Goal: Task Accomplishment & Management: Manage account settings

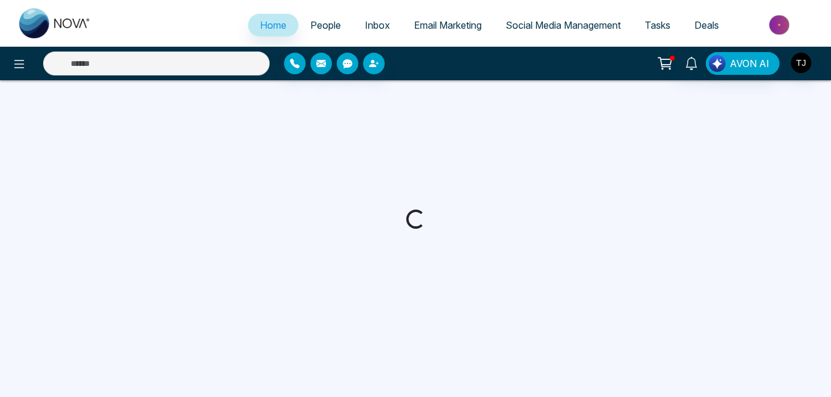
select select "*"
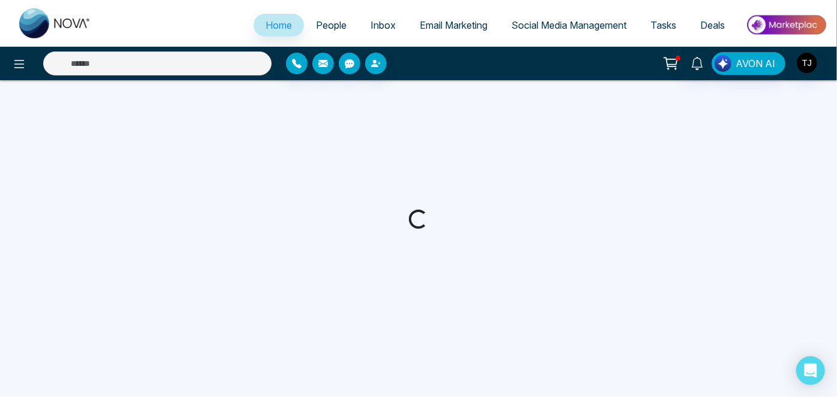
select select "*"
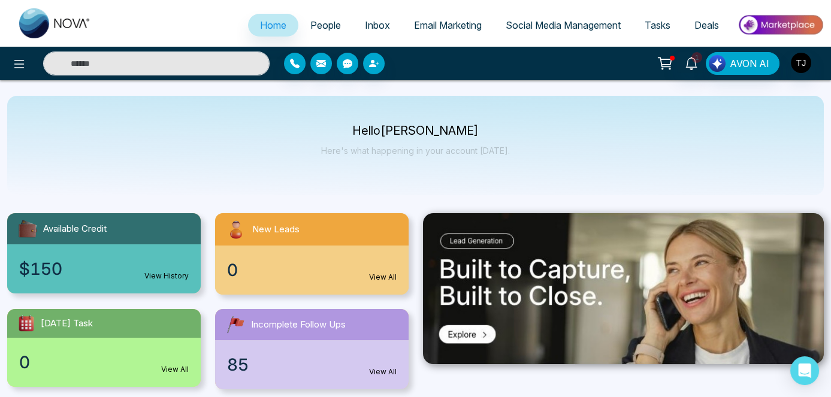
click at [334, 20] on link "People" at bounding box center [326, 25] width 55 height 23
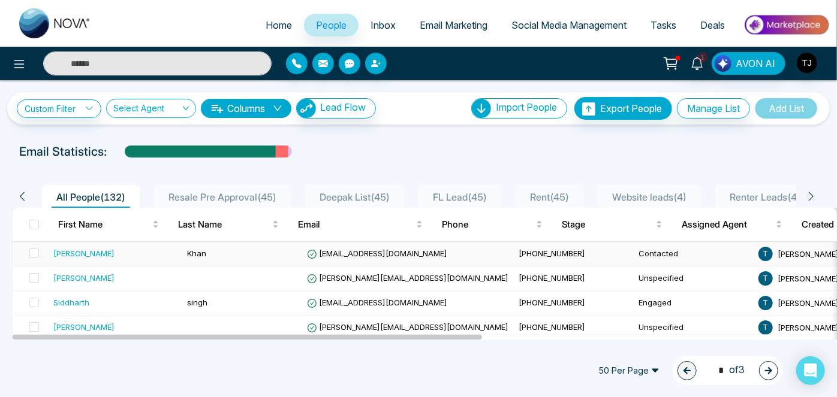
click at [77, 252] on div "[PERSON_NAME]" at bounding box center [83, 254] width 61 height 12
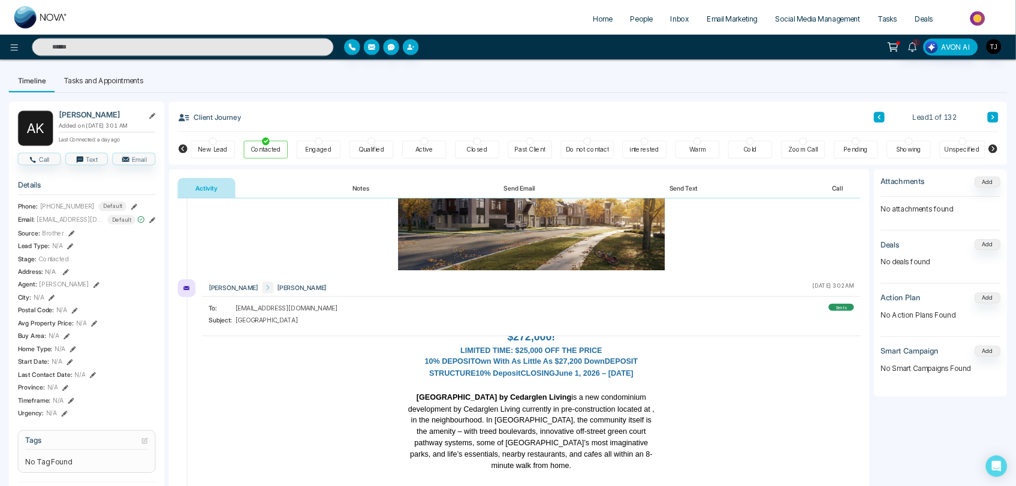
scroll to position [809, 0]
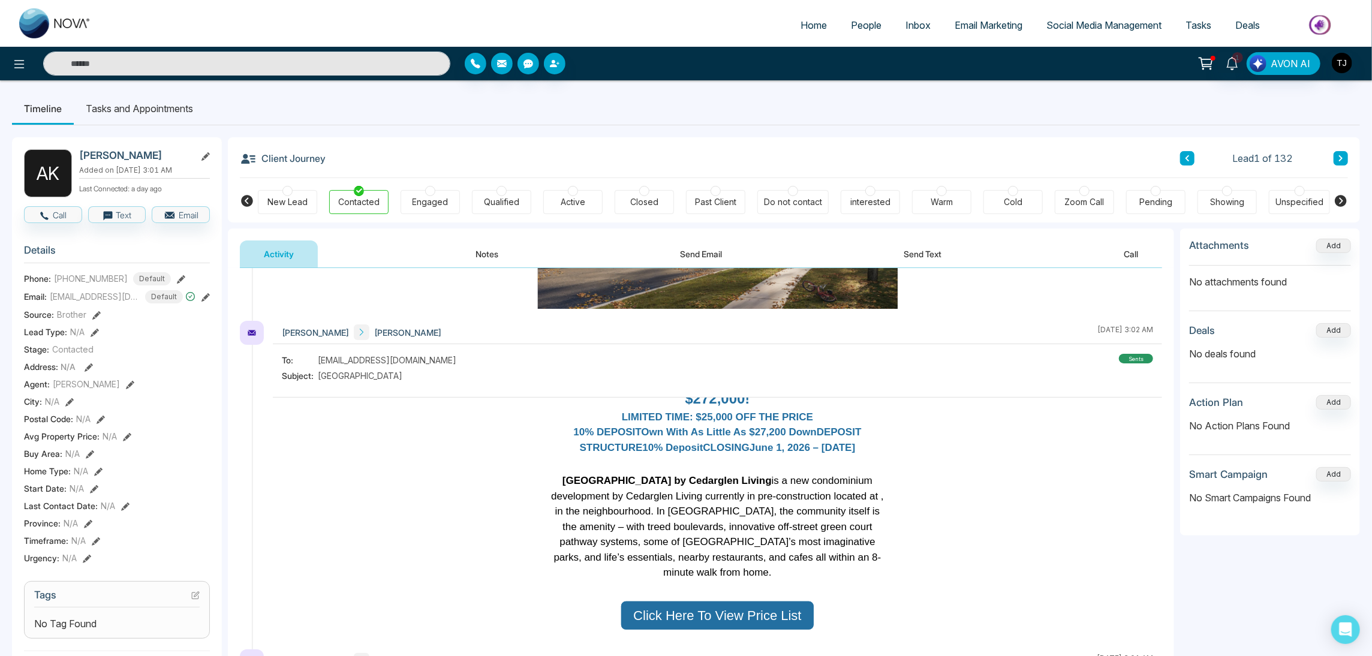
click at [836, 23] on span "Social Media Management" at bounding box center [1103, 25] width 115 height 12
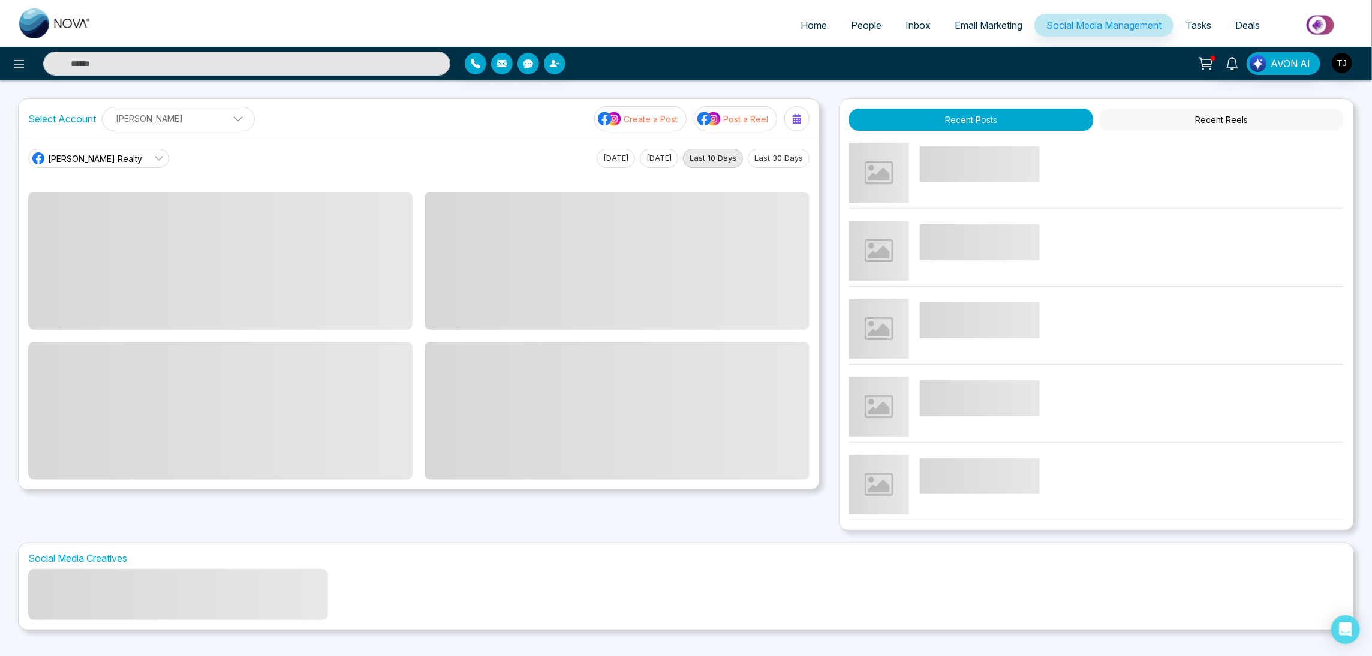
click at [836, 23] on link "Tasks" at bounding box center [1198, 25] width 50 height 23
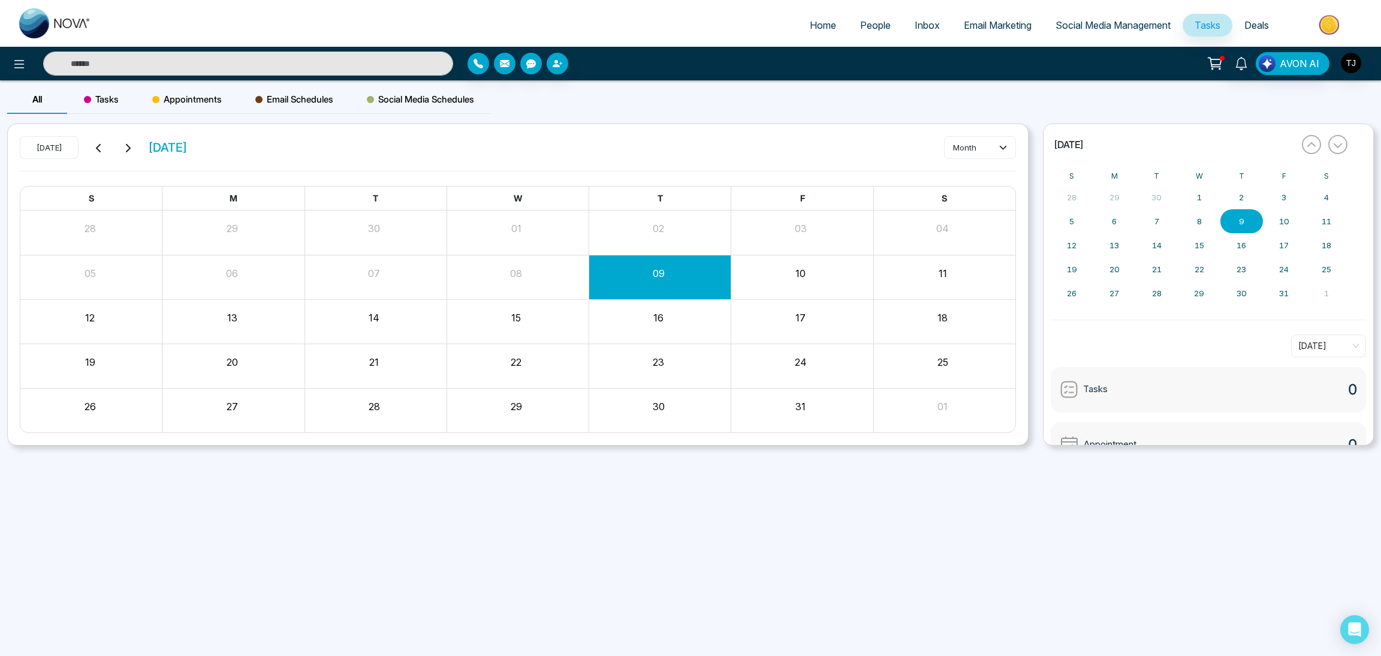
click at [836, 23] on link "Deals" at bounding box center [1256, 25] width 49 height 23
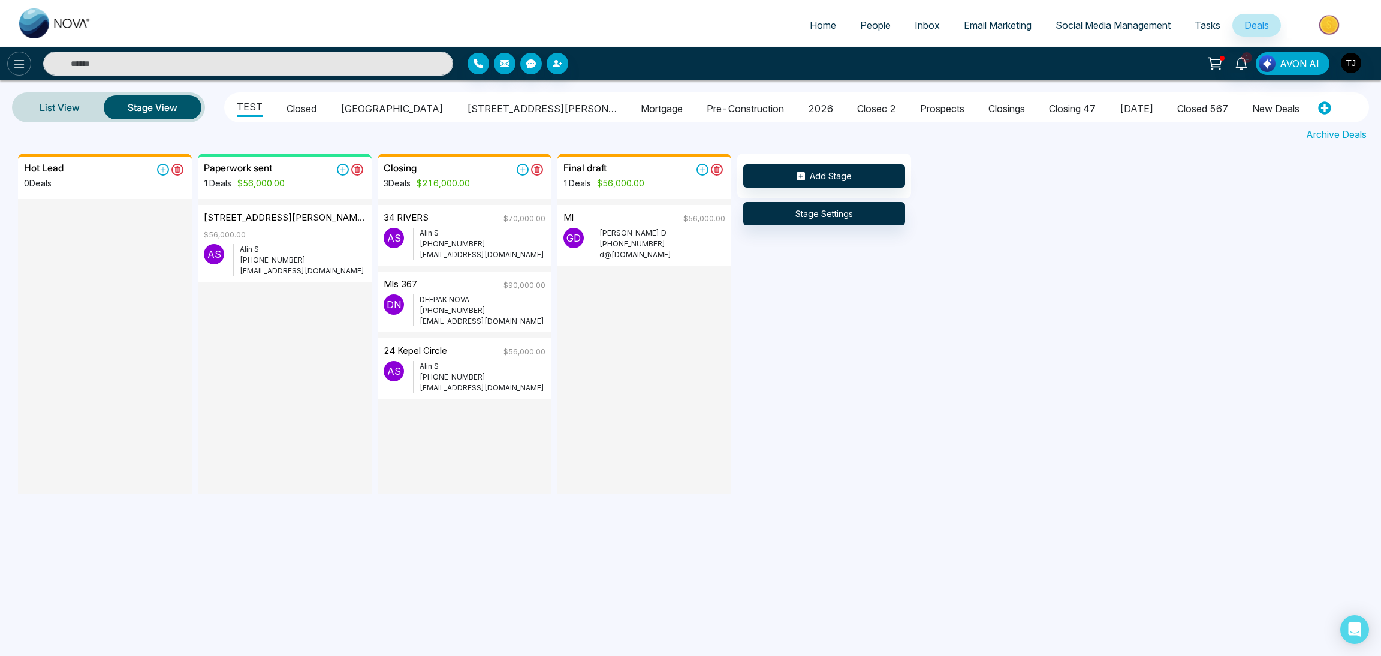
click at [20, 65] on icon at bounding box center [19, 64] width 14 height 14
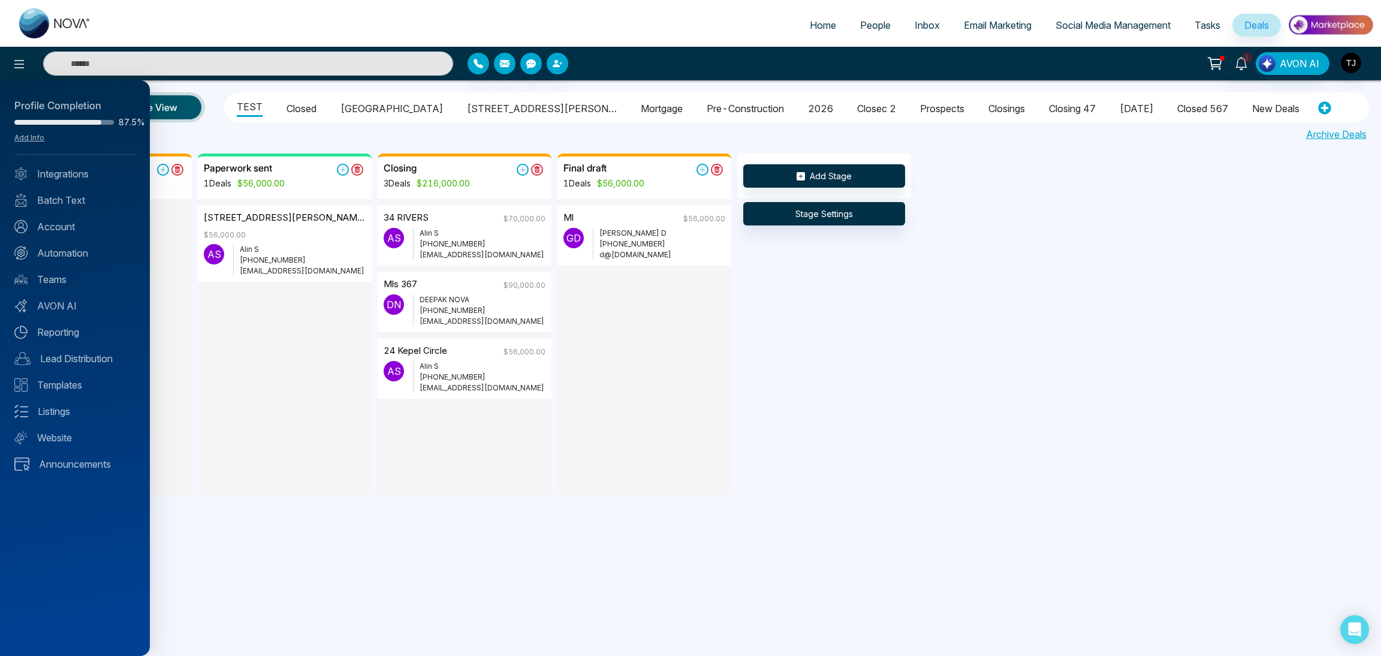
click at [78, 242] on div "Profile Completion 87.5% Add Info Integrations Batch Text Account Automation Te…" at bounding box center [75, 367] width 150 height 575
click at [78, 253] on link "Automation" at bounding box center [74, 253] width 121 height 14
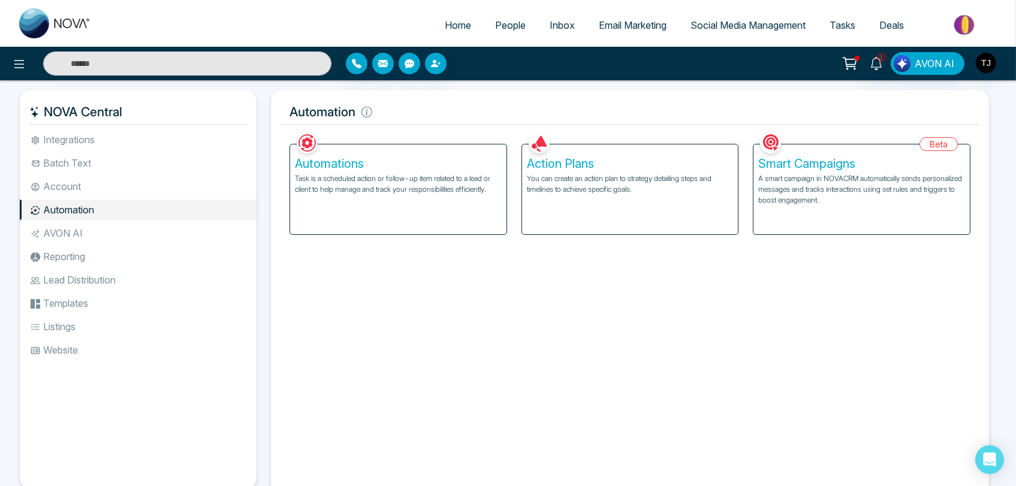
click at [430, 200] on div "Automations Task is a scheduled action or follow-up item related to a lead or c…" at bounding box center [398, 189] width 216 height 90
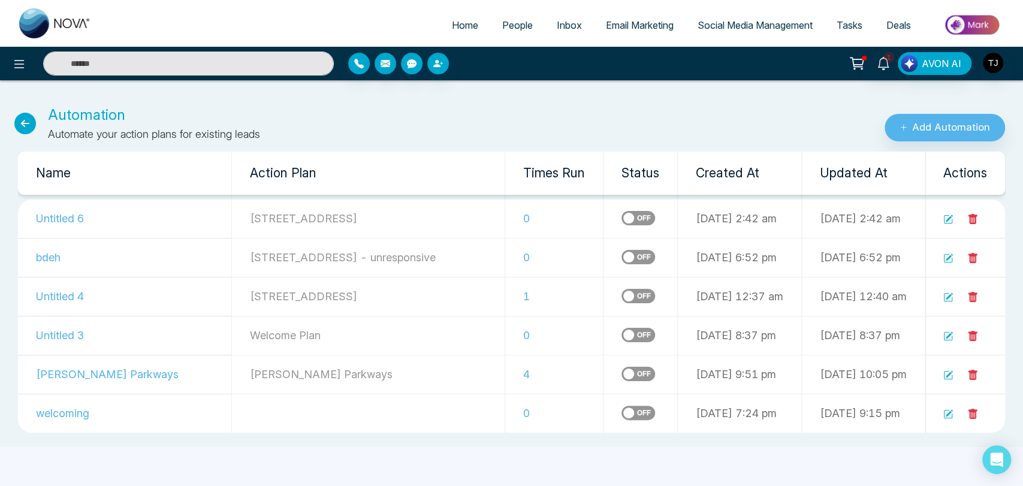
click at [24, 122] on icon at bounding box center [25, 124] width 22 height 22
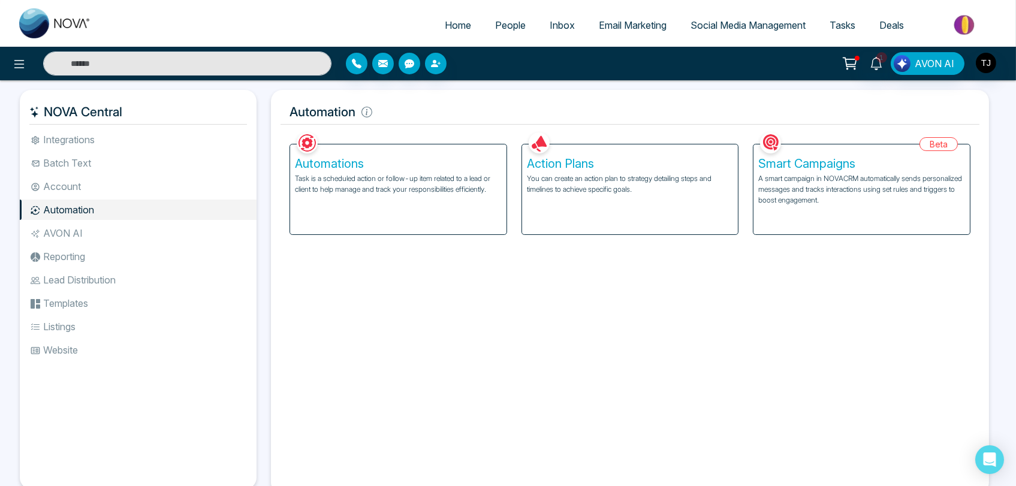
click at [556, 182] on p "You can create an action plan to strategy detailing steps and timelines to achi…" at bounding box center [630, 184] width 207 height 22
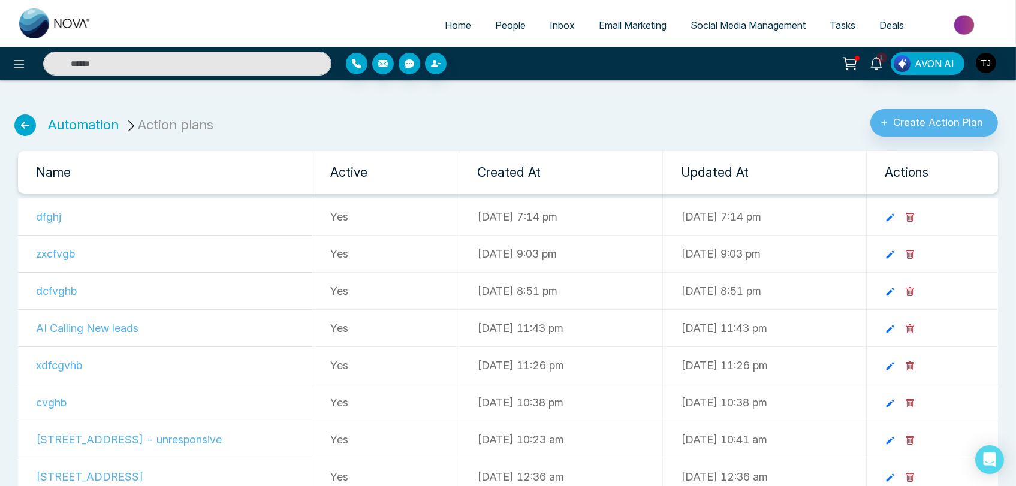
click at [43, 221] on td "dfghj" at bounding box center [165, 216] width 294 height 37
click at [58, 218] on td "dfghj" at bounding box center [165, 216] width 294 height 37
click at [19, 116] on icon at bounding box center [25, 125] width 22 height 22
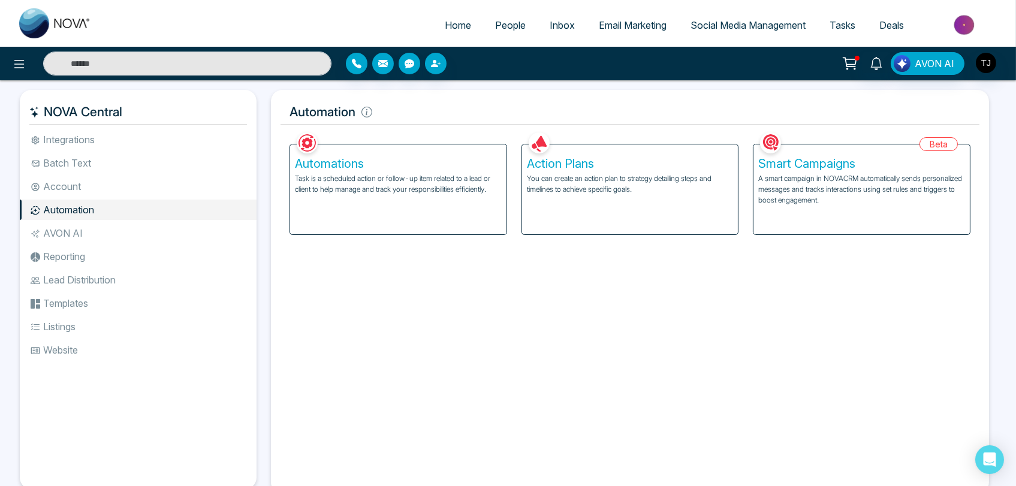
click at [801, 186] on p "A smart campaign in NOVACRM automatically sends personalized messages and track…" at bounding box center [861, 189] width 207 height 32
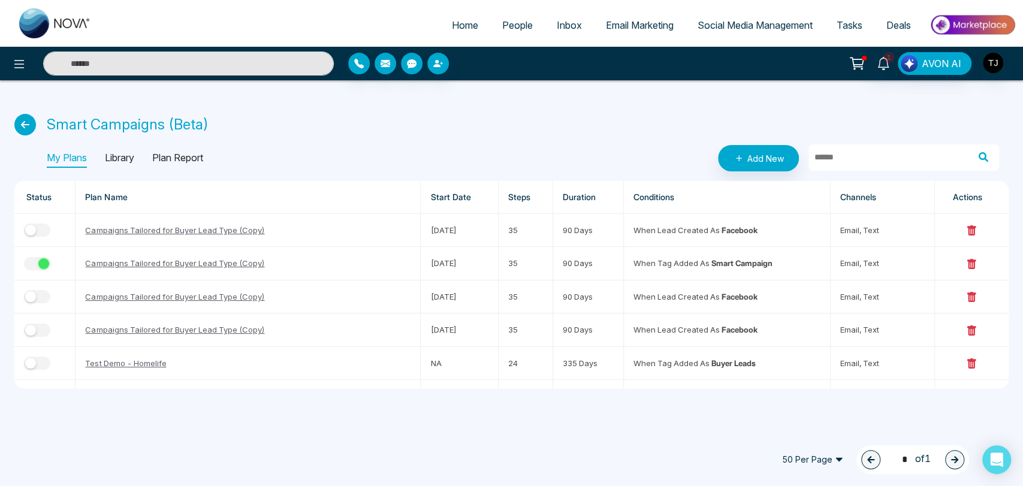
click at [24, 125] on icon at bounding box center [25, 125] width 22 height 22
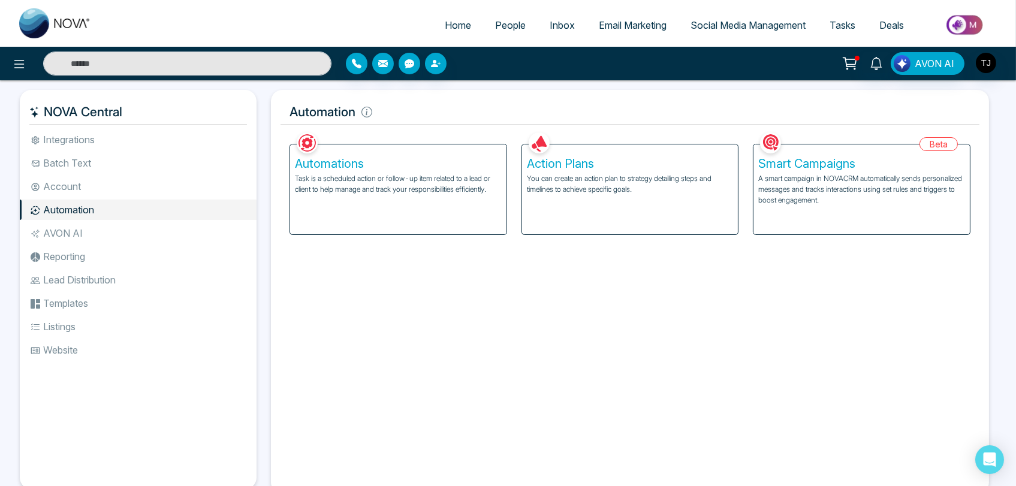
click at [430, 189] on p "Task is a scheduled action or follow-up item related to a lead or client to hel…" at bounding box center [398, 184] width 207 height 22
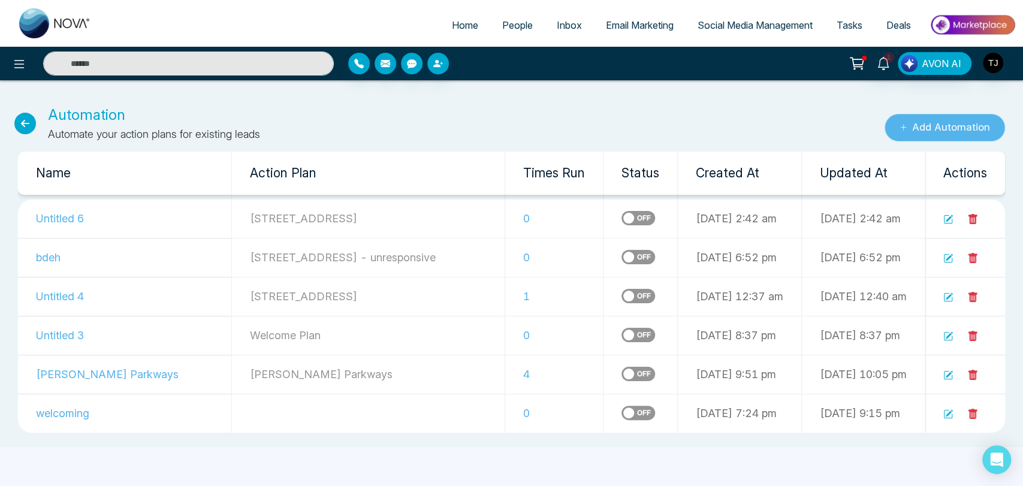
click at [836, 129] on button "Add Automation" at bounding box center [945, 128] width 120 height 28
click at [11, 122] on div "Automation Automate your action plans for existing leads" at bounding box center [341, 123] width 682 height 38
click at [19, 121] on icon at bounding box center [25, 124] width 22 height 22
click at [518, 20] on span "People" at bounding box center [517, 25] width 31 height 12
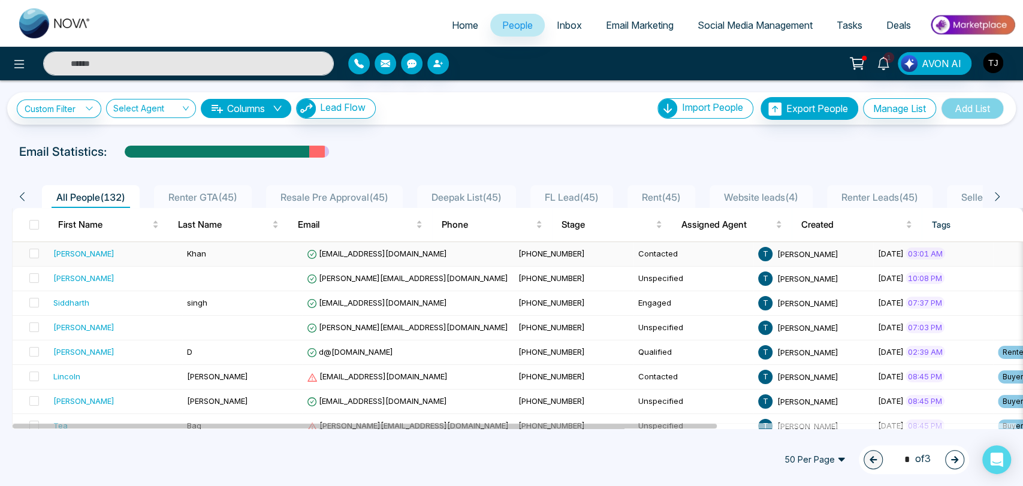
click at [74, 253] on div "[PERSON_NAME]" at bounding box center [83, 254] width 61 height 12
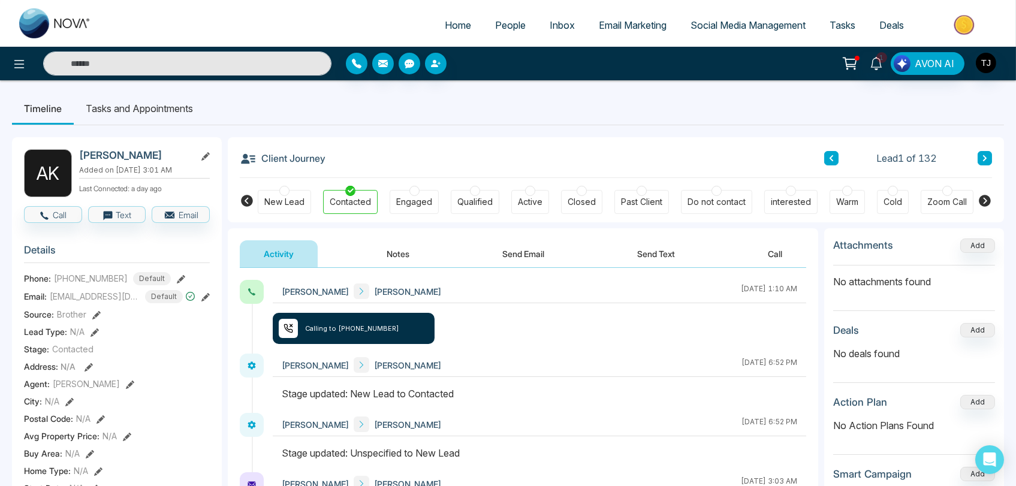
click at [293, 202] on div "New Lead" at bounding box center [284, 202] width 40 height 12
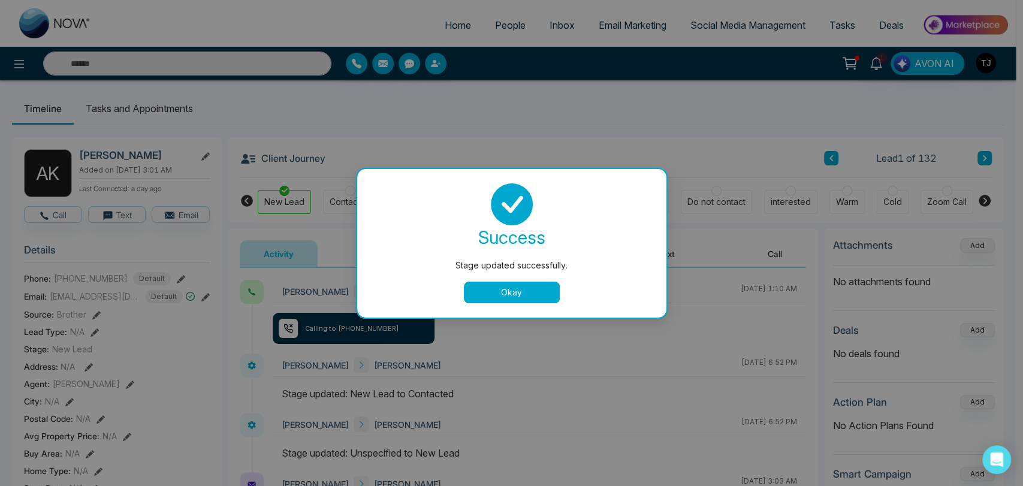
click at [469, 290] on button "Okay" at bounding box center [512, 293] width 96 height 22
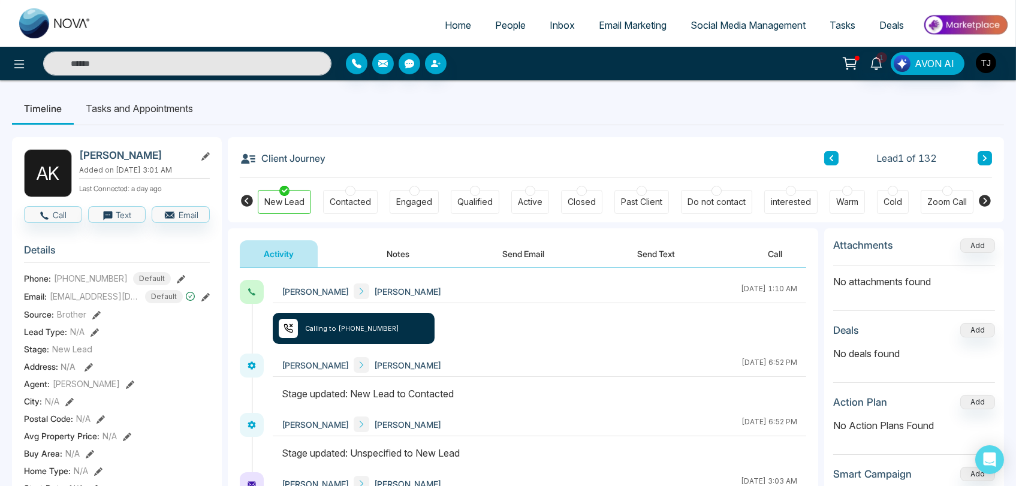
click at [354, 204] on div "Contacted" at bounding box center [350, 202] width 41 height 12
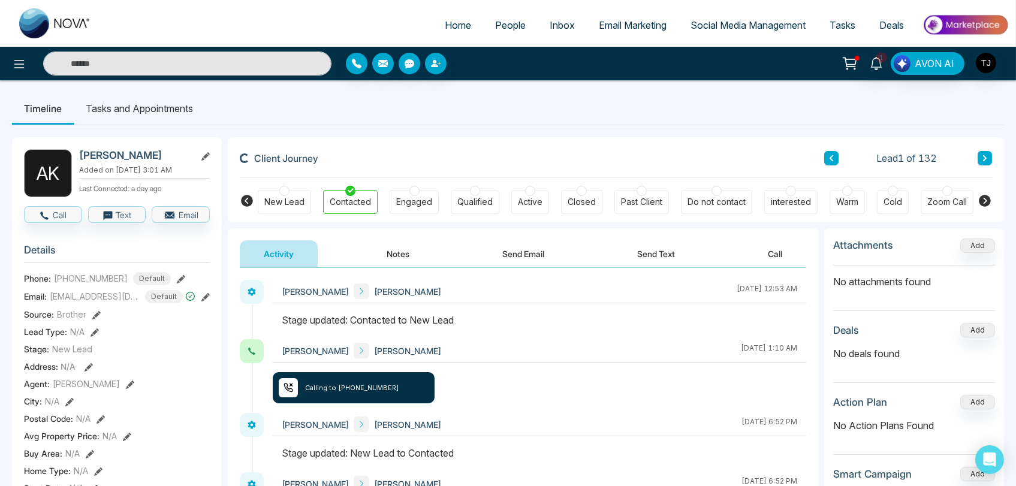
click at [411, 203] on div "Engaged" at bounding box center [414, 202] width 36 height 12
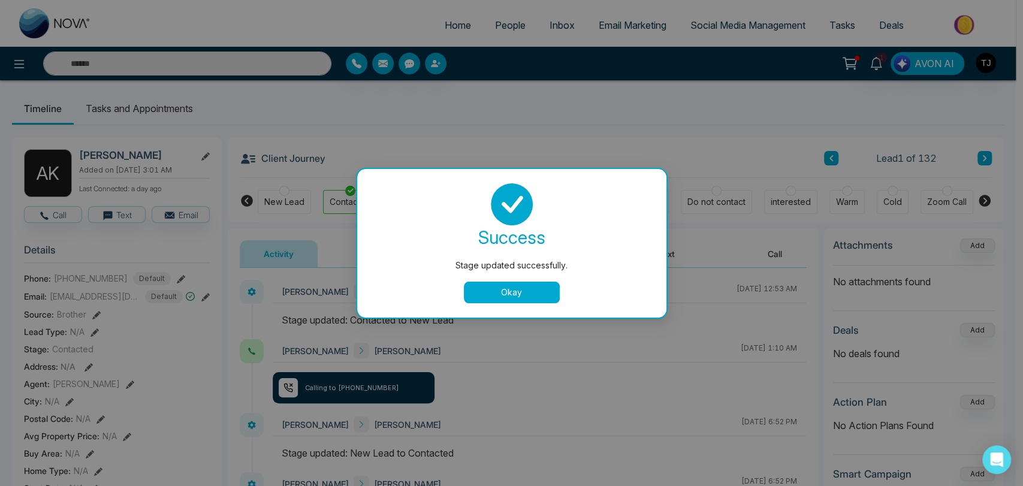
click at [489, 280] on div "success Stage updated successfully. Okay" at bounding box center [512, 243] width 281 height 120
click at [504, 298] on button "Okay" at bounding box center [512, 293] width 96 height 22
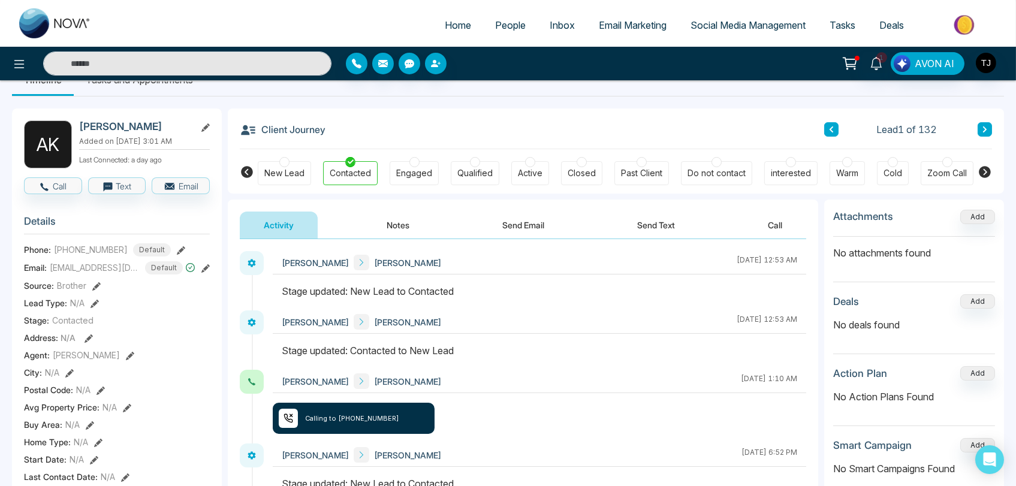
scroll to position [67, 0]
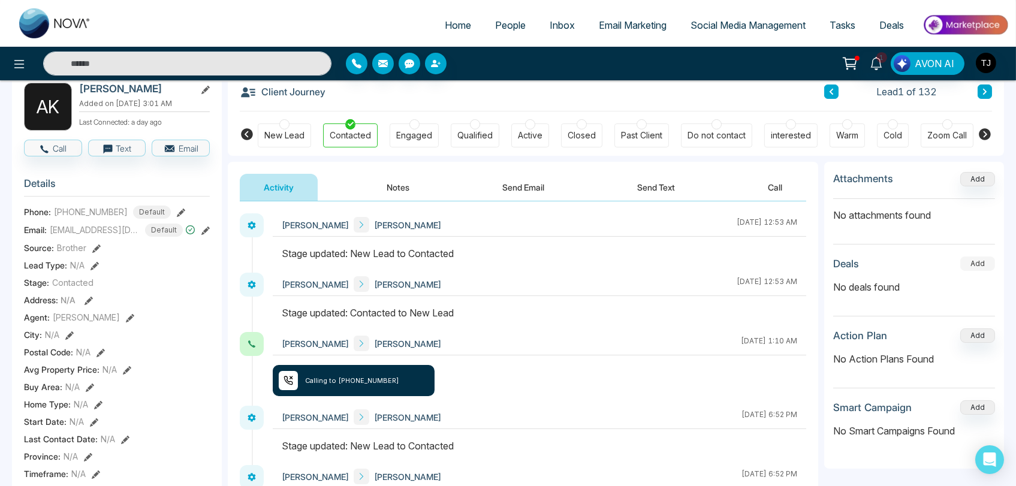
click at [836, 265] on button "Add" at bounding box center [977, 264] width 35 height 14
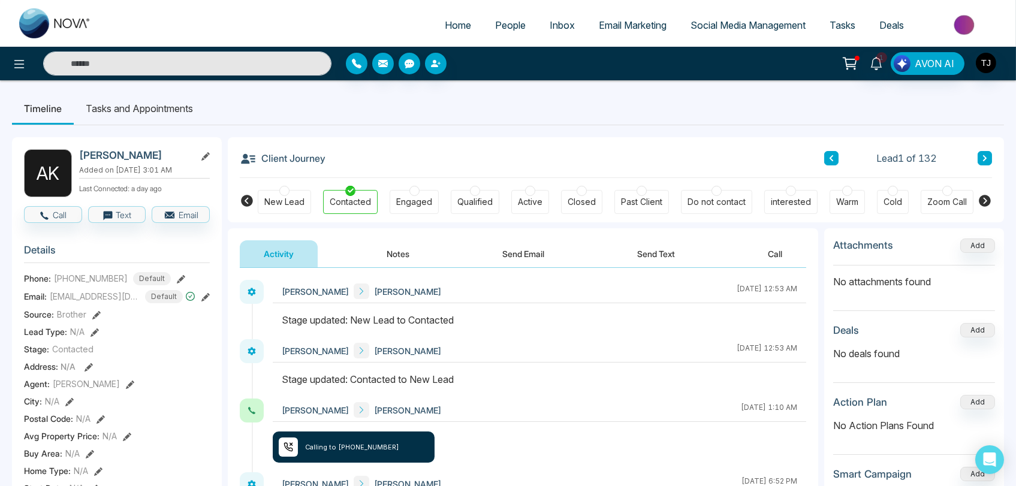
click at [141, 111] on li "Tasks and Appointments" at bounding box center [139, 108] width 131 height 32
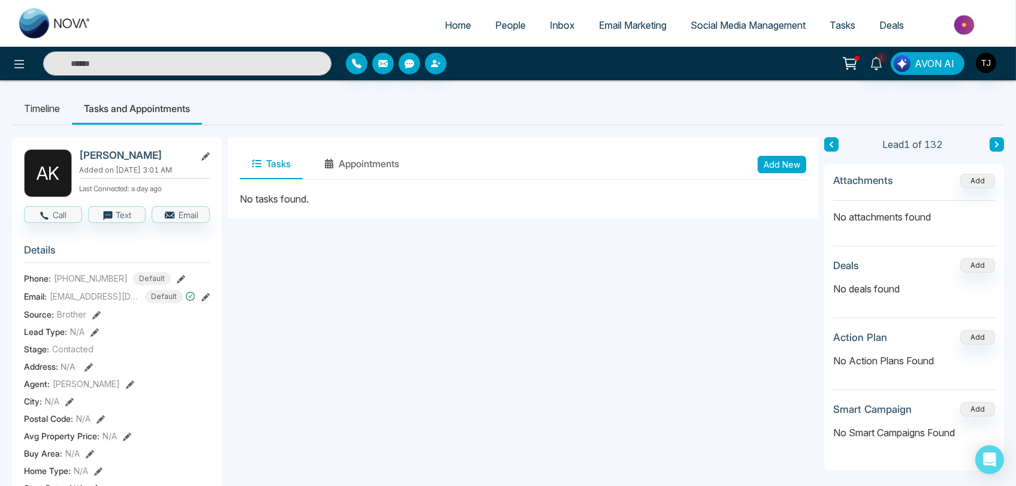
click at [49, 109] on li "Timeline" at bounding box center [42, 108] width 60 height 32
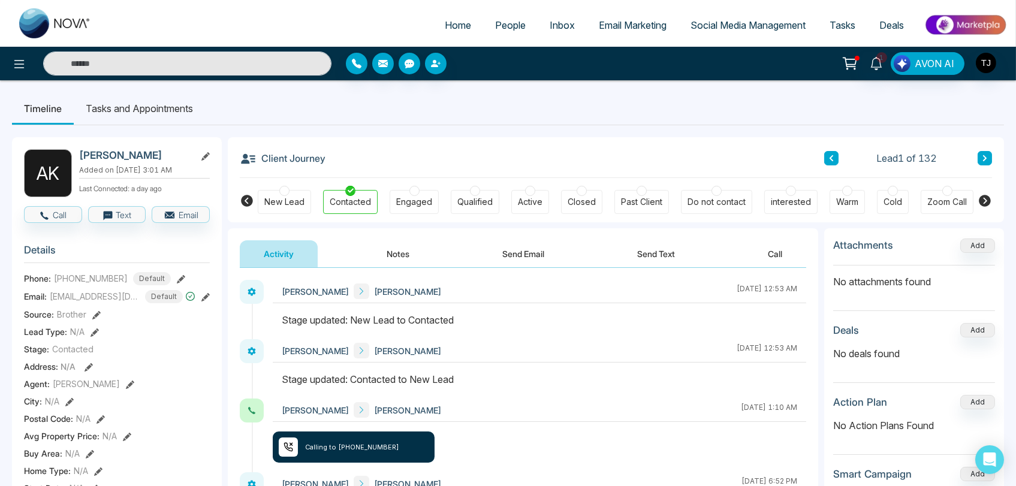
click at [550, 26] on span "Inbox" at bounding box center [562, 25] width 25 height 12
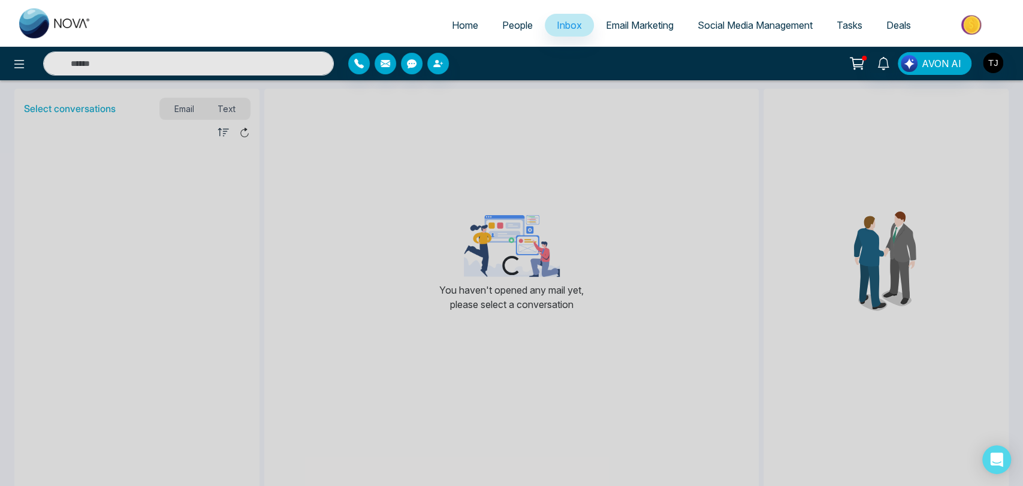
click at [628, 23] on span "Email Marketing" at bounding box center [640, 25] width 68 height 12
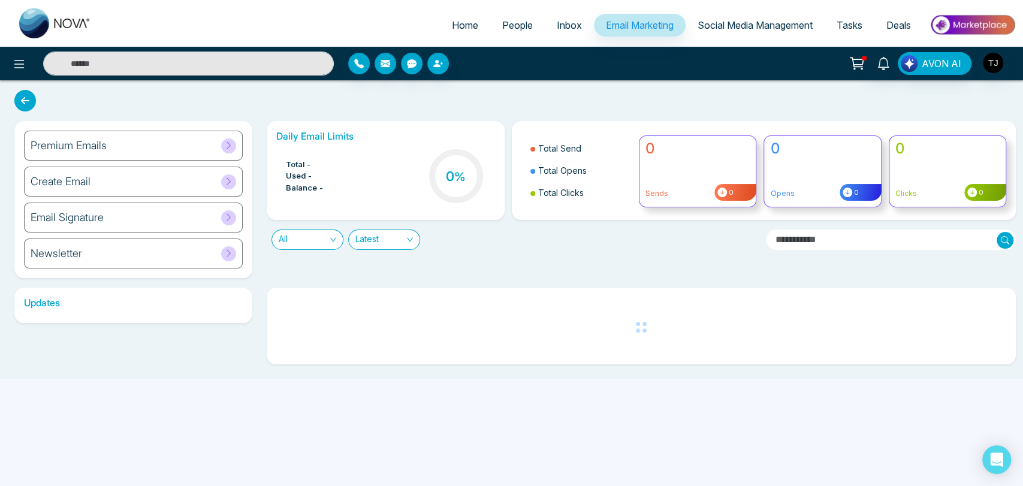
click at [727, 20] on span "Social Media Management" at bounding box center [755, 25] width 115 height 12
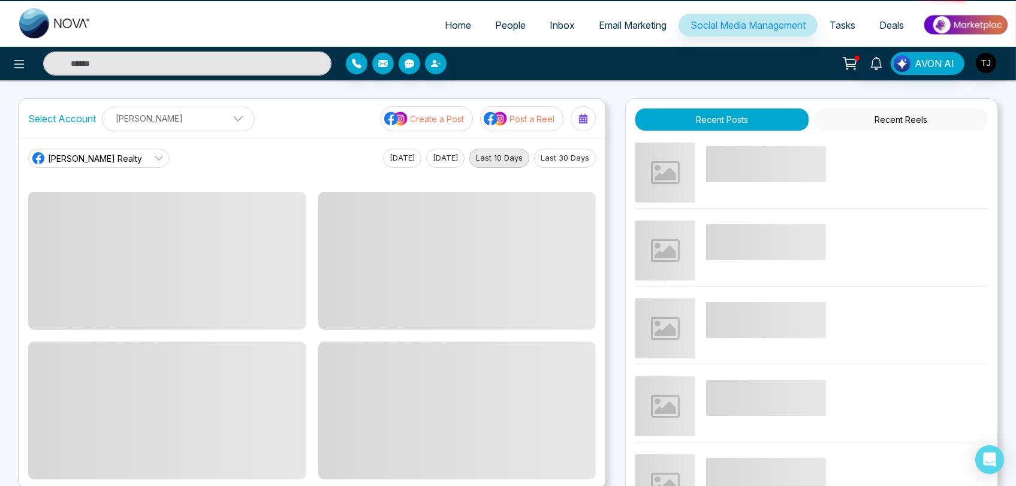
click at [818, 22] on link "Tasks" at bounding box center [843, 25] width 50 height 23
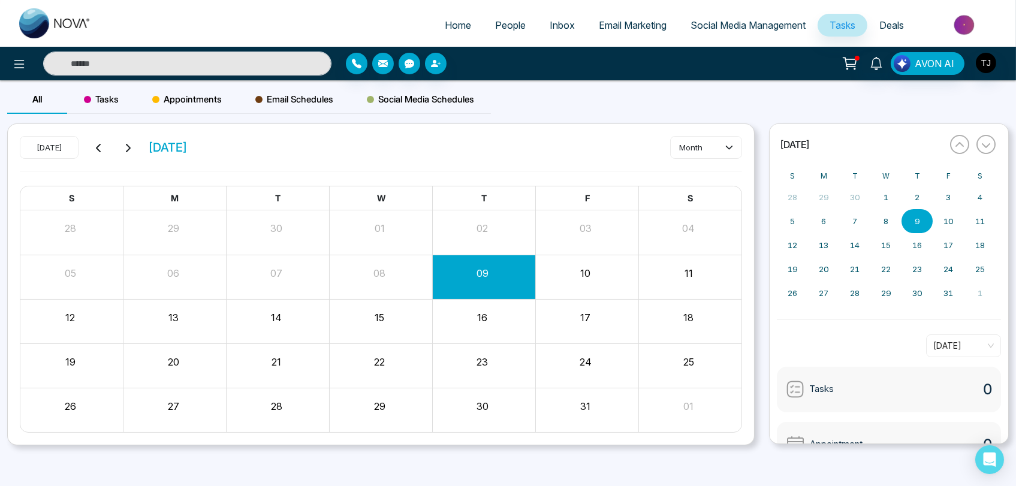
click at [836, 20] on span "Tasks" at bounding box center [843, 25] width 26 height 12
click at [836, 25] on span "Deals" at bounding box center [891, 25] width 25 height 12
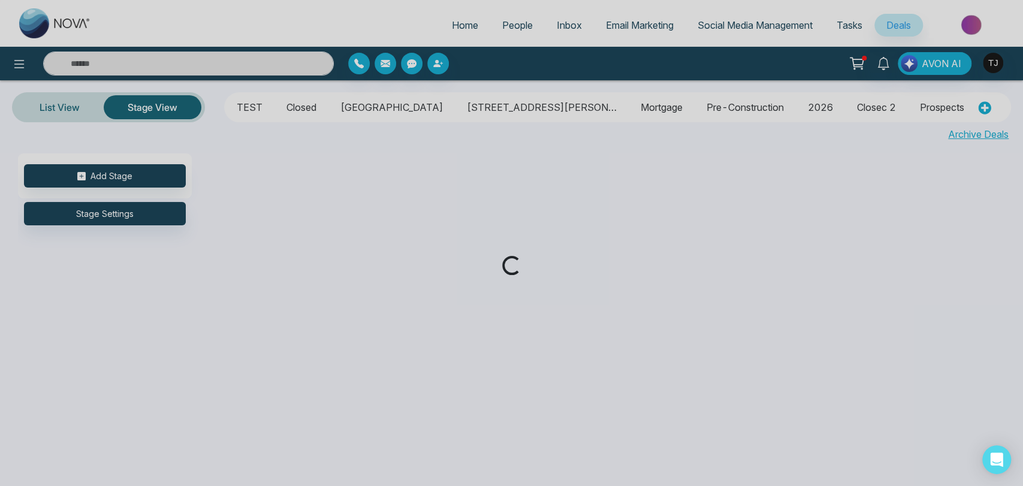
click at [836, 25] on div "Loading..." at bounding box center [511, 243] width 1023 height 486
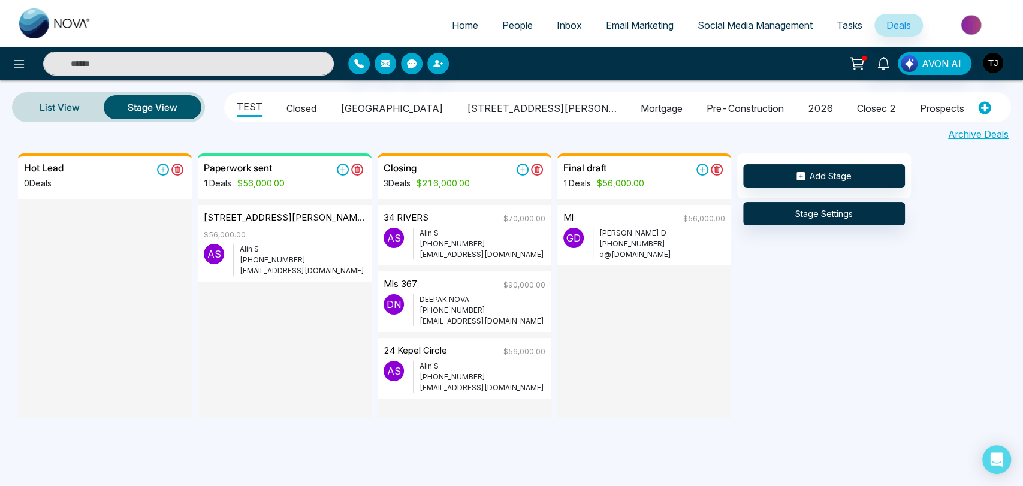
click at [836, 25] on img at bounding box center [972, 24] width 87 height 27
click at [456, 23] on span "Home" at bounding box center [465, 25] width 26 height 12
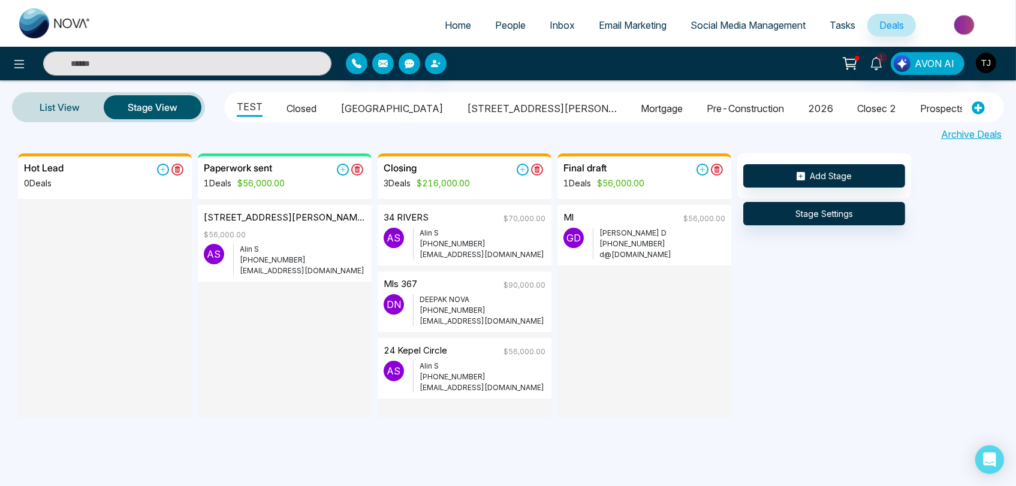
select select "*"
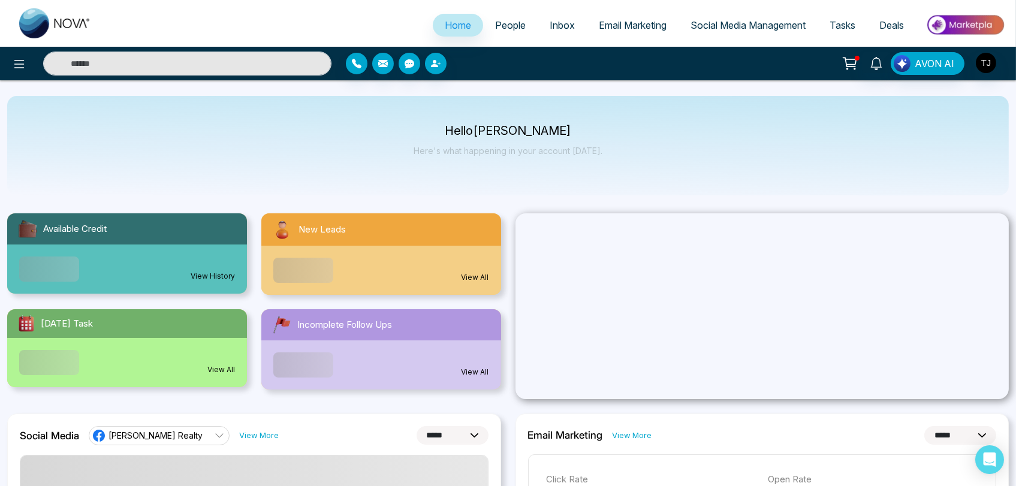
click at [513, 21] on span "People" at bounding box center [510, 25] width 31 height 12
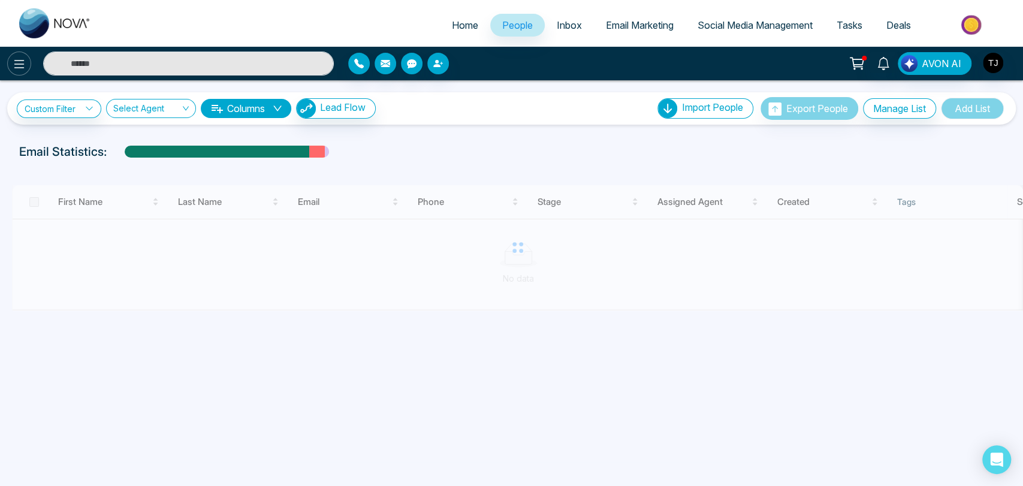
click at [20, 53] on button at bounding box center [19, 64] width 24 height 24
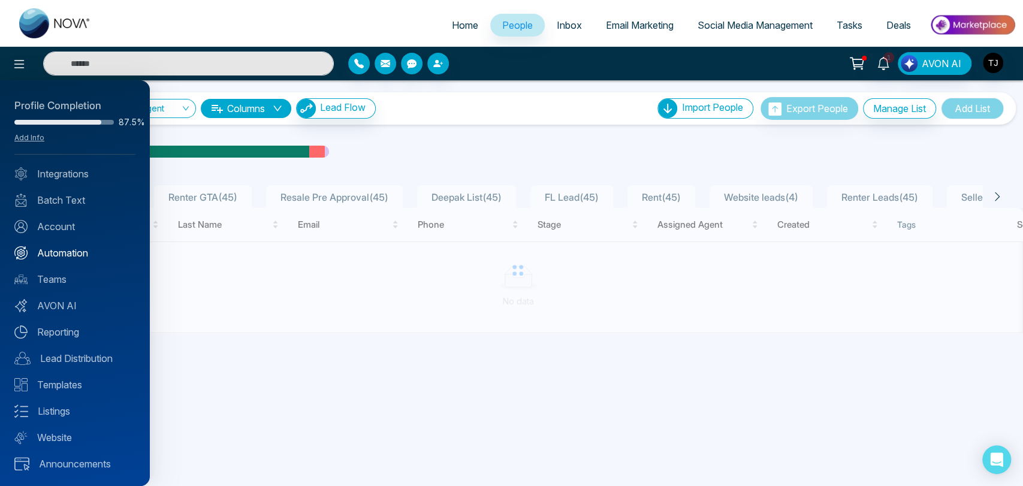
click at [62, 251] on link "Automation" at bounding box center [74, 253] width 121 height 14
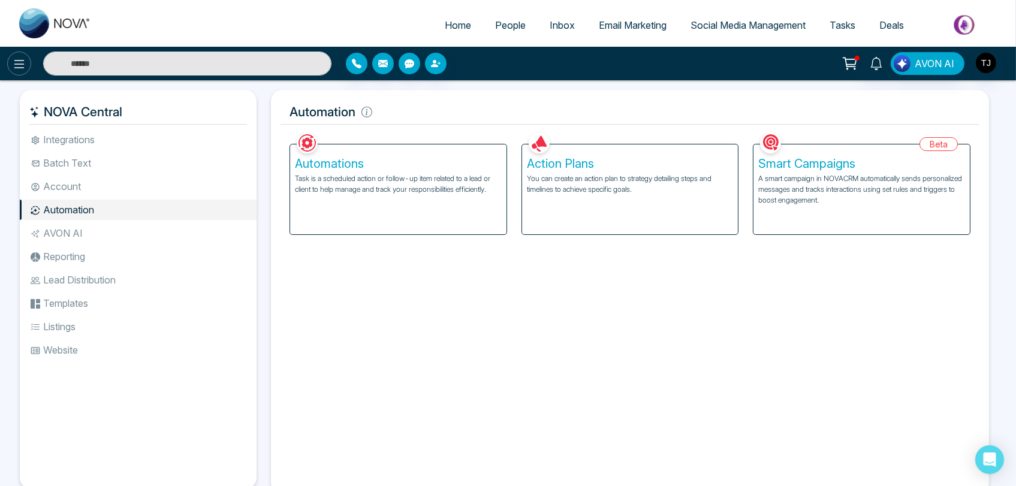
click at [14, 65] on icon at bounding box center [19, 64] width 14 height 14
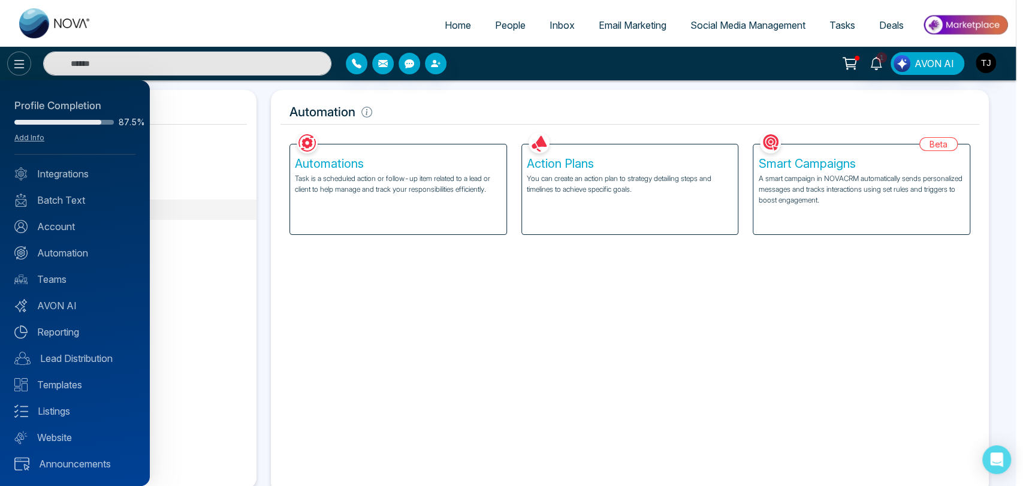
click at [14, 65] on div at bounding box center [511, 243] width 1023 height 486
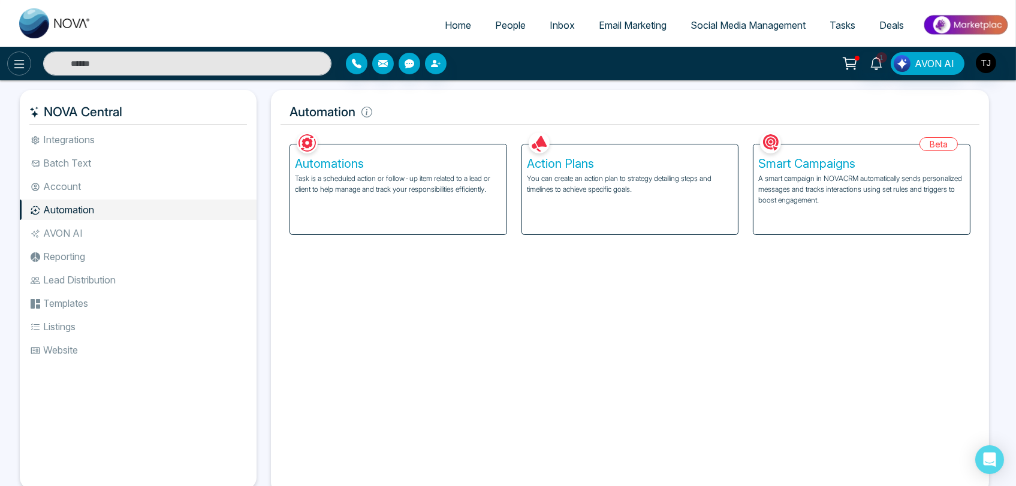
click at [14, 65] on icon at bounding box center [19, 64] width 14 height 14
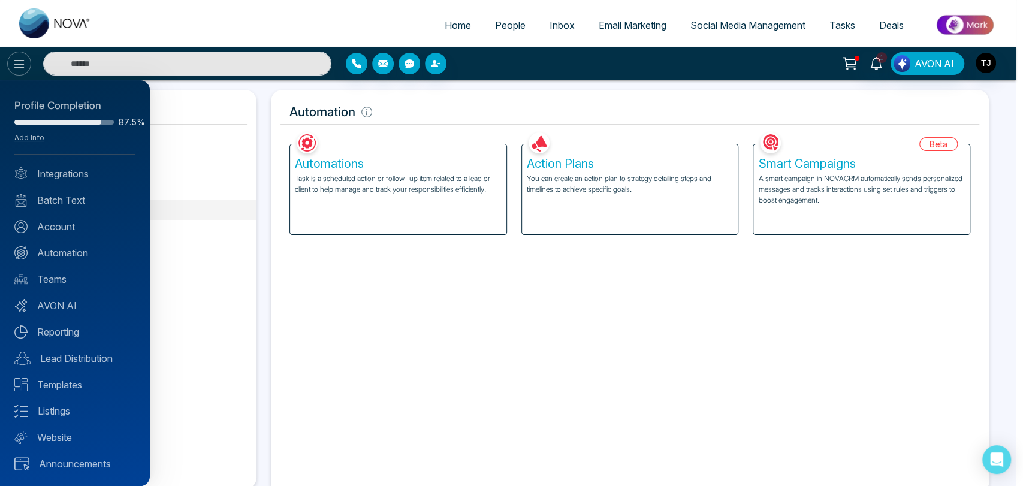
click at [14, 65] on div at bounding box center [511, 243] width 1023 height 486
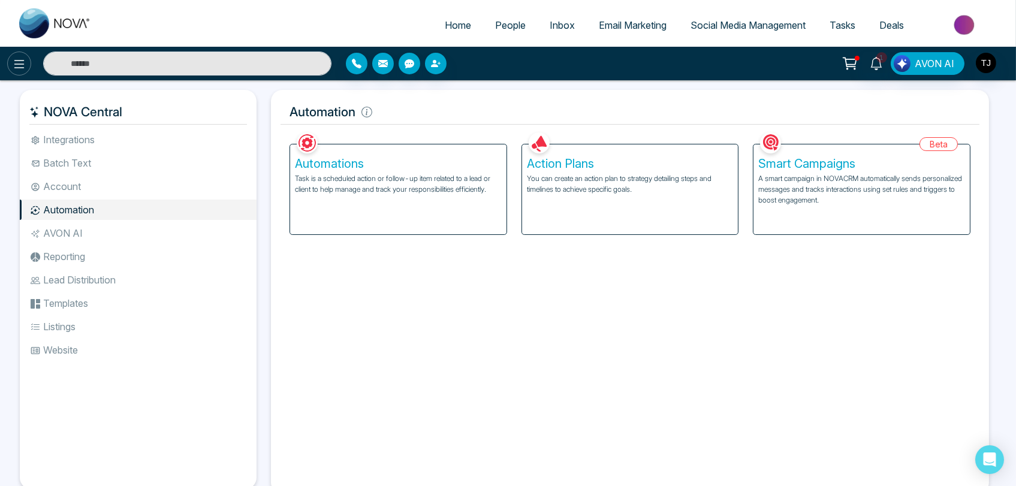
click at [14, 65] on icon at bounding box center [19, 64] width 14 height 14
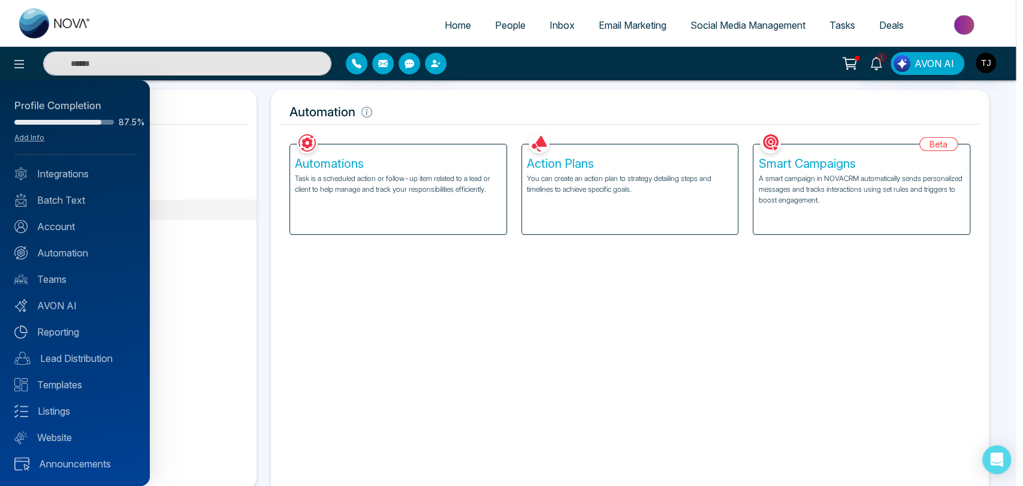
click at [406, 180] on div at bounding box center [511, 243] width 1023 height 486
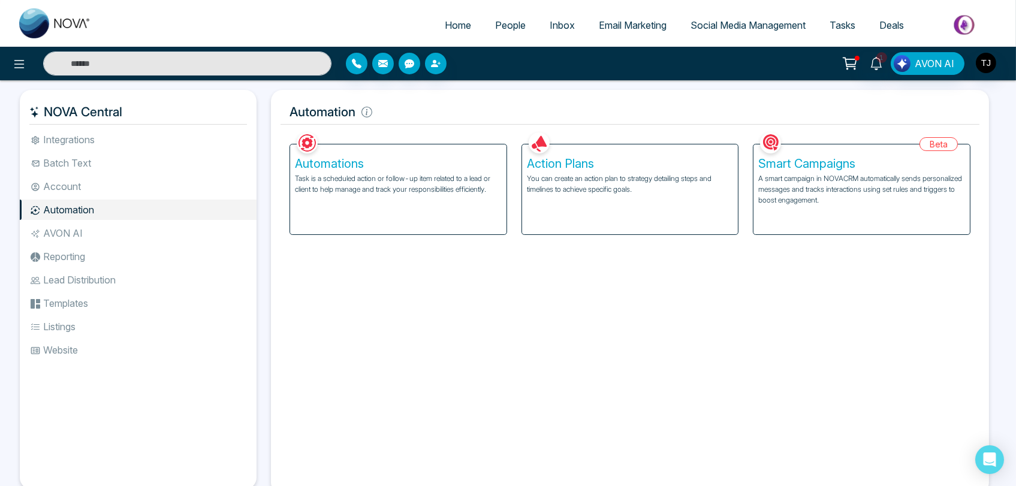
click at [407, 192] on p "Task is a scheduled action or follow-up item related to a lead or client to hel…" at bounding box center [398, 184] width 207 height 22
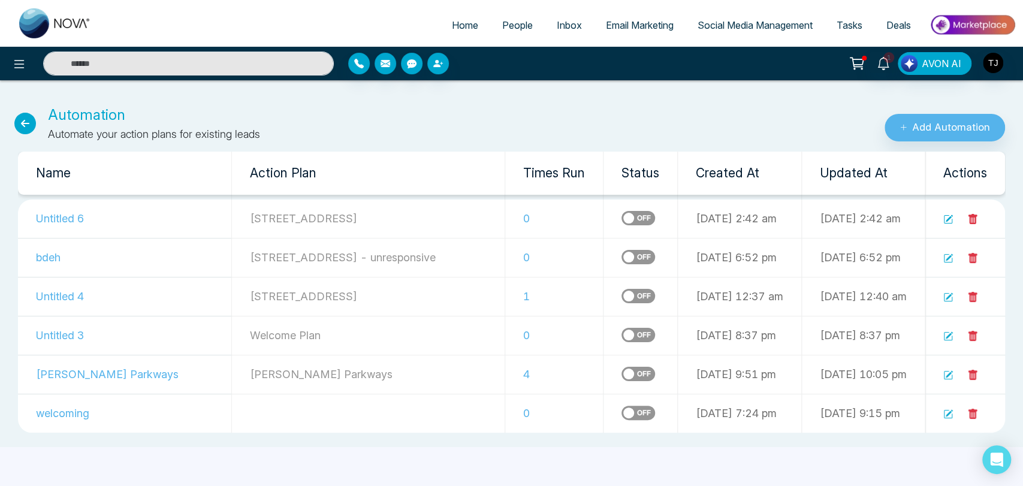
click at [836, 298] on icon at bounding box center [949, 298] width 10 height 10
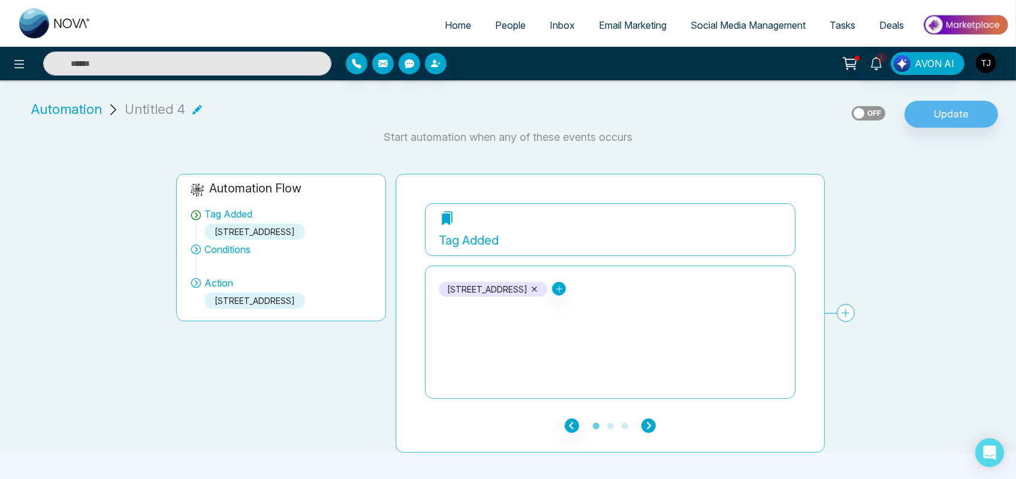
click at [645, 397] on icon "button" at bounding box center [648, 425] width 14 height 14
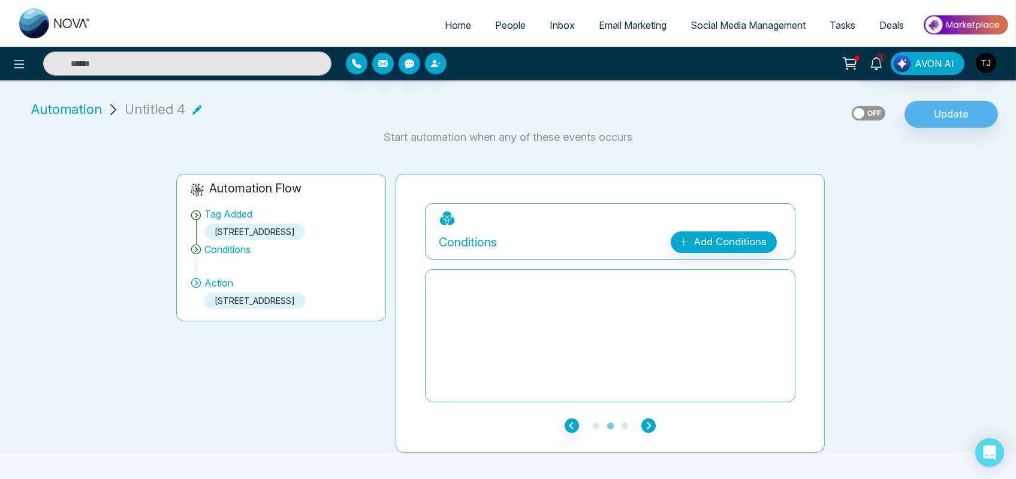
click at [645, 397] on icon "button" at bounding box center [648, 425] width 14 height 14
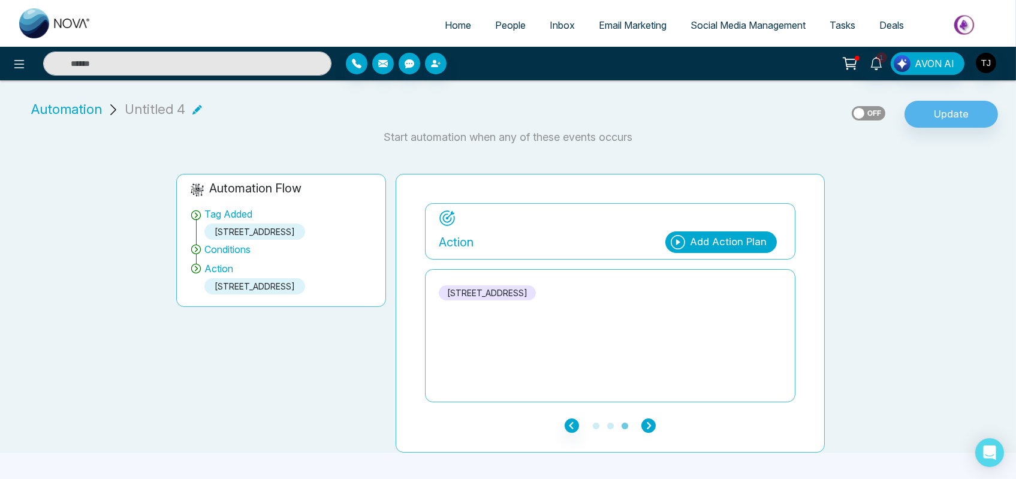
click at [647, 397] on icon "button" at bounding box center [648, 425] width 14 height 14
click at [567, 397] on icon "button" at bounding box center [572, 425] width 14 height 14
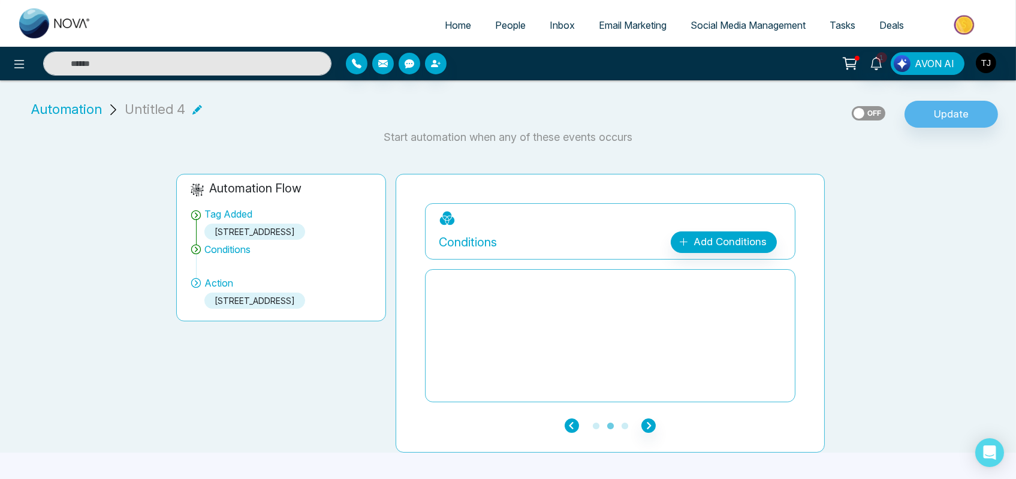
click at [567, 397] on icon "button" at bounding box center [572, 425] width 14 height 14
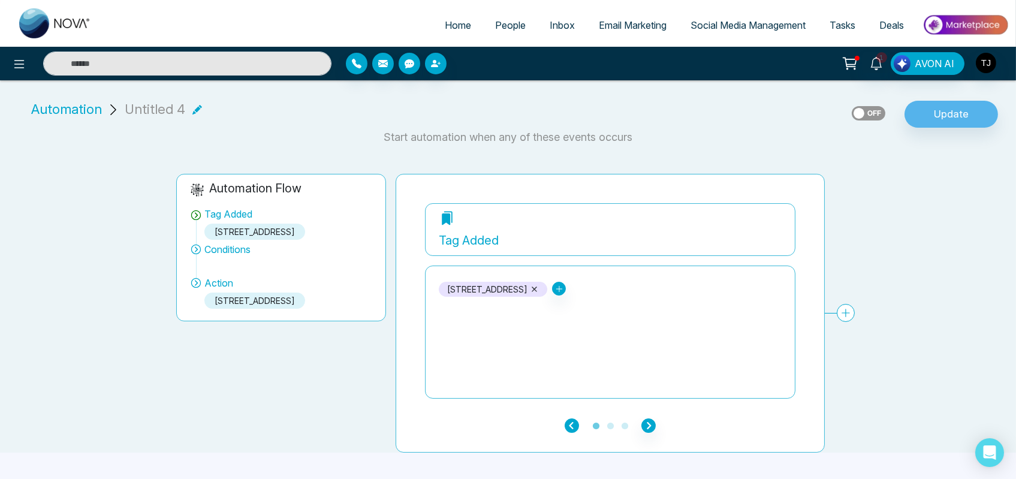
click at [567, 397] on icon "button" at bounding box center [572, 425] width 14 height 14
click at [371, 59] on div at bounding box center [466, 64] width 240 height 22
click at [367, 59] on button "button" at bounding box center [357, 64] width 22 height 22
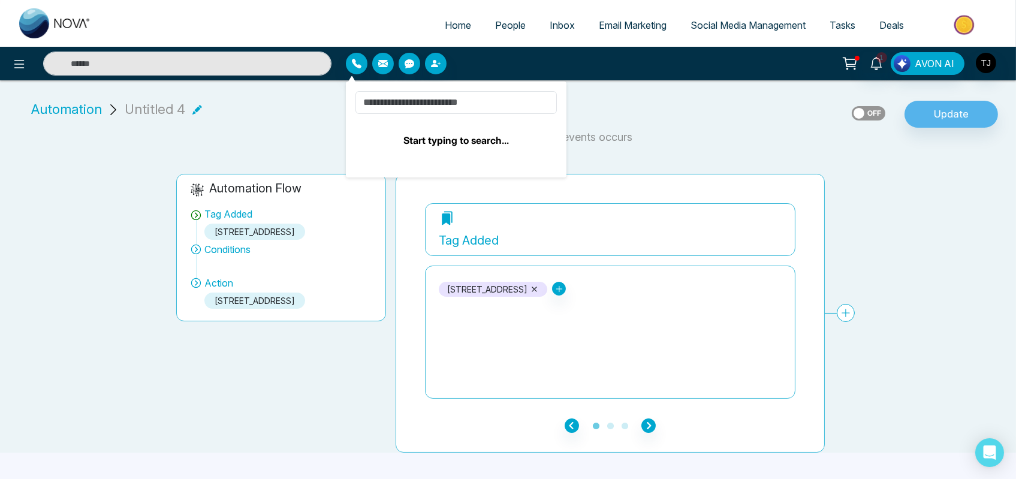
click at [268, 107] on div "Automation Untitled 4 Update" at bounding box center [508, 114] width 1002 height 29
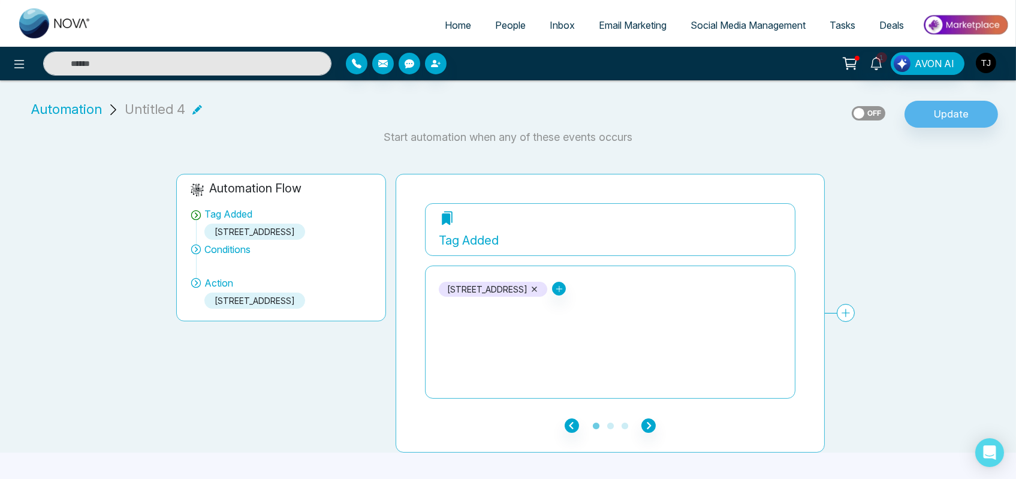
click at [448, 24] on span "Home" at bounding box center [458, 25] width 26 height 12
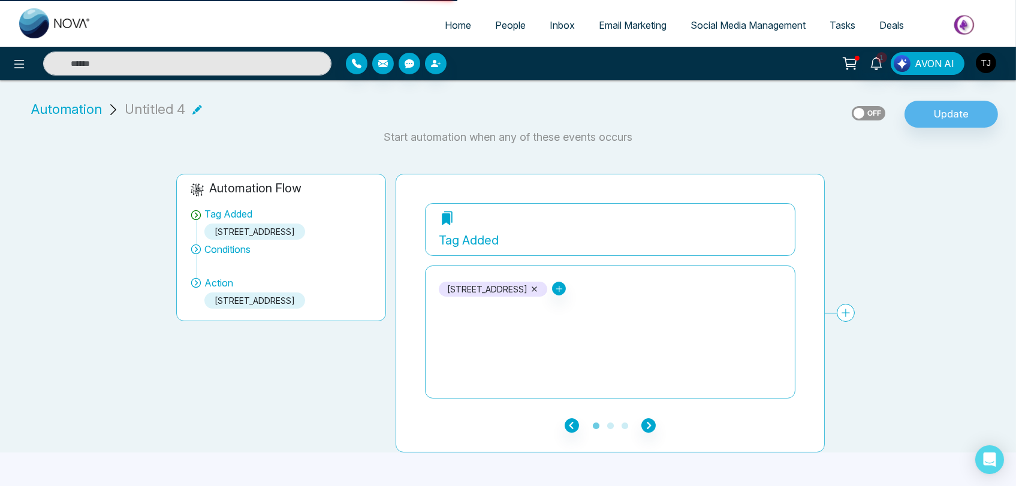
select select "*"
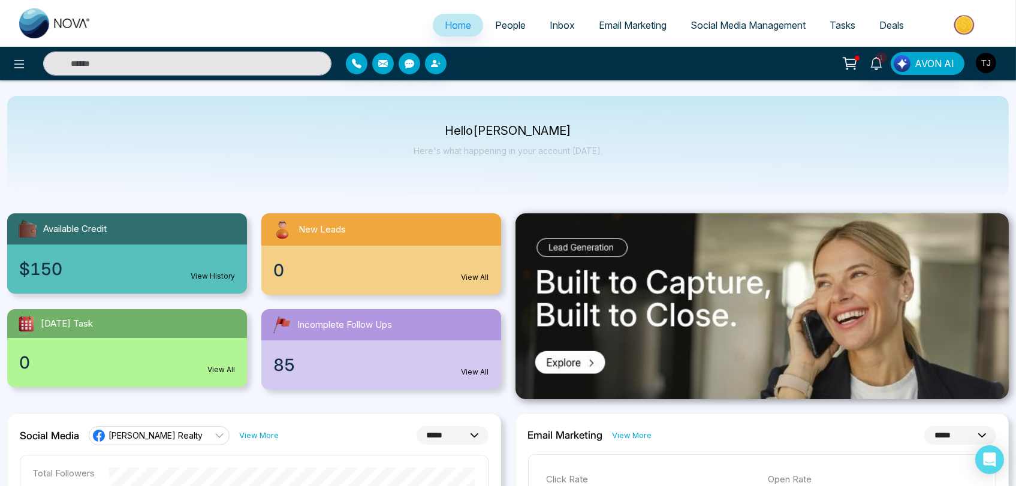
click at [501, 28] on span "People" at bounding box center [510, 25] width 31 height 12
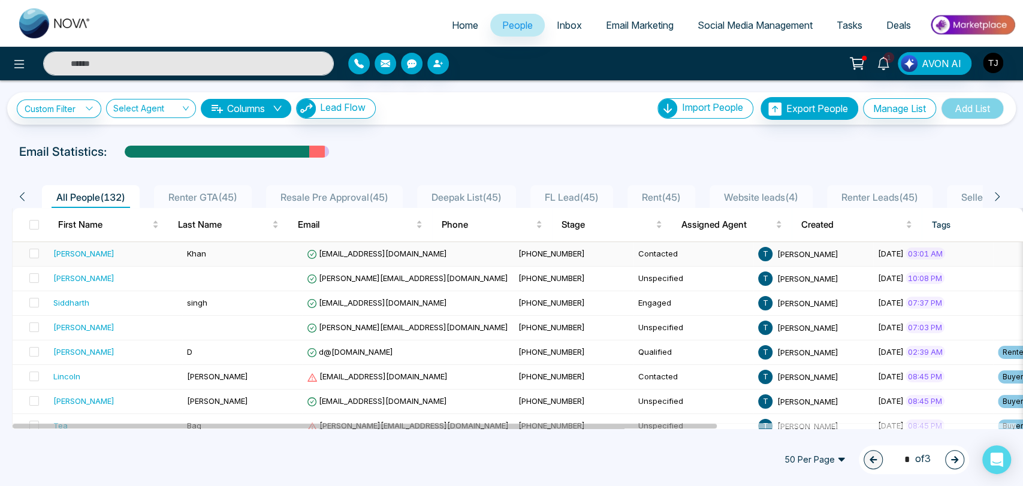
click at [74, 254] on div "[PERSON_NAME]" at bounding box center [83, 254] width 61 height 12
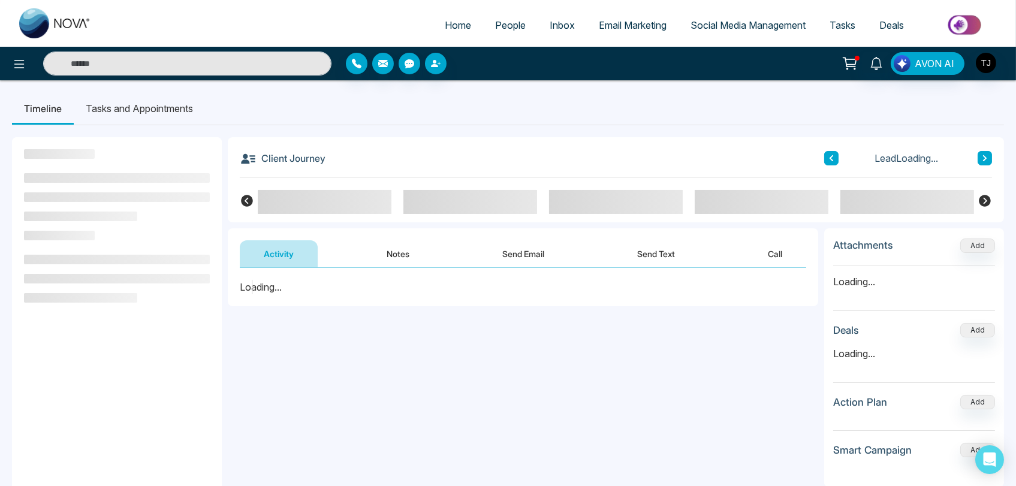
click at [152, 113] on li "Tasks and Appointments" at bounding box center [139, 108] width 131 height 32
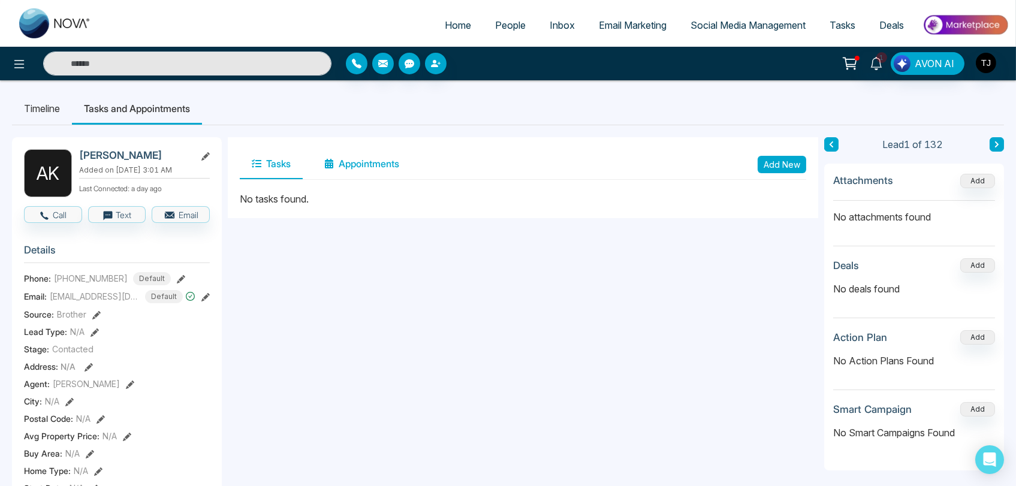
click at [367, 167] on button "Appointments" at bounding box center [361, 164] width 99 height 30
click at [291, 167] on button "Tasks" at bounding box center [271, 164] width 63 height 30
click at [57, 113] on li "Timeline" at bounding box center [42, 108] width 60 height 32
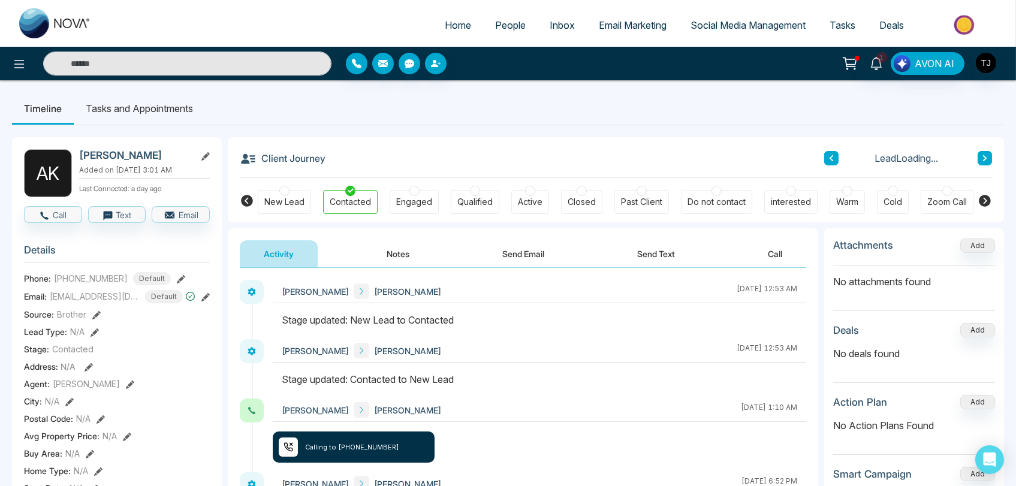
click at [134, 104] on li "Tasks and Appointments" at bounding box center [139, 108] width 131 height 32
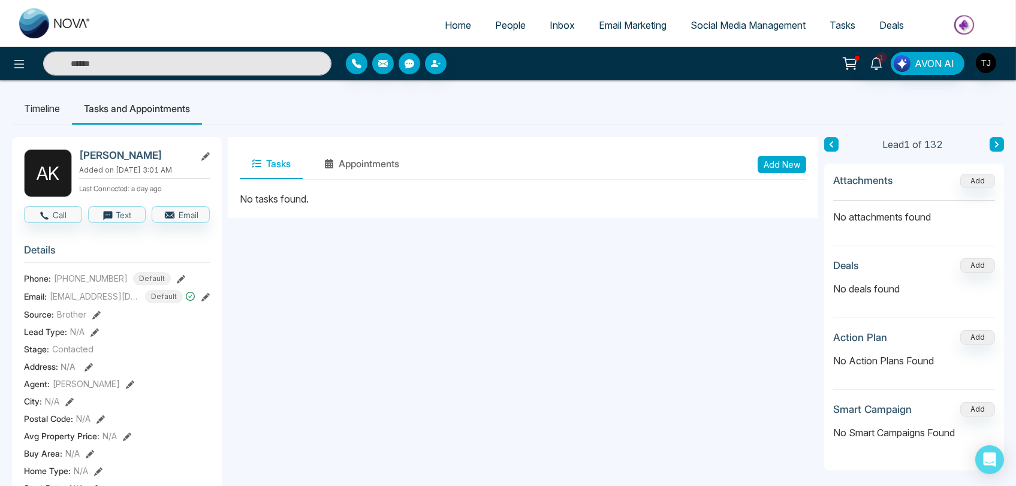
click at [41, 113] on li "Timeline" at bounding box center [42, 108] width 60 height 32
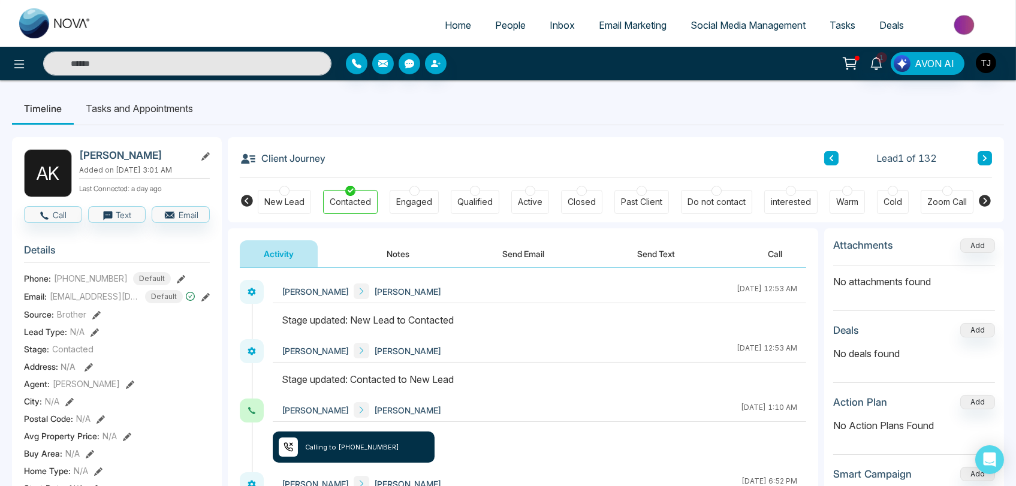
click at [134, 110] on li "Tasks and Appointments" at bounding box center [139, 108] width 131 height 32
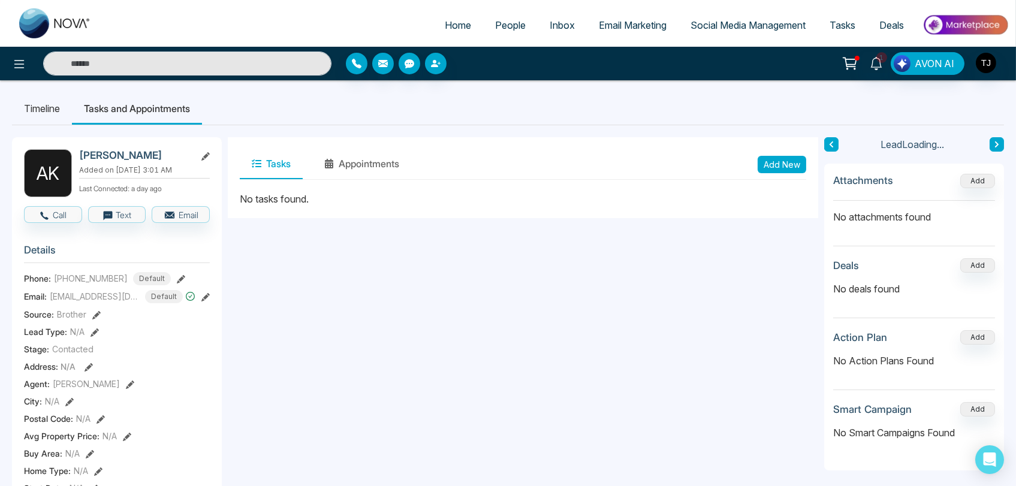
click at [53, 107] on li "Timeline" at bounding box center [42, 108] width 60 height 32
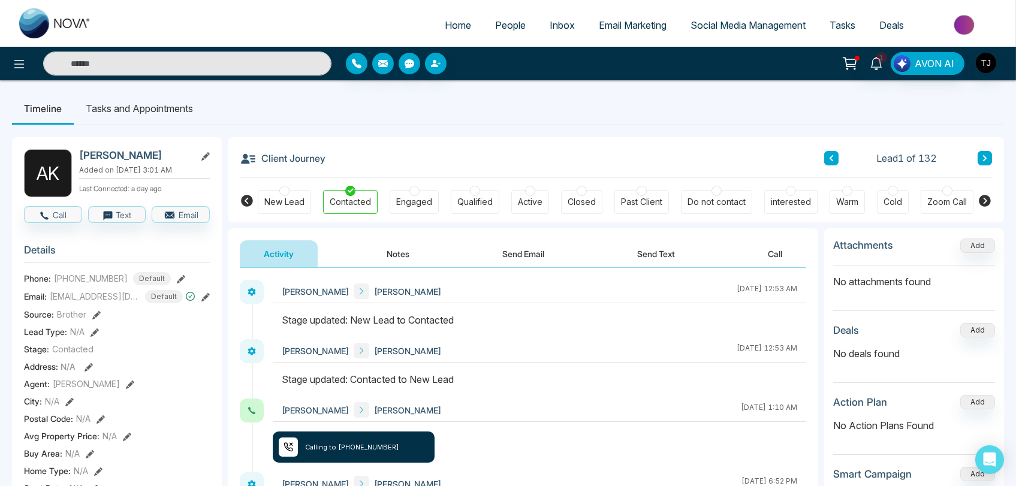
click at [410, 251] on button "Notes" at bounding box center [398, 253] width 71 height 27
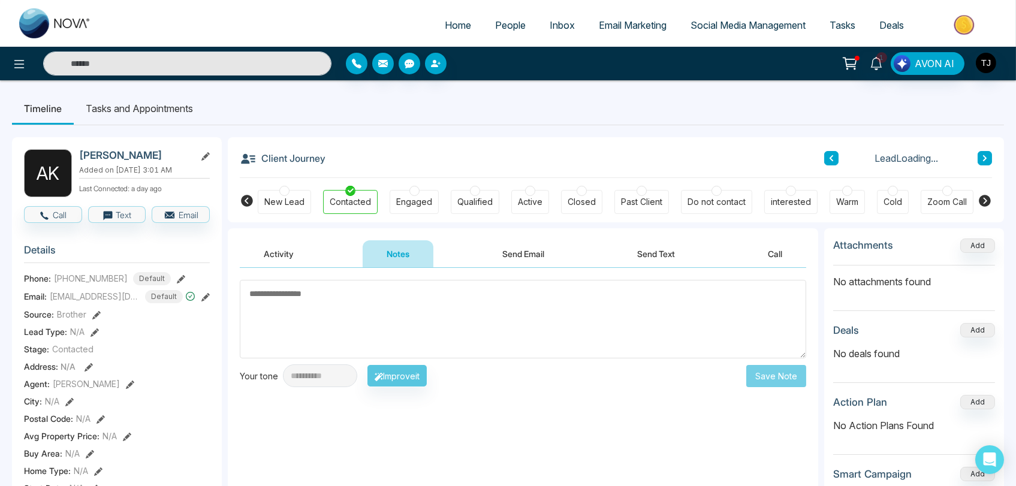
click at [512, 251] on button "Send Email" at bounding box center [523, 253] width 90 height 27
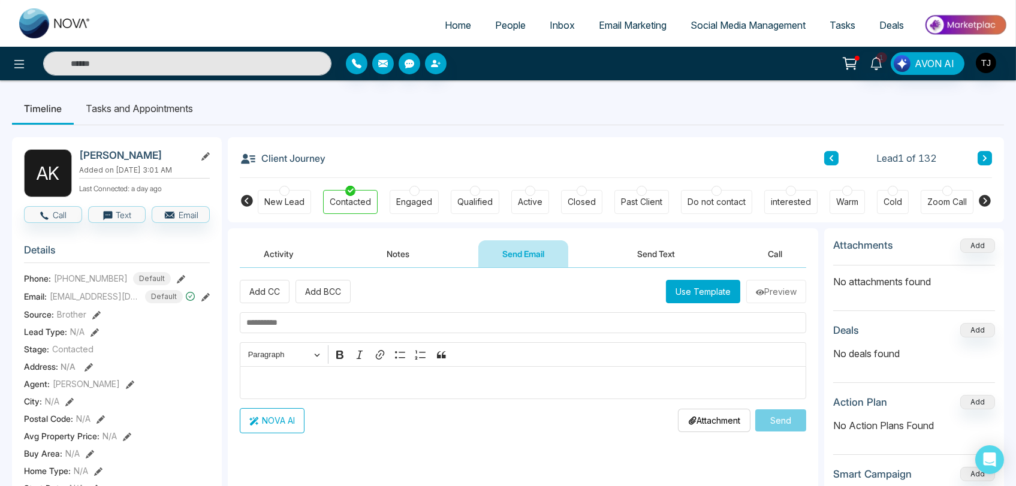
click at [654, 251] on button "Send Text" at bounding box center [656, 253] width 86 height 27
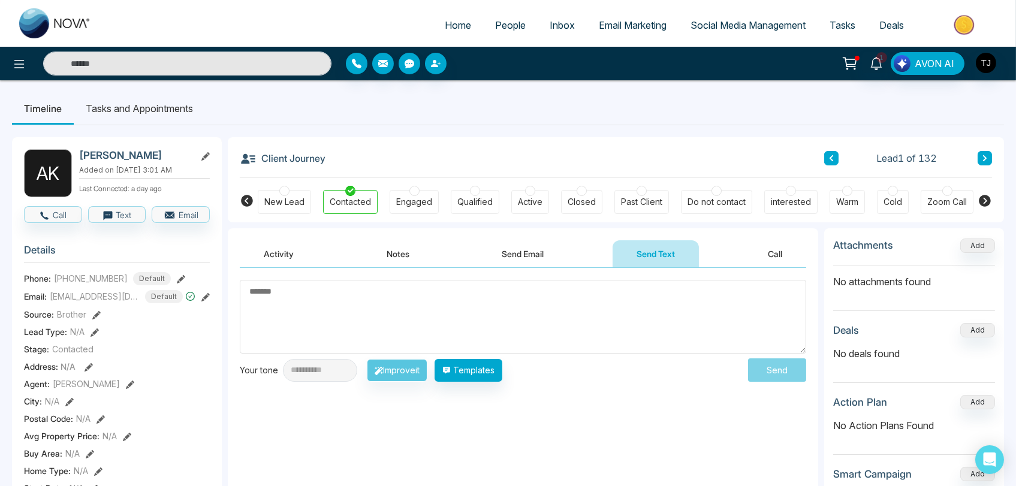
click at [283, 255] on button "Activity" at bounding box center [279, 253] width 78 height 27
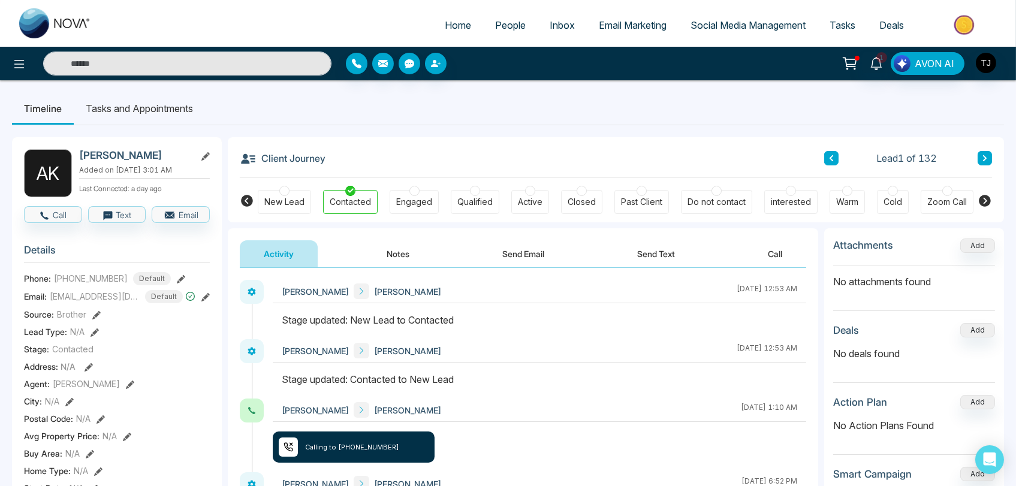
click at [404, 257] on button "Notes" at bounding box center [398, 253] width 71 height 27
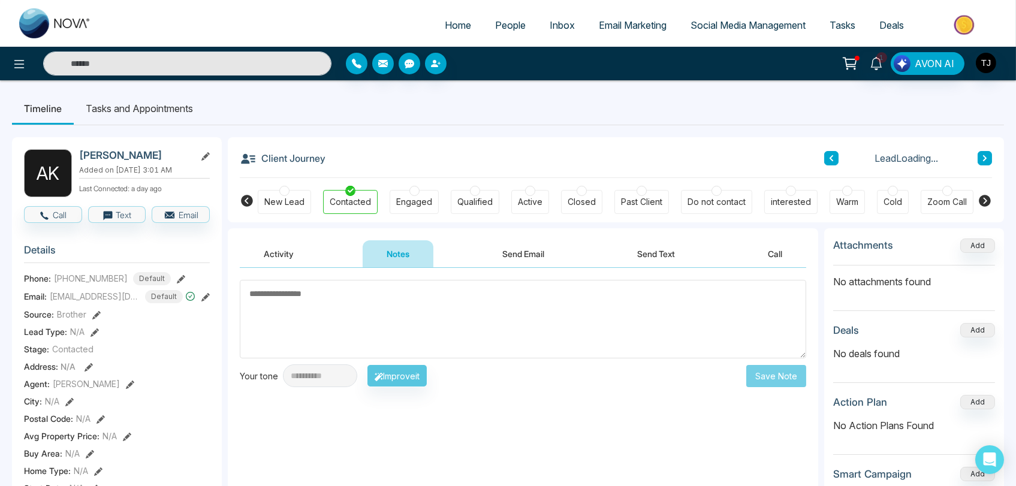
click at [515, 254] on button "Send Email" at bounding box center [523, 253] width 90 height 27
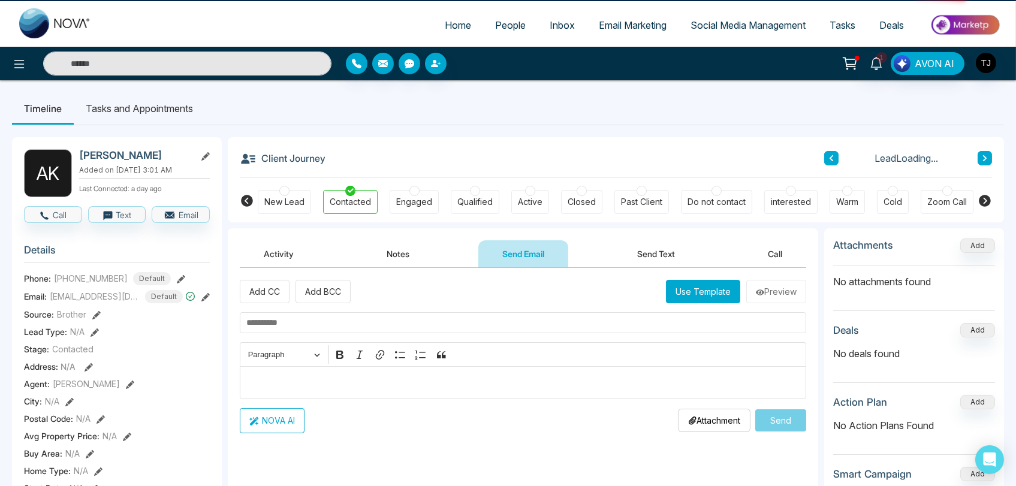
click at [676, 251] on button "Send Text" at bounding box center [656, 253] width 86 height 27
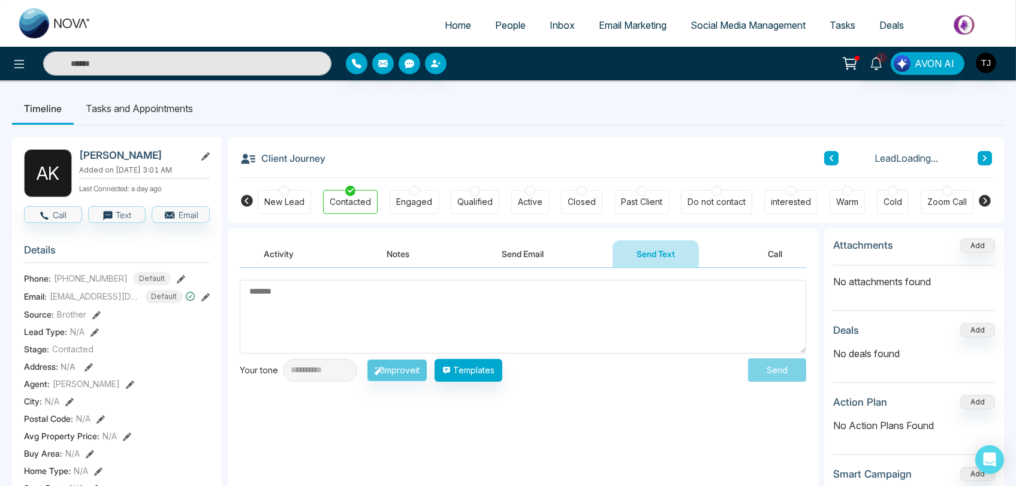
click at [766, 249] on button "Call" at bounding box center [775, 253] width 62 height 27
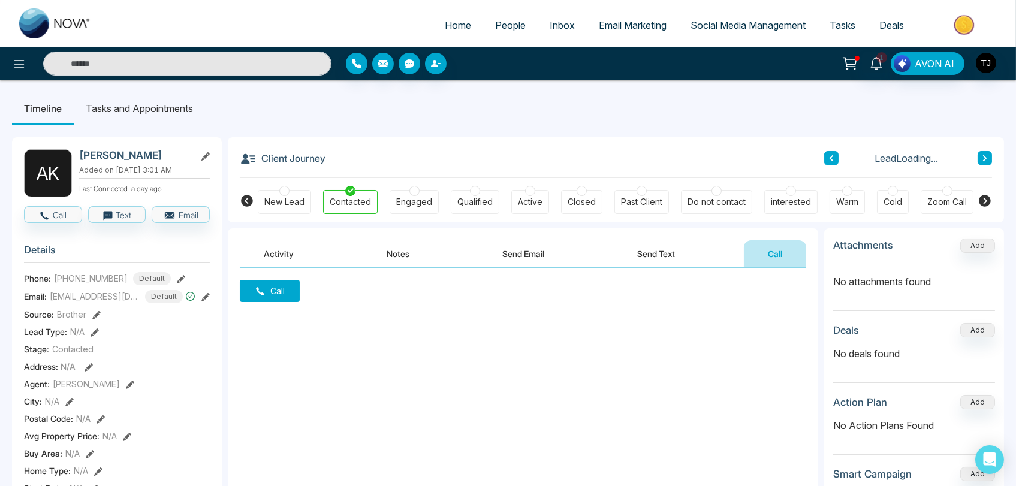
click at [286, 252] on button "Activity" at bounding box center [279, 253] width 78 height 27
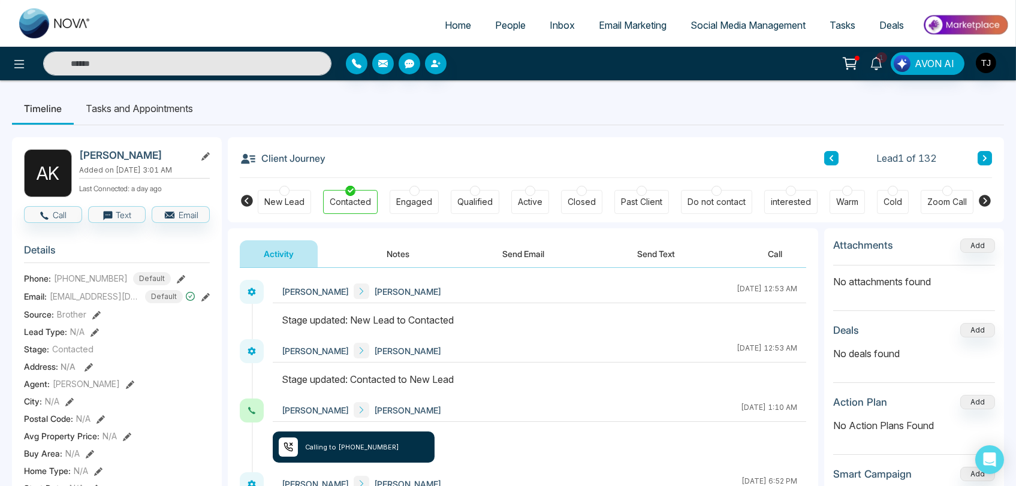
drag, startPoint x: 271, startPoint y: 152, endPoint x: 328, endPoint y: 162, distance: 58.5
click at [340, 154] on div "Client Journey Lead 1 of 132" at bounding box center [616, 157] width 752 height 41
click at [323, 159] on div "Client Journey Lead 1 of 132" at bounding box center [616, 157] width 752 height 41
copy h3 "Client Journey"
copy div "New Lead"
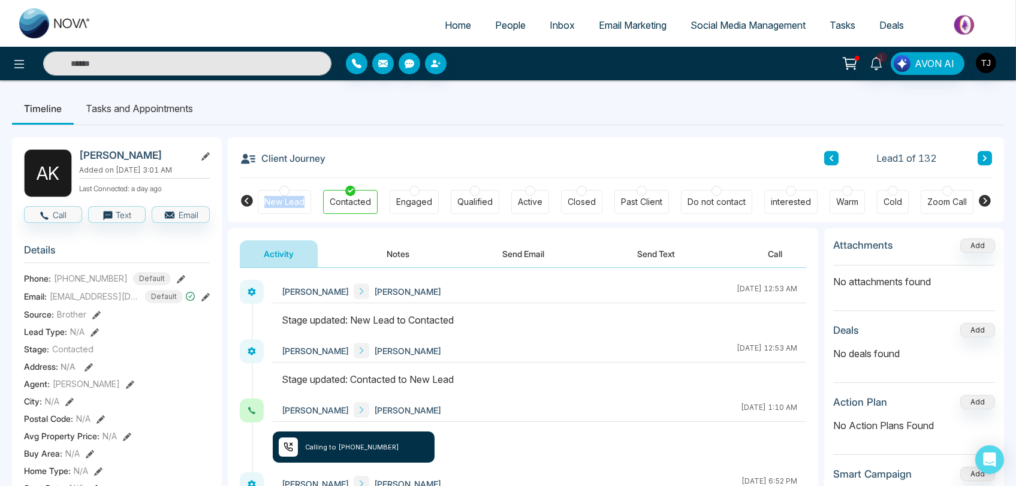
drag, startPoint x: 263, startPoint y: 198, endPoint x: 308, endPoint y: 200, distance: 45.0
click at [308, 200] on div "New Lead" at bounding box center [284, 202] width 53 height 24
click at [343, 199] on div "Contacted" at bounding box center [350, 202] width 41 height 12
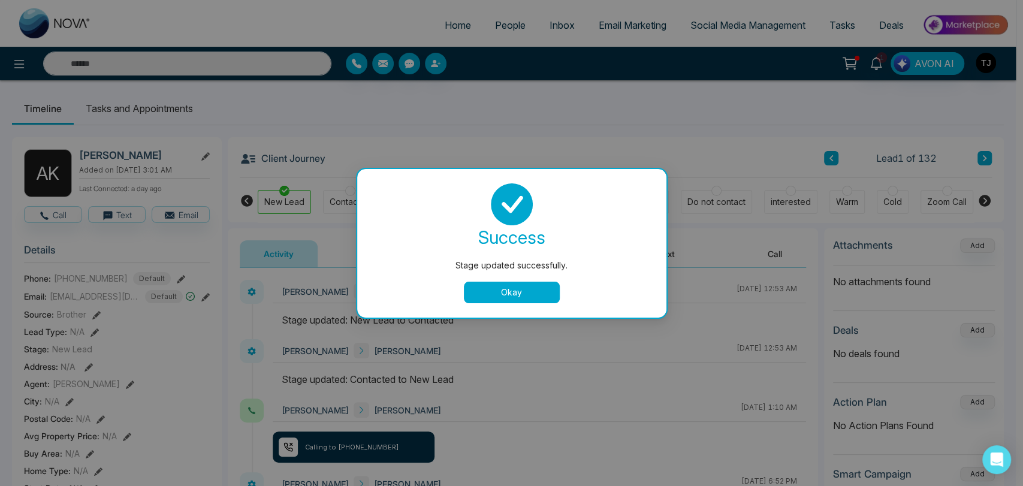
drag, startPoint x: 521, startPoint y: 290, endPoint x: 506, endPoint y: 280, distance: 17.8
click at [521, 289] on button "Okay" at bounding box center [512, 293] width 96 height 22
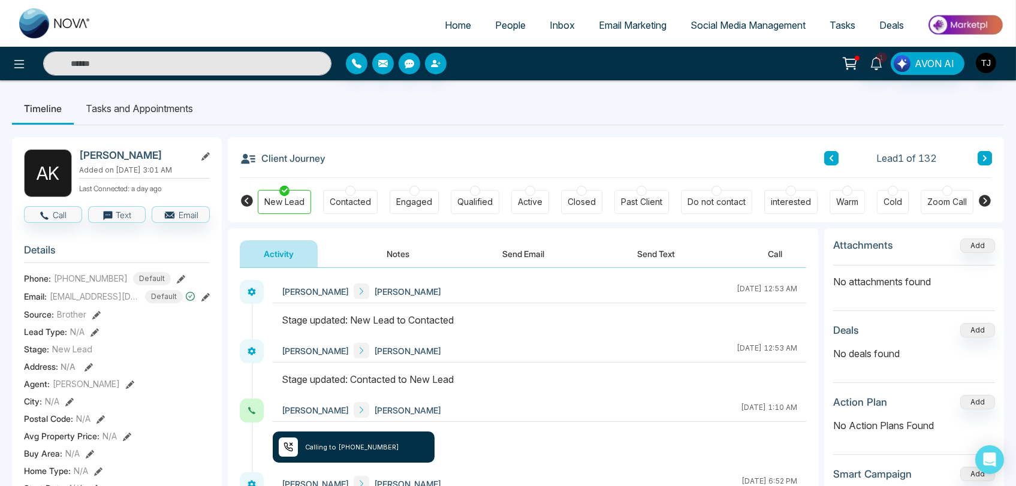
click at [361, 207] on div "Contacted" at bounding box center [350, 202] width 41 height 12
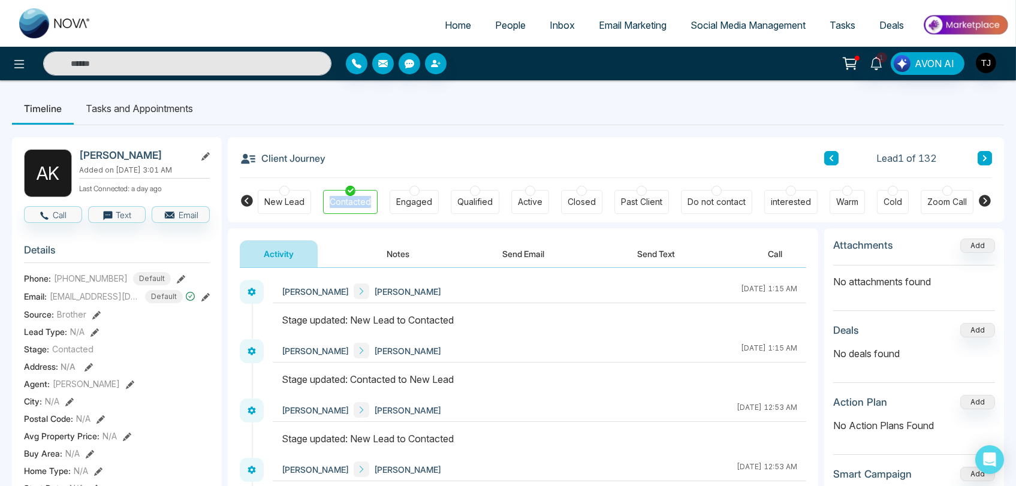
copy div "Contacted"
drag, startPoint x: 326, startPoint y: 198, endPoint x: 373, endPoint y: 204, distance: 47.1
click at [373, 204] on div "Contacted" at bounding box center [350, 202] width 55 height 24
copy div "Engaged"
drag, startPoint x: 384, startPoint y: 194, endPoint x: 436, endPoint y: 204, distance: 53.7
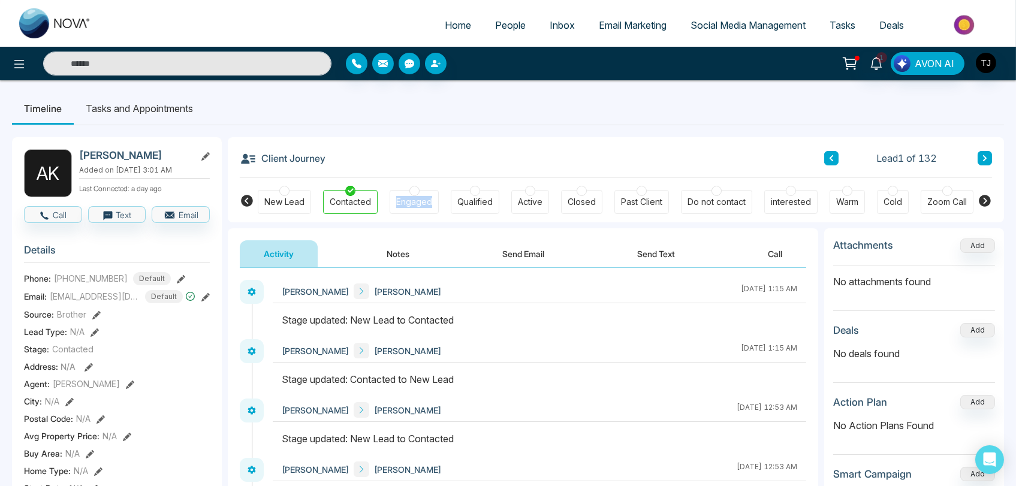
click at [436, 204] on div "New Lead Contacted Engaged Qualified Active Closed Past Client Do not contact i…" at bounding box center [616, 200] width 716 height 44
copy div "Qualified"
drag, startPoint x: 451, startPoint y: 198, endPoint x: 501, endPoint y: 210, distance: 51.8
click at [501, 209] on div "New Lead Contacted Engaged Qualified Active Closed Past Client Do not contact i…" at bounding box center [616, 200] width 716 height 44
copy div "Active"
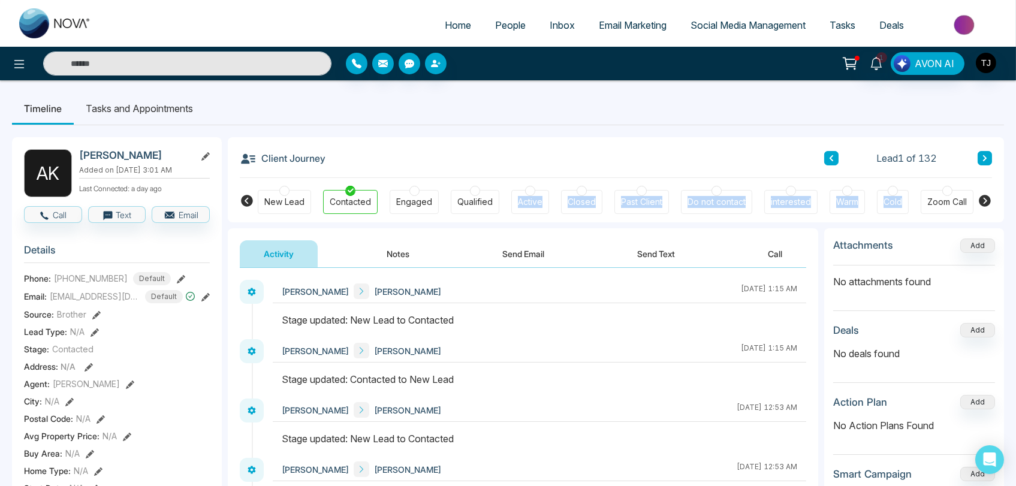
drag, startPoint x: 507, startPoint y: 193, endPoint x: 915, endPoint y: 209, distance: 407.9
click at [836, 209] on div "New Lead Contacted Engaged Qualified Active Closed Past Client Do not contact i…" at bounding box center [616, 200] width 716 height 44
copy div "Active Closed Past Client Do not contact interested Warm Cold"
click at [648, 97] on ul "Timeline Tasks and Appointments" at bounding box center [508, 108] width 992 height 32
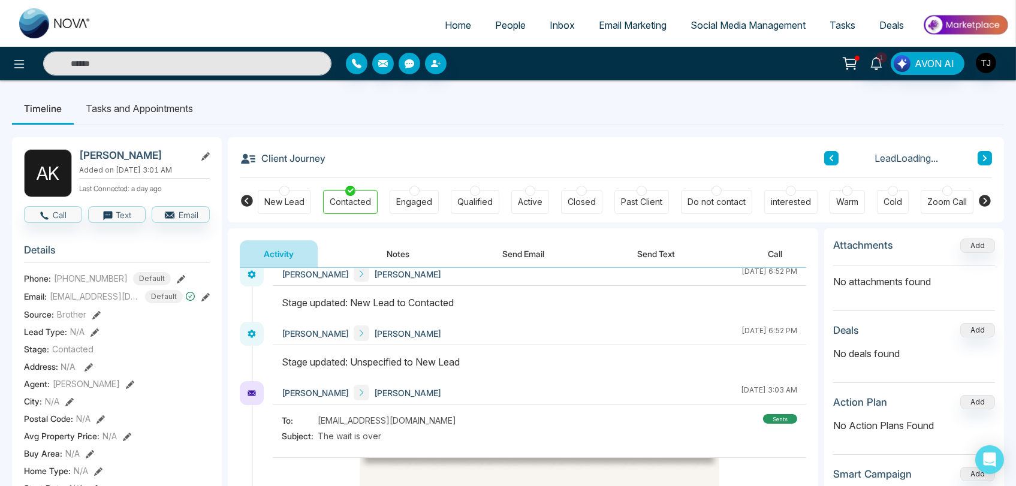
scroll to position [333, 0]
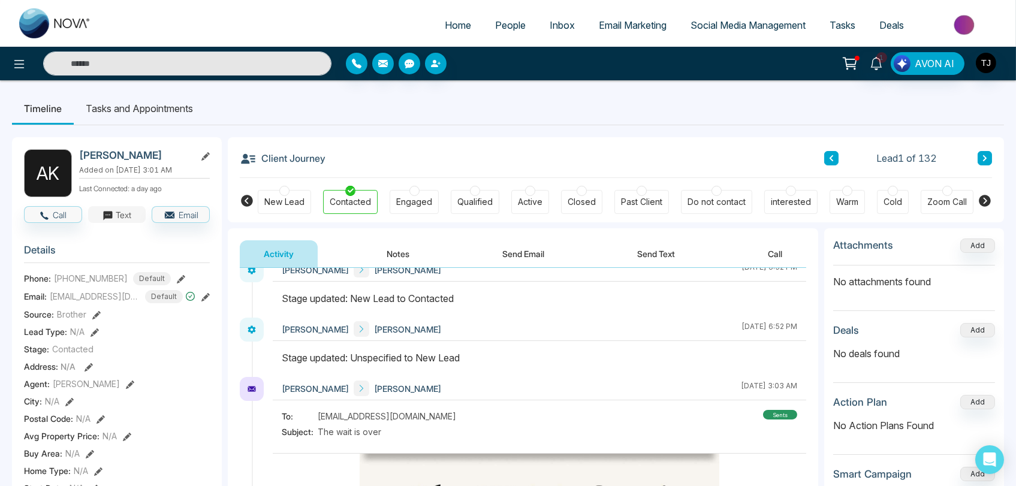
click at [120, 217] on button "Text" at bounding box center [117, 214] width 58 height 17
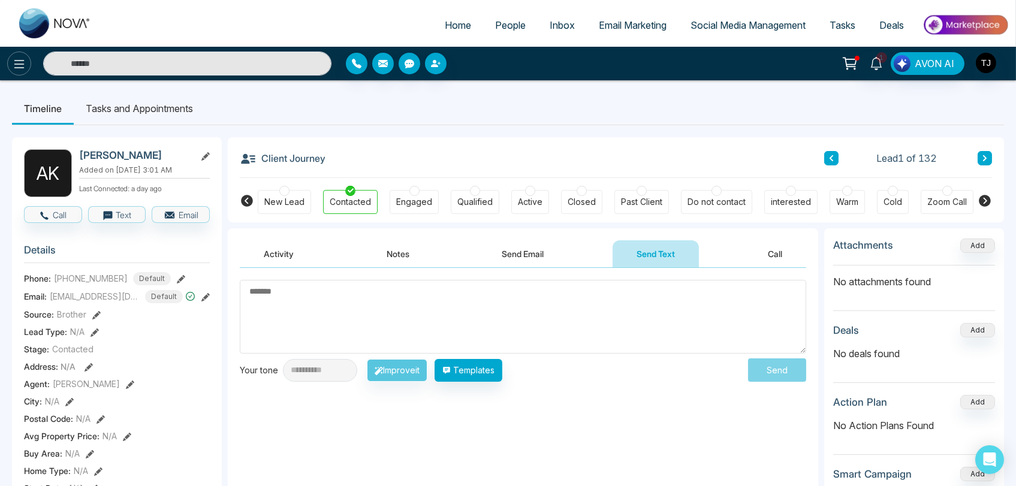
click at [12, 61] on icon at bounding box center [19, 64] width 14 height 14
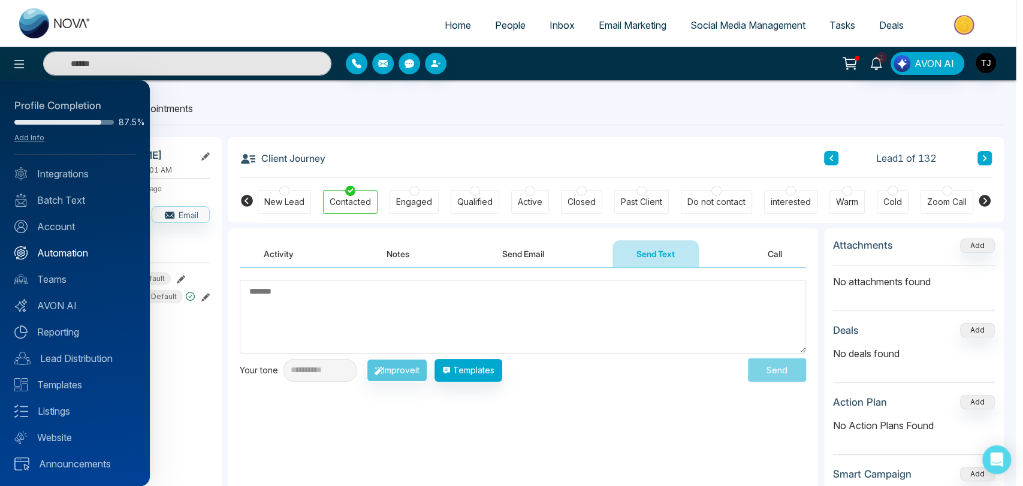
click at [71, 251] on link "Automation" at bounding box center [74, 253] width 121 height 14
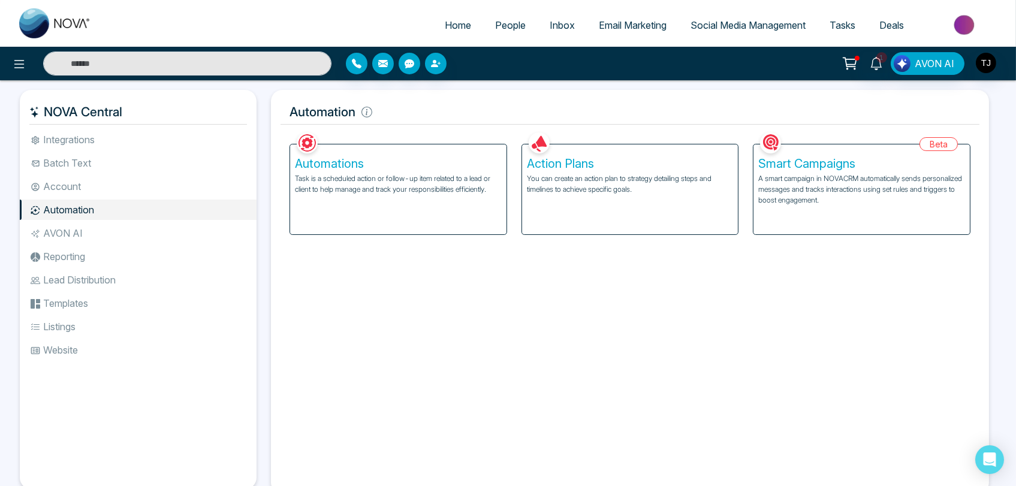
click at [733, 20] on span "Social Media Management" at bounding box center [748, 25] width 115 height 12
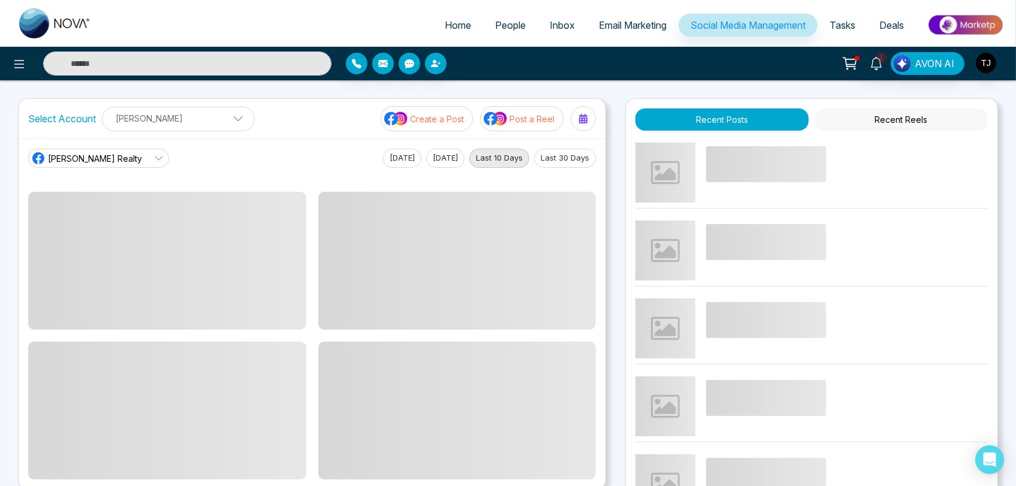
click at [647, 29] on span "Email Marketing" at bounding box center [633, 25] width 68 height 12
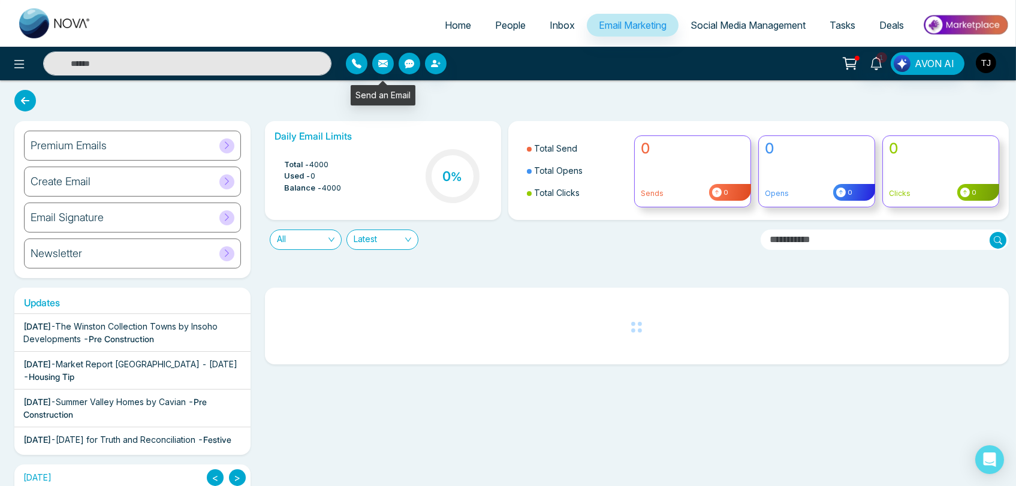
click at [381, 67] on icon "button" at bounding box center [383, 63] width 10 height 7
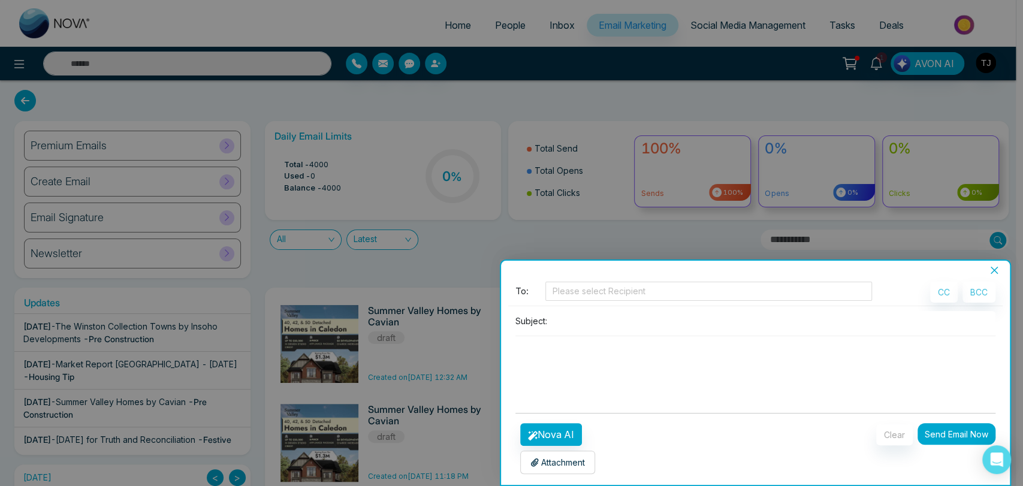
click at [836, 269] on icon "close" at bounding box center [995, 271] width 10 height 10
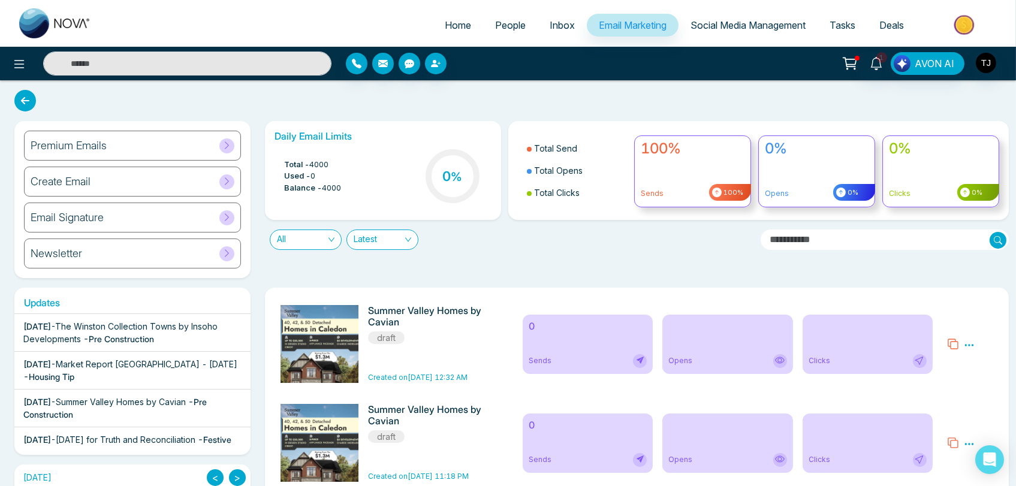
click at [27, 102] on icon at bounding box center [25, 101] width 22 height 22
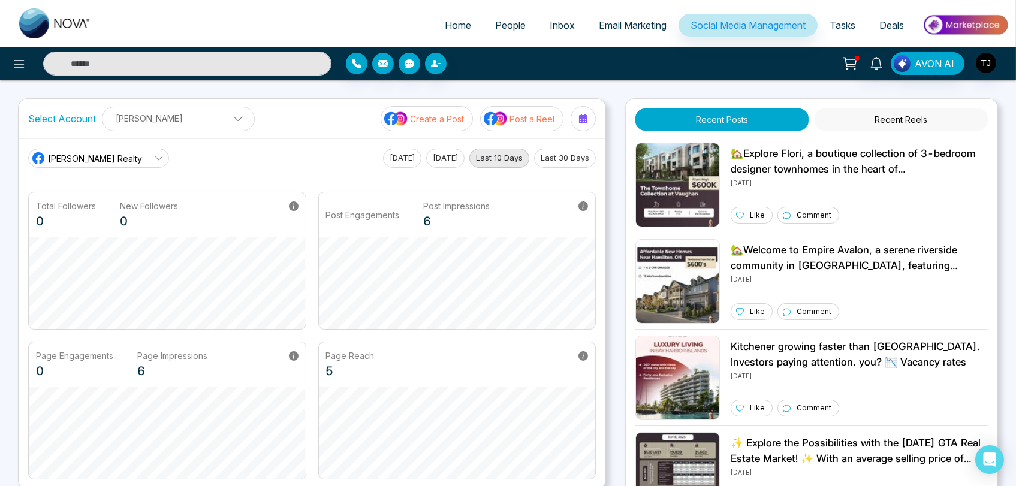
click at [518, 18] on link "People" at bounding box center [510, 25] width 55 height 23
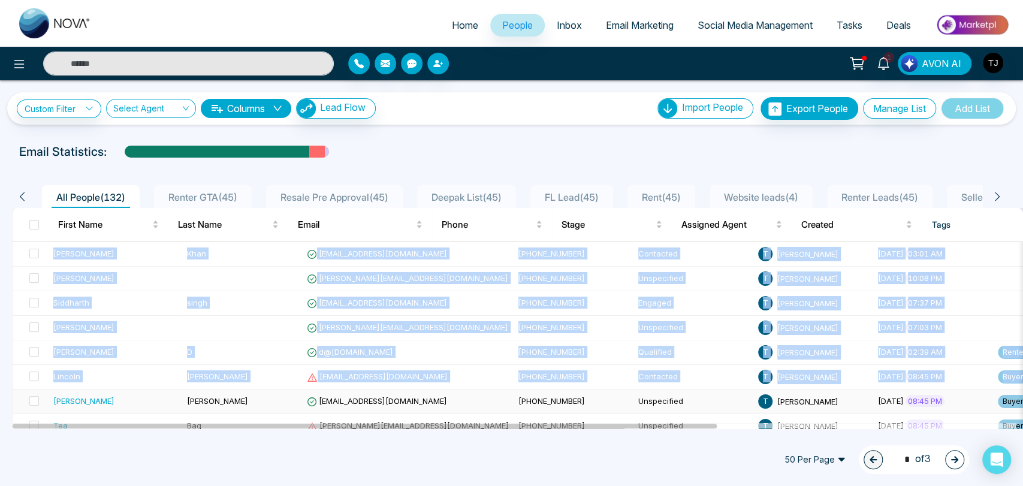
drag, startPoint x: 36, startPoint y: 253, endPoint x: 31, endPoint y: 390, distance: 136.8
click at [38, 256] on span at bounding box center [34, 254] width 10 height 10
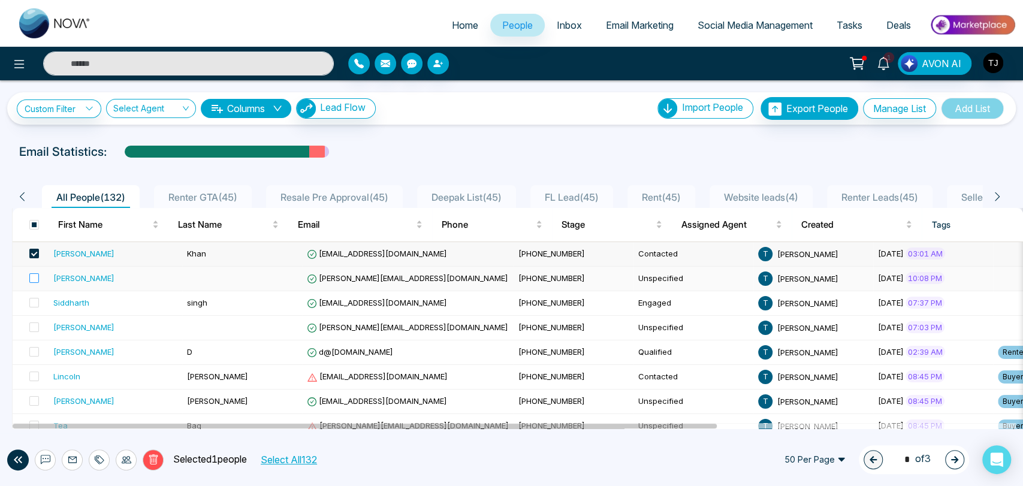
click at [34, 282] on label at bounding box center [30, 278] width 17 height 13
click at [46, 397] on icon at bounding box center [46, 460] width 10 height 10
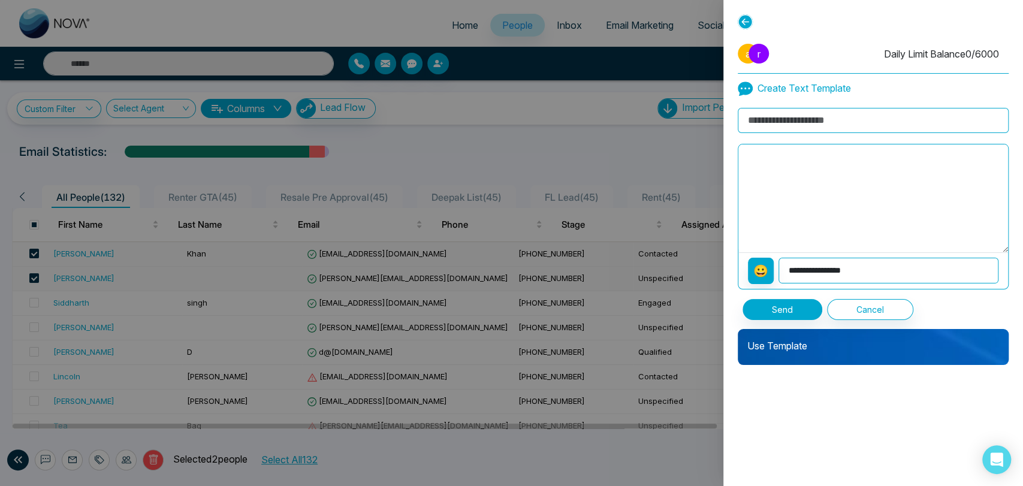
click at [647, 167] on div at bounding box center [511, 243] width 1023 height 486
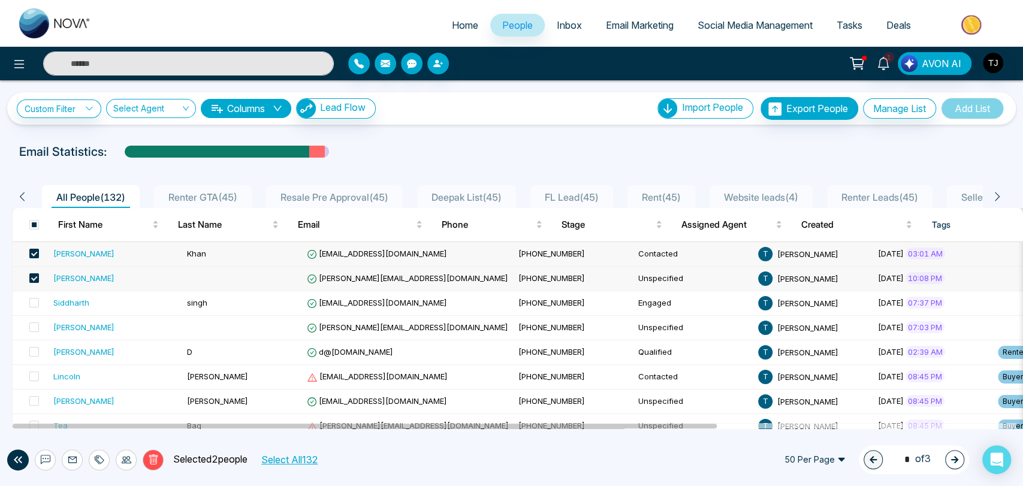
click at [764, 15] on link "Social Media Management" at bounding box center [755, 25] width 139 height 23
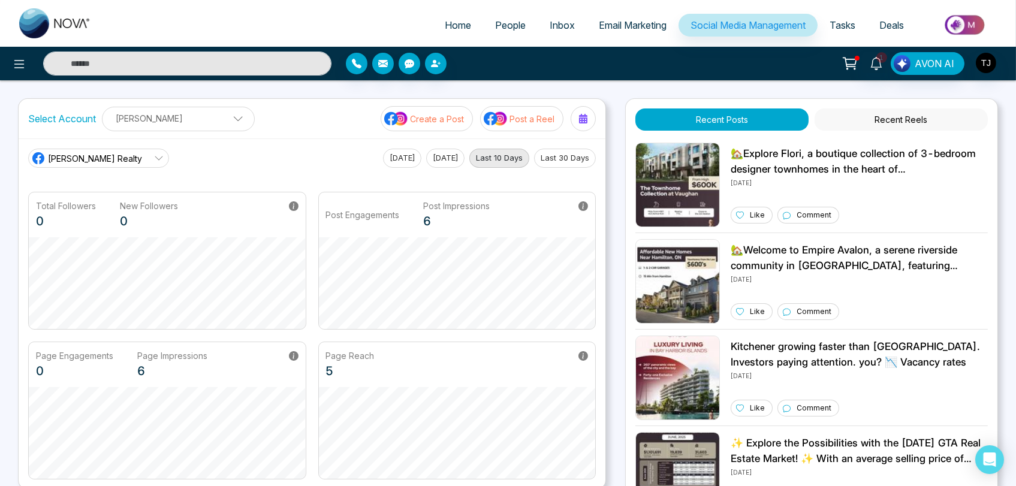
click at [464, 122] on p "Create a Post" at bounding box center [437, 119] width 54 height 13
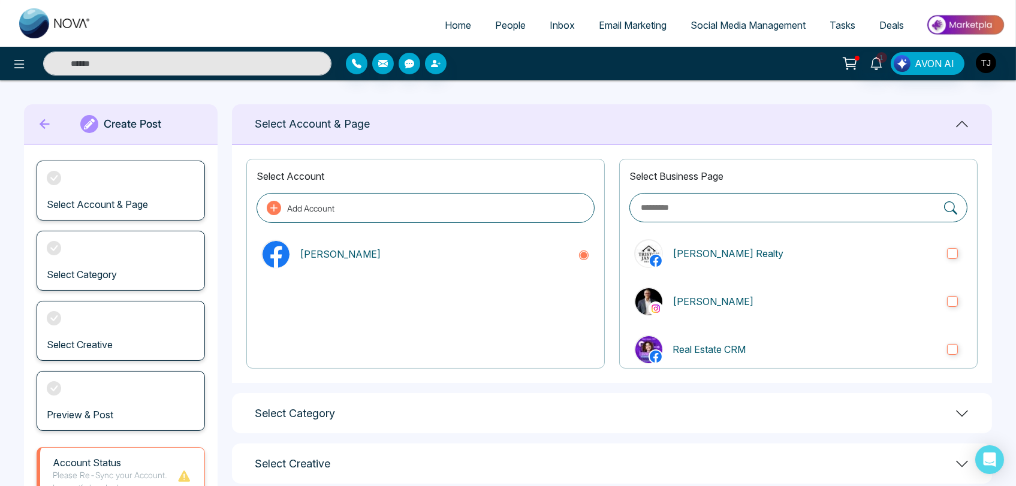
click at [504, 25] on span "People" at bounding box center [510, 25] width 31 height 12
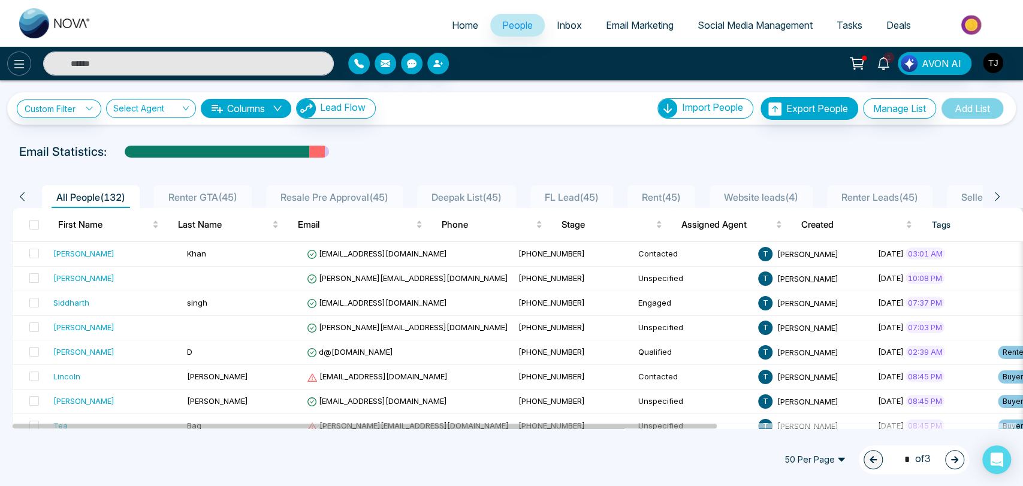
click at [26, 66] on button at bounding box center [19, 64] width 24 height 24
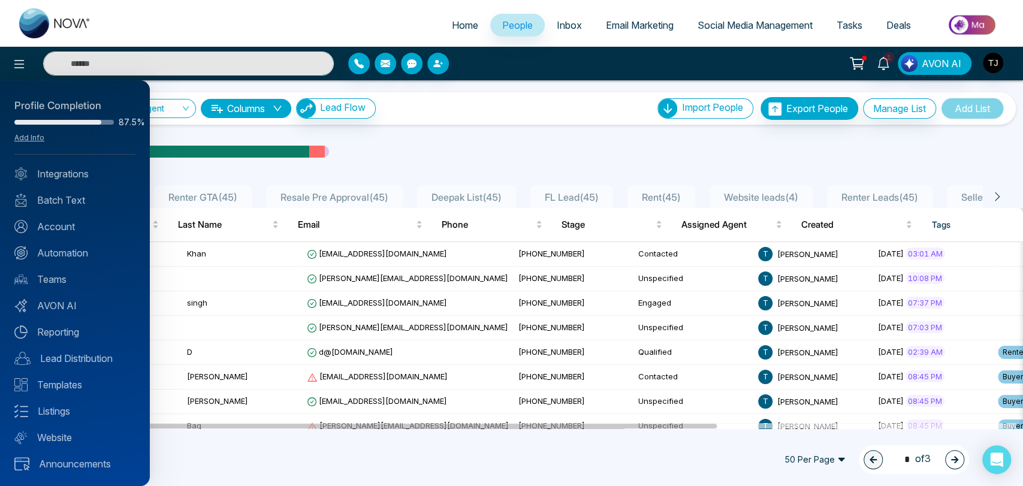
click at [733, 27] on div at bounding box center [511, 243] width 1023 height 486
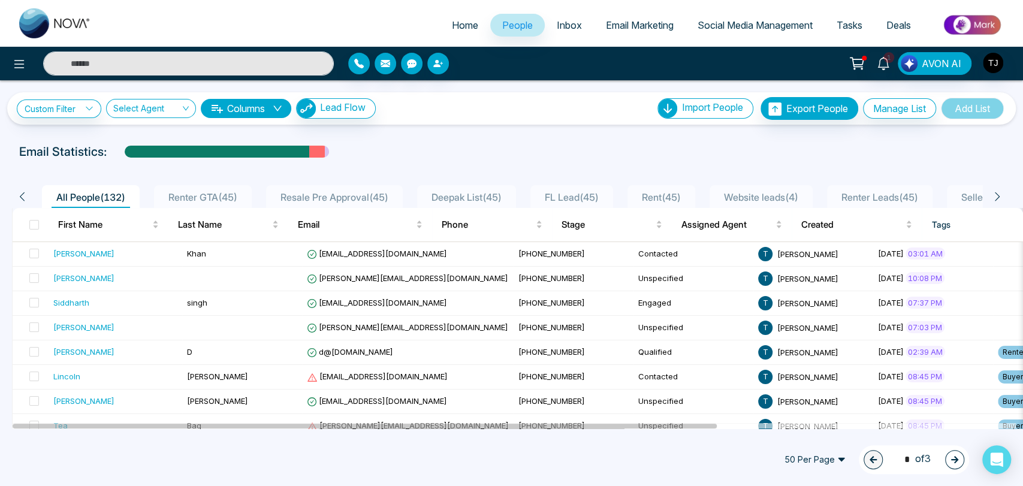
click at [634, 29] on span "Email Marketing" at bounding box center [640, 25] width 68 height 12
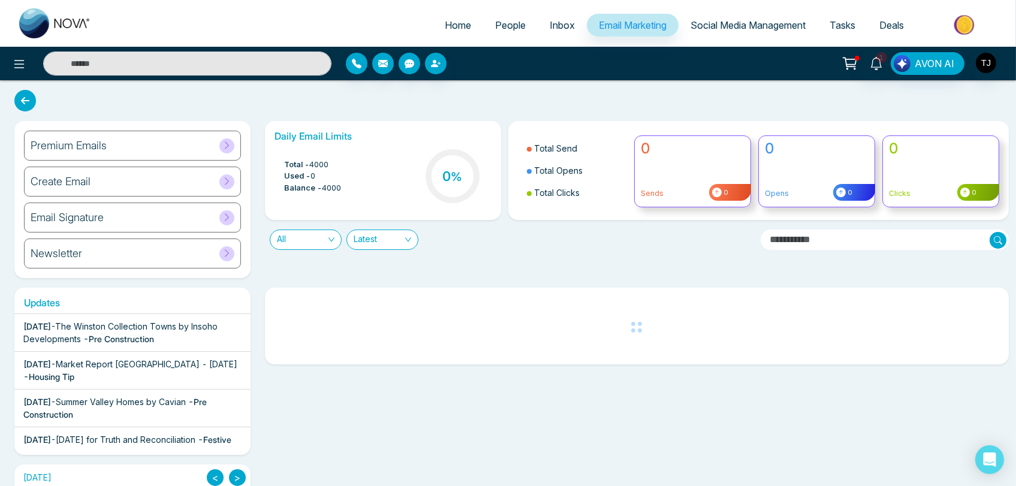
click at [230, 185] on icon at bounding box center [226, 181] width 9 height 9
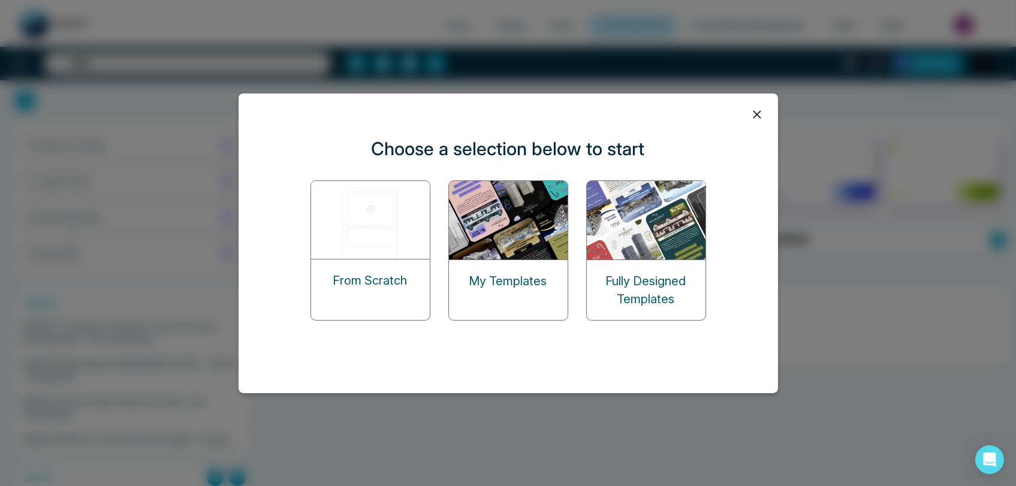
click at [753, 114] on icon at bounding box center [757, 115] width 18 height 18
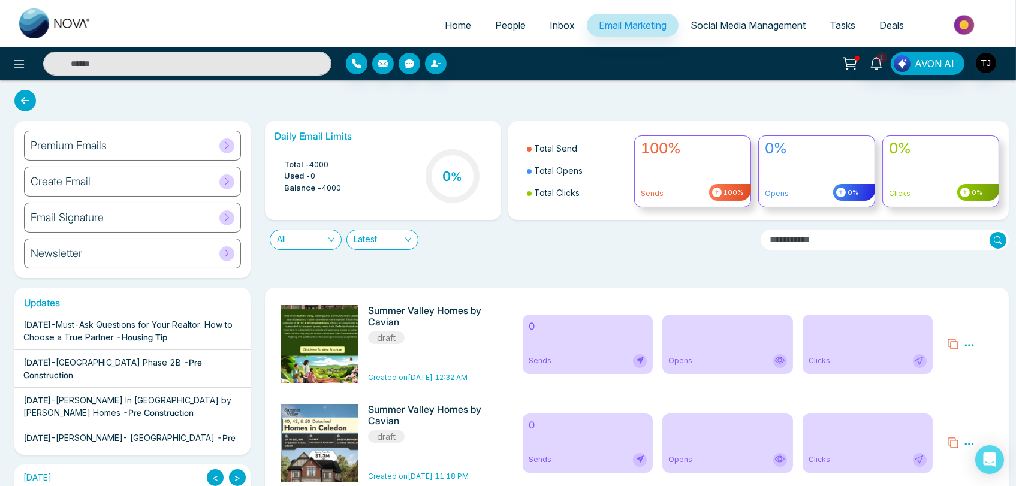
scroll to position [133, 0]
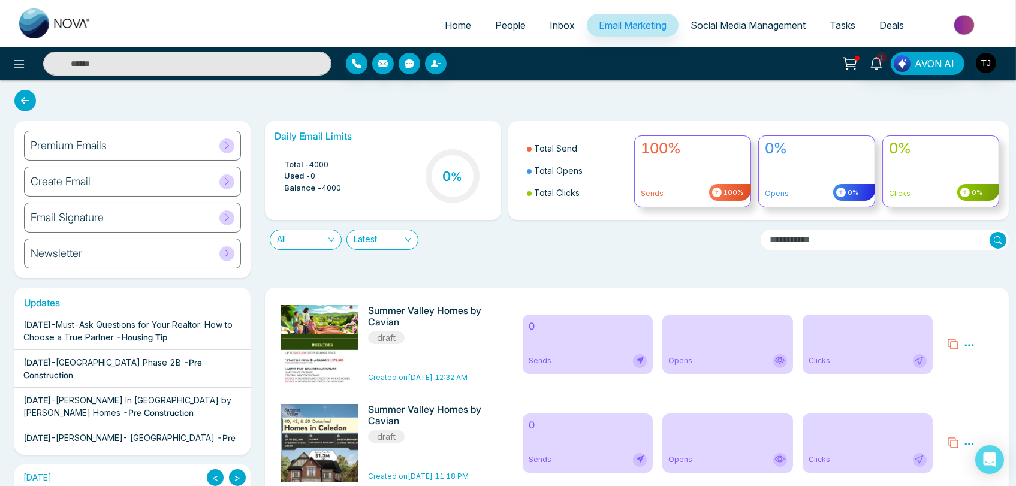
click at [498, 25] on span "People" at bounding box center [510, 25] width 31 height 12
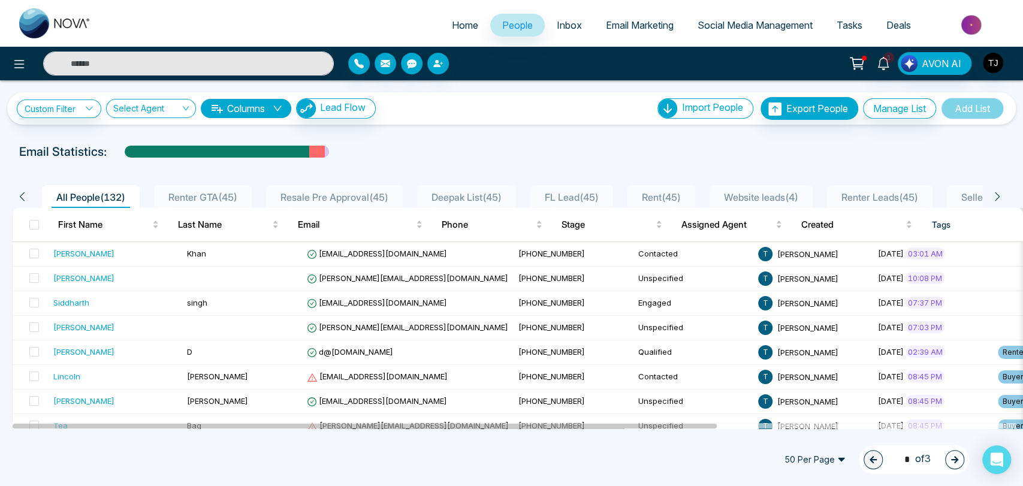
click at [34, 231] on label at bounding box center [34, 224] width 10 height 13
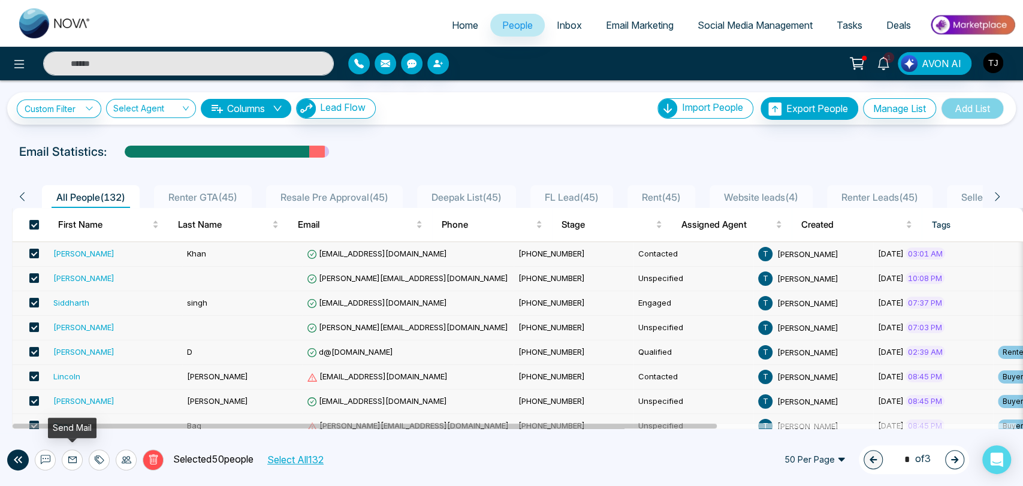
click at [68, 397] on icon at bounding box center [73, 460] width 10 height 10
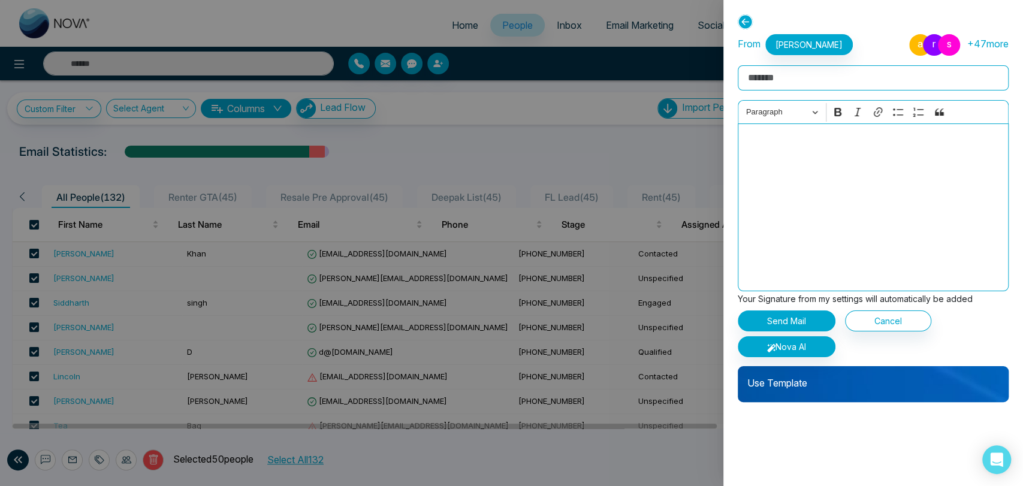
click at [631, 159] on div at bounding box center [511, 243] width 1023 height 486
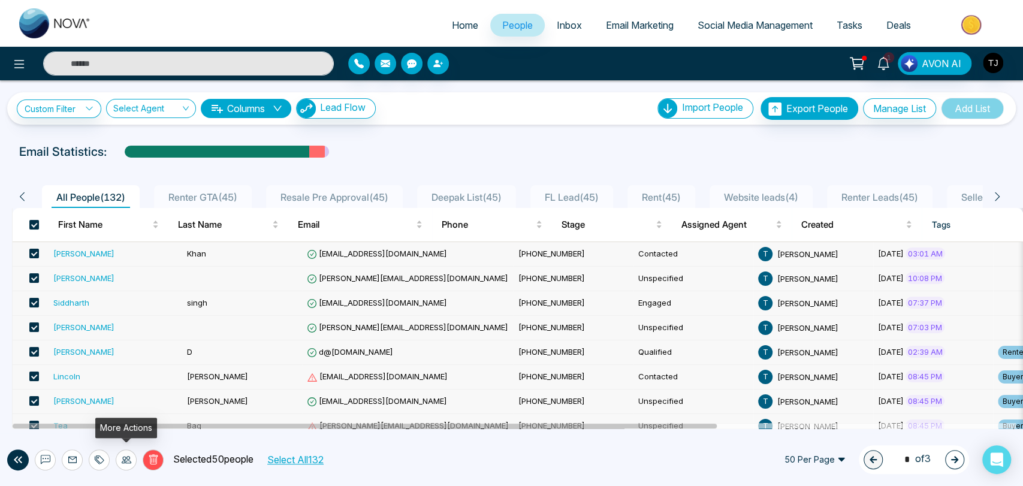
click at [125, 397] on icon at bounding box center [127, 459] width 10 height 7
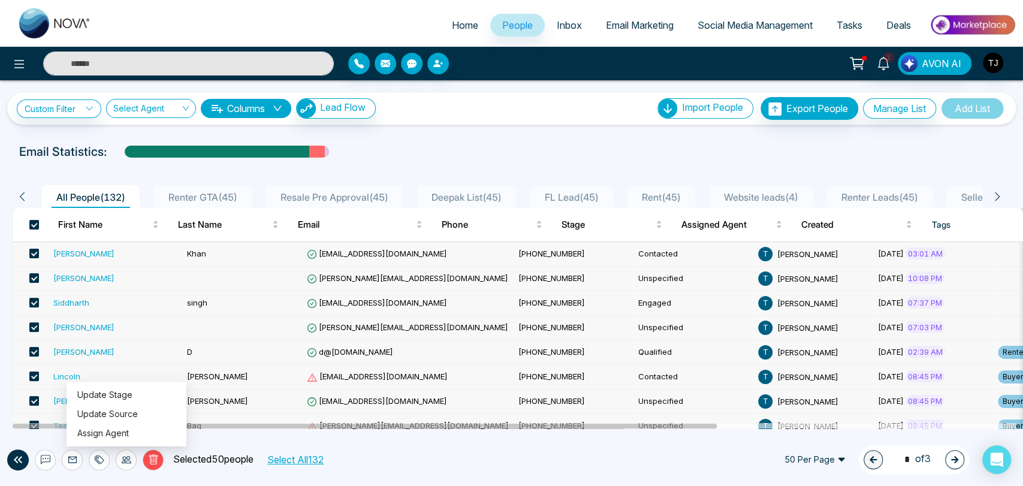
click at [125, 397] on icon at bounding box center [127, 459] width 10 height 7
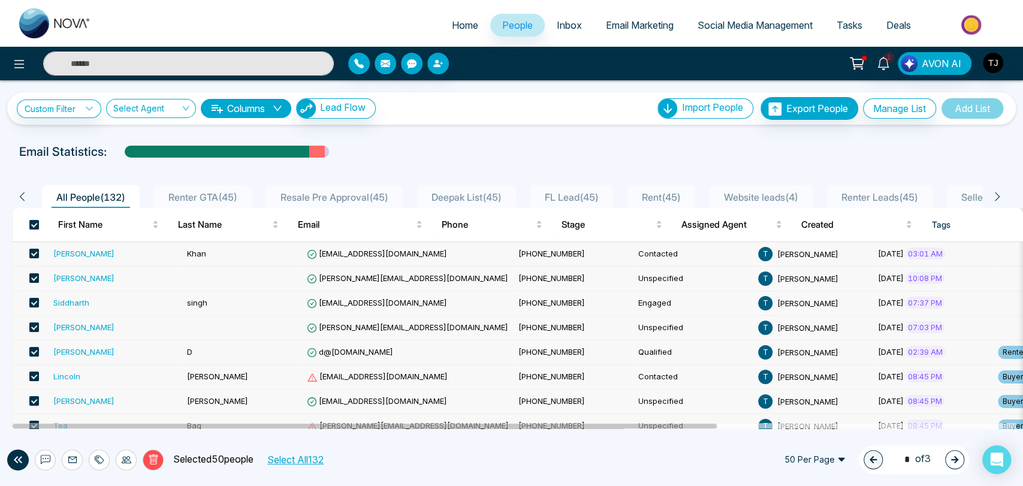
click at [46, 397] on icon at bounding box center [46, 460] width 10 height 10
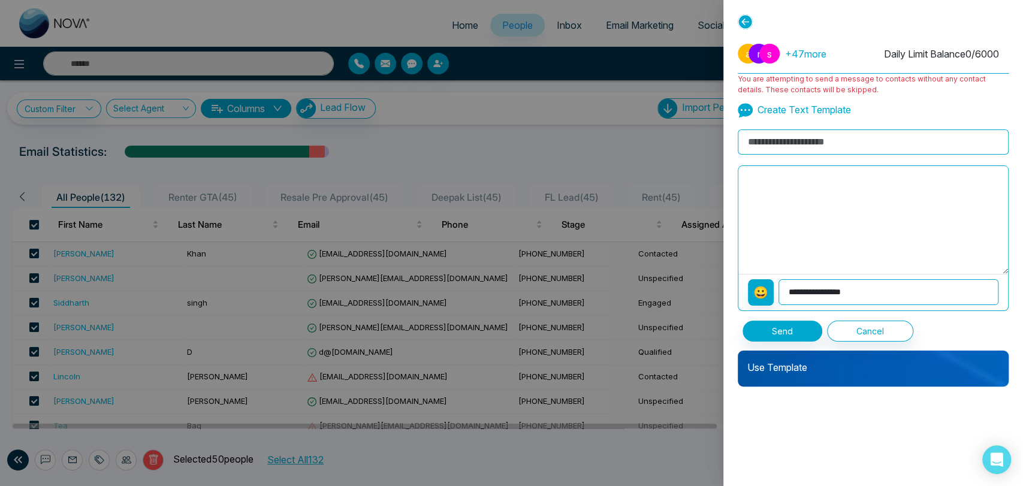
click at [784, 372] on p "Use Template" at bounding box center [873, 363] width 271 height 24
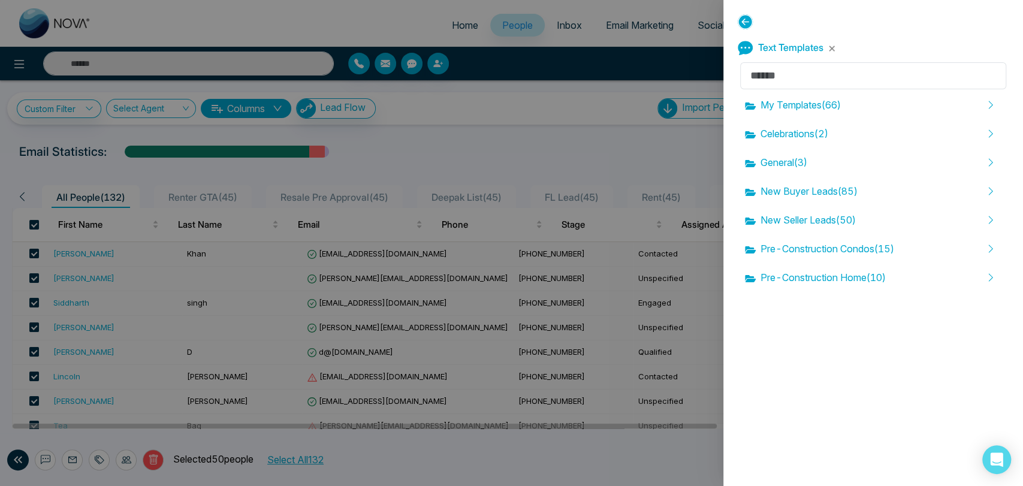
click at [648, 165] on div at bounding box center [511, 243] width 1023 height 486
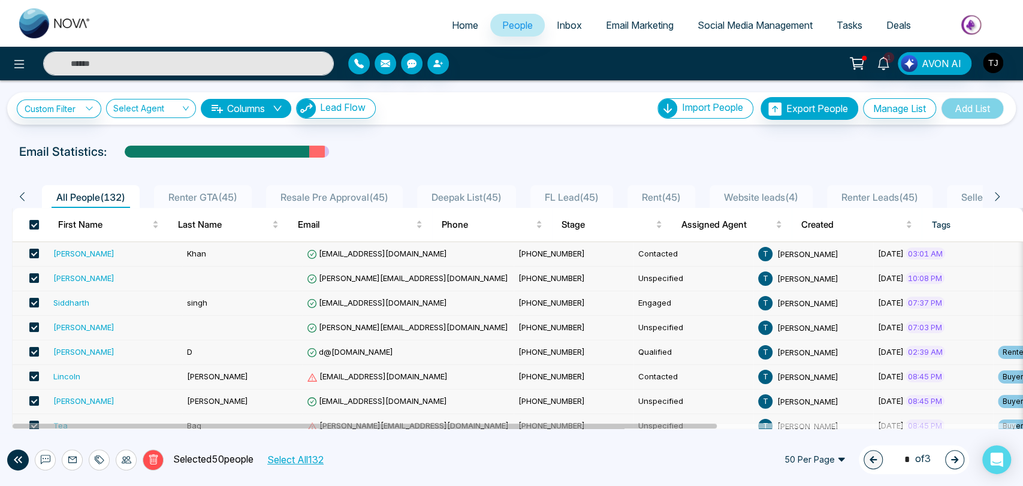
click at [761, 27] on span "Social Media Management" at bounding box center [755, 25] width 115 height 12
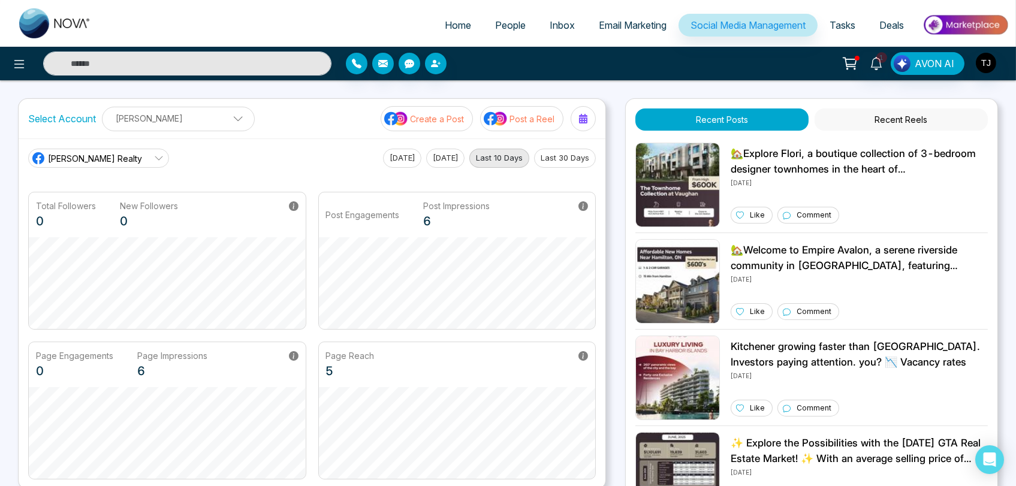
click at [644, 29] on span "Email Marketing" at bounding box center [633, 25] width 68 height 12
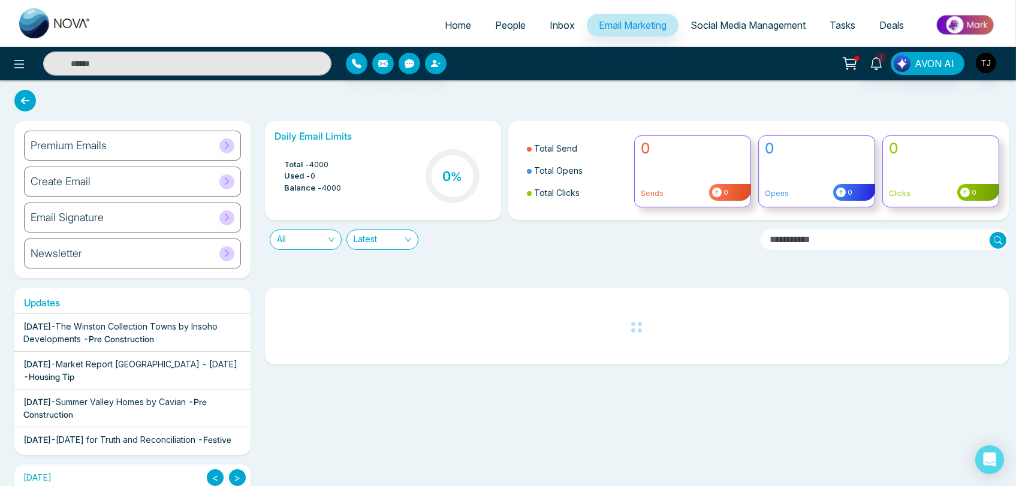
click at [514, 25] on span "People" at bounding box center [510, 25] width 31 height 12
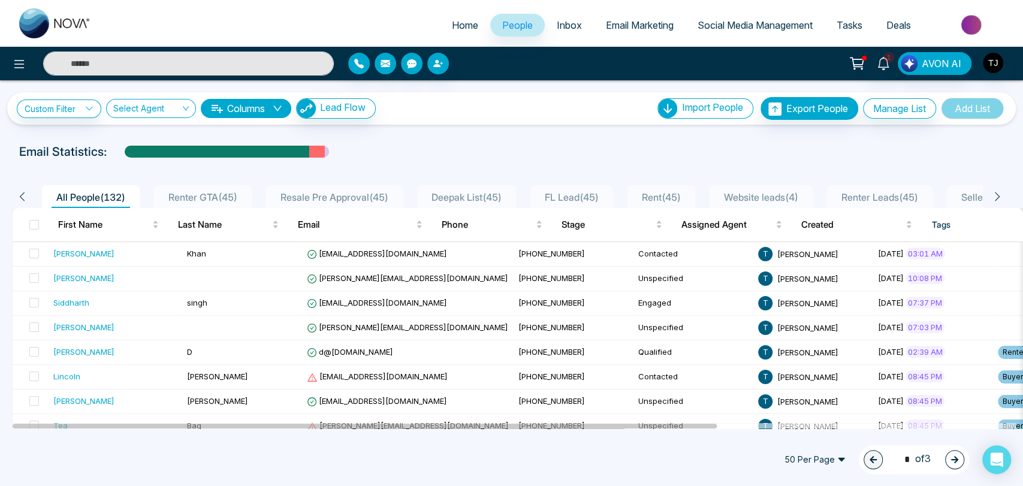
click at [461, 20] on span "Home" at bounding box center [465, 25] width 26 height 12
select select "*"
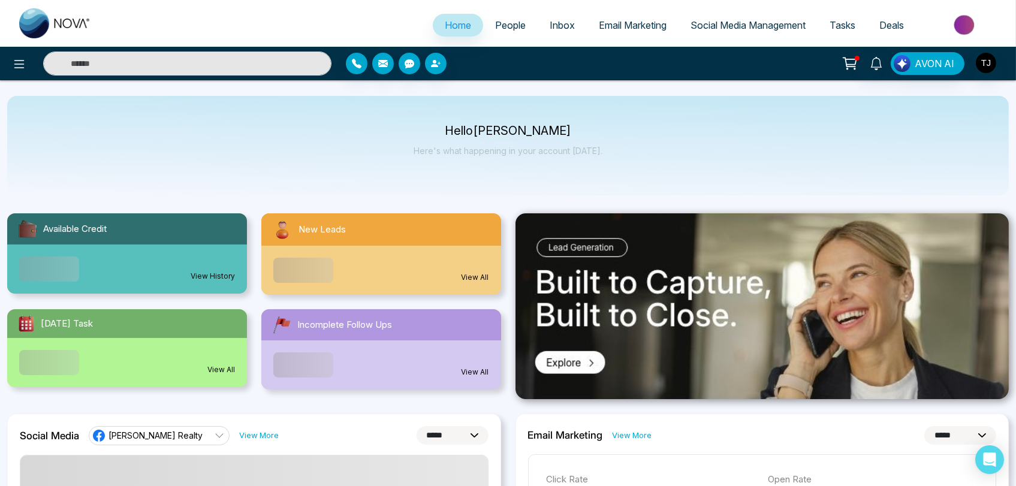
click at [11, 52] on div at bounding box center [169, 64] width 339 height 24
click at [17, 61] on icon at bounding box center [19, 64] width 14 height 14
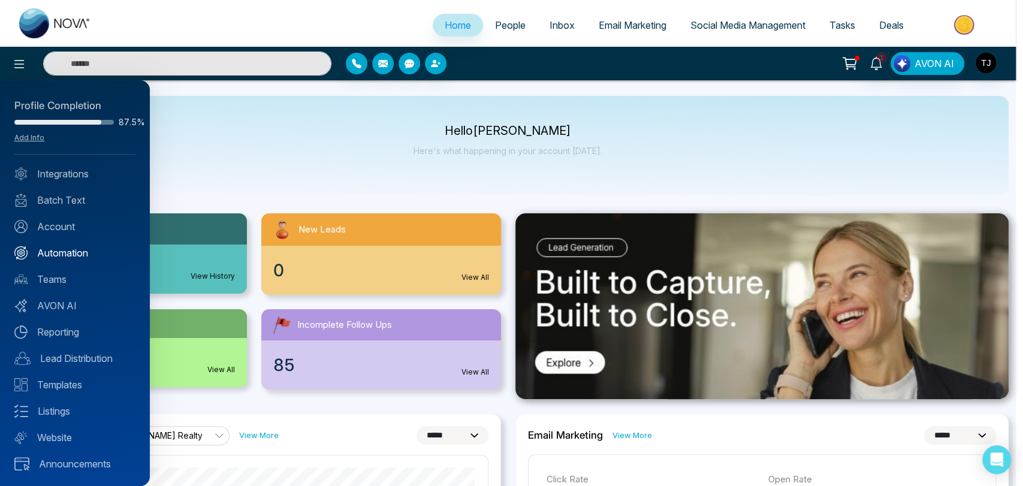
click at [67, 257] on link "Automation" at bounding box center [74, 253] width 121 height 14
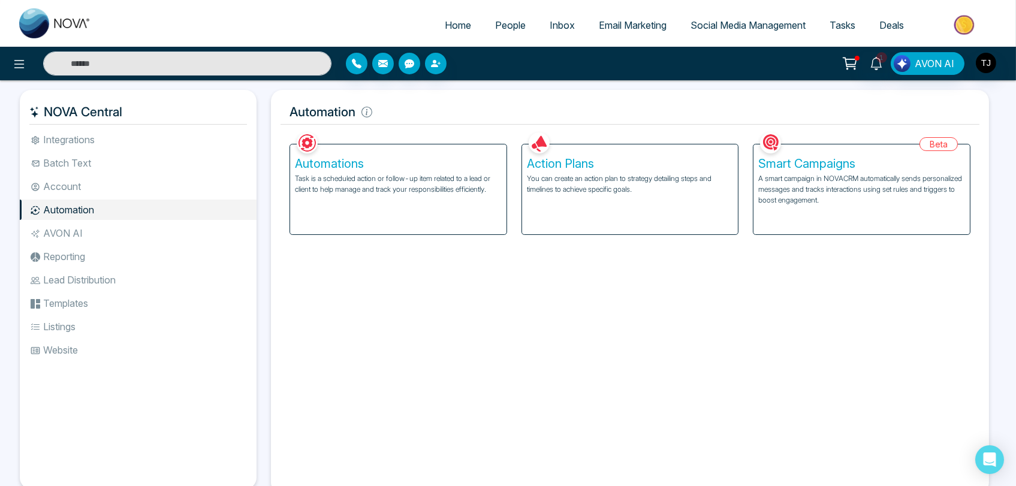
click at [428, 200] on div "Automations Task is a scheduled action or follow-up item related to a lead or c…" at bounding box center [398, 189] width 216 height 90
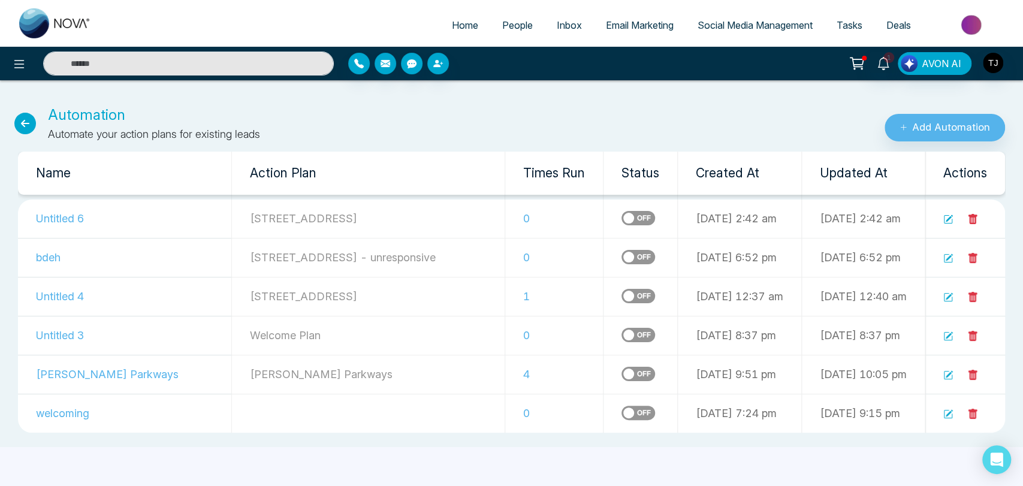
click at [26, 122] on icon at bounding box center [25, 124] width 22 height 22
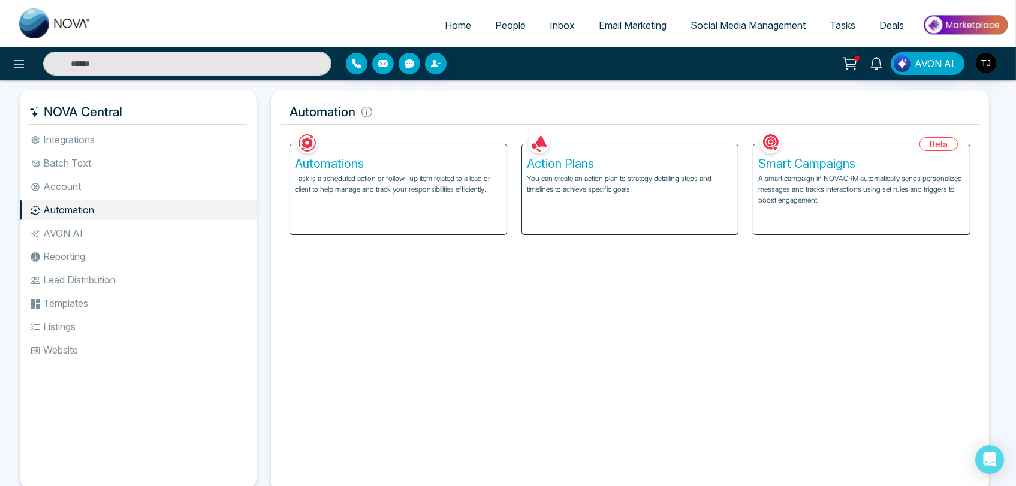
click at [26, 122] on div "NOVA Central" at bounding box center [138, 112] width 237 height 25
click at [17, 62] on icon at bounding box center [19, 64] width 14 height 14
click at [20, 65] on icon at bounding box center [19, 64] width 14 height 14
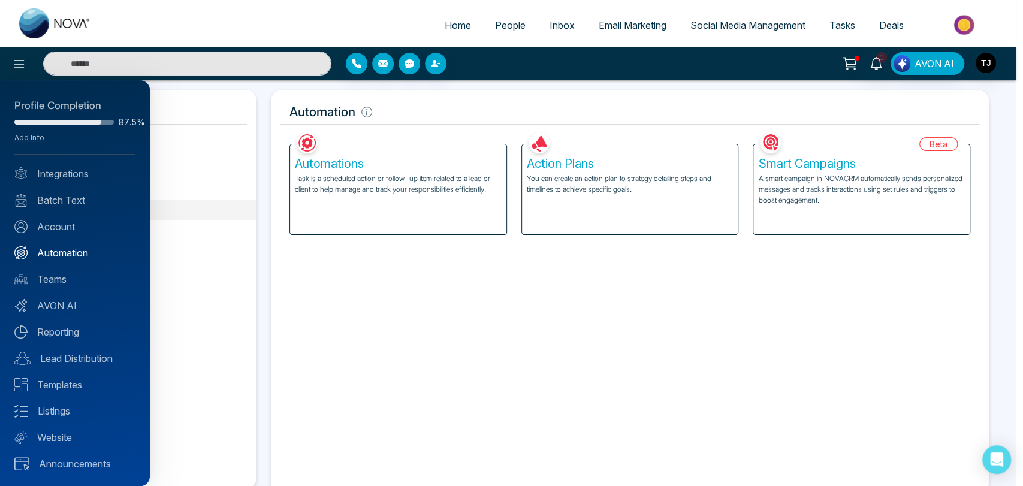
click at [51, 253] on link "Automation" at bounding box center [74, 253] width 121 height 14
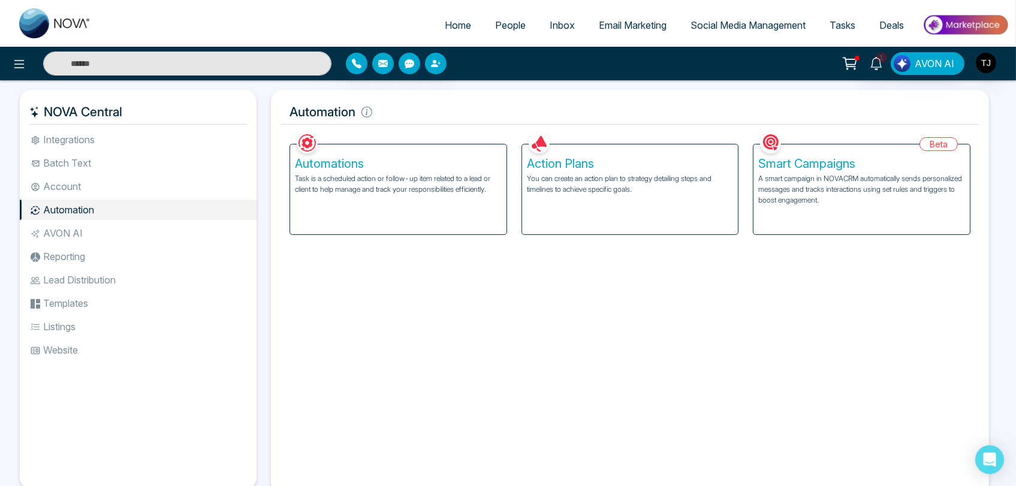
click at [375, 188] on p "Task is a scheduled action or follow-up item related to a lead or client to hel…" at bounding box center [398, 184] width 207 height 22
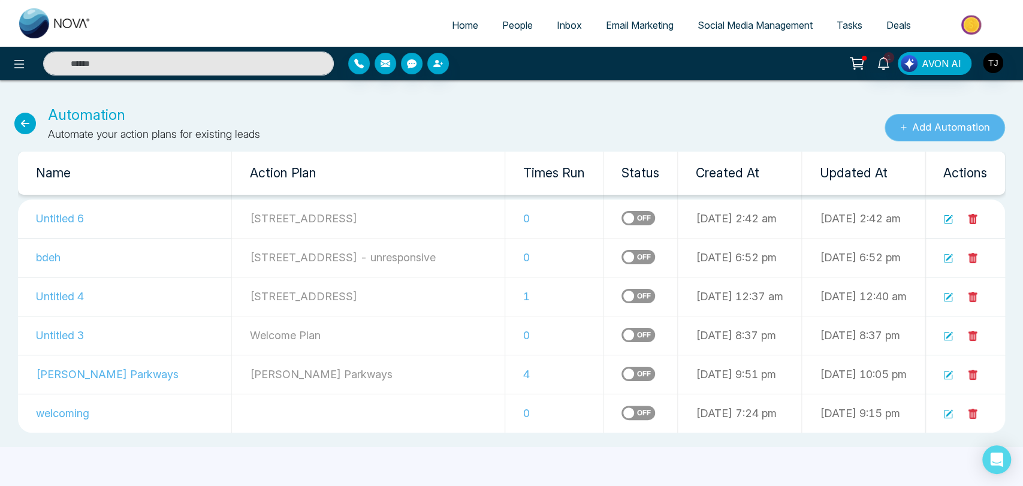
click at [924, 128] on button "Add Automation" at bounding box center [945, 128] width 120 height 28
click at [974, 173] on th "Actions" at bounding box center [966, 173] width 80 height 43
click at [945, 220] on icon at bounding box center [949, 220] width 10 height 10
click at [947, 295] on icon at bounding box center [949, 298] width 10 height 10
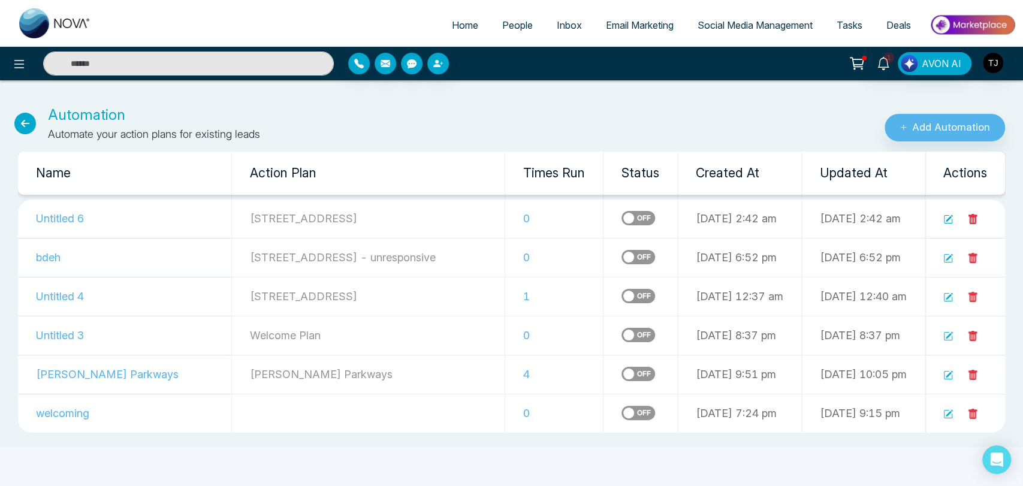
click at [520, 33] on link "People" at bounding box center [517, 25] width 55 height 23
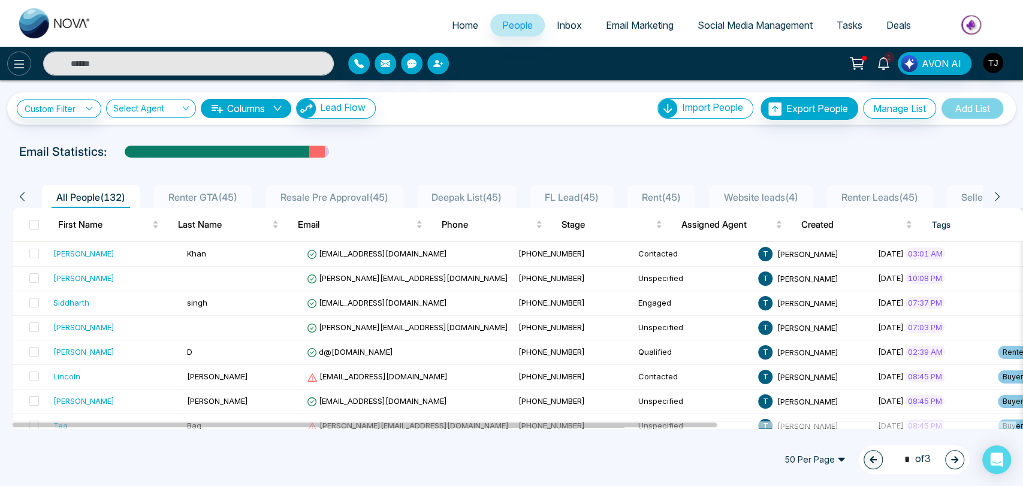
click at [17, 58] on icon at bounding box center [19, 64] width 14 height 14
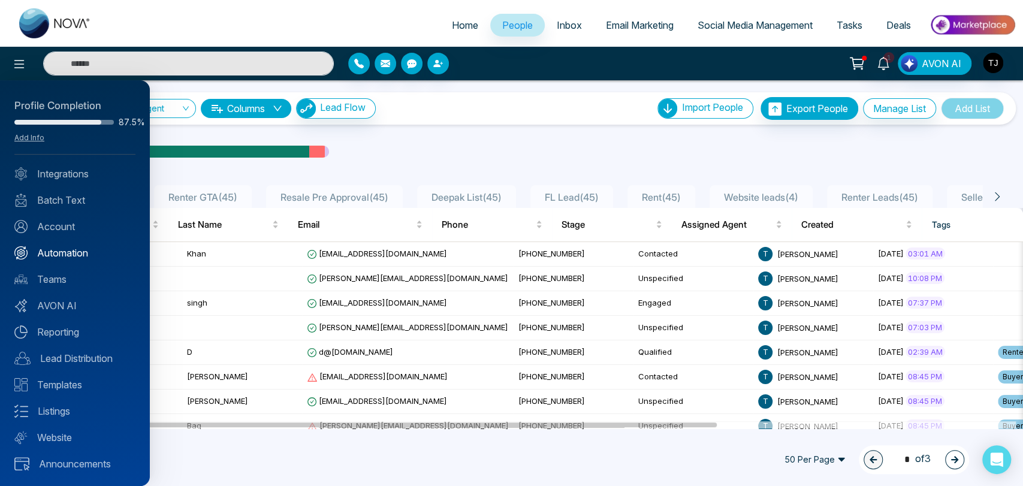
click at [40, 256] on link "Automation" at bounding box center [74, 253] width 121 height 14
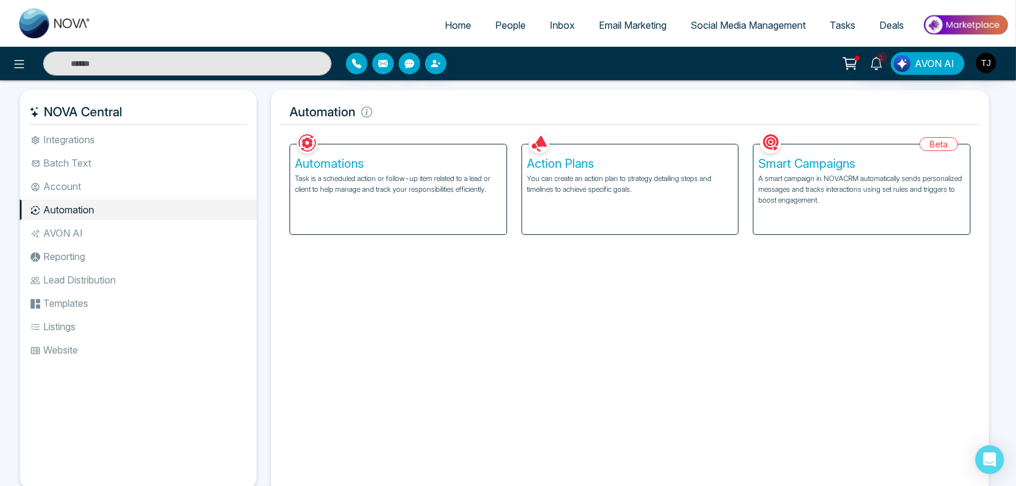
click at [409, 185] on p "Task is a scheduled action or follow-up item related to a lead or client to hel…" at bounding box center [398, 184] width 207 height 22
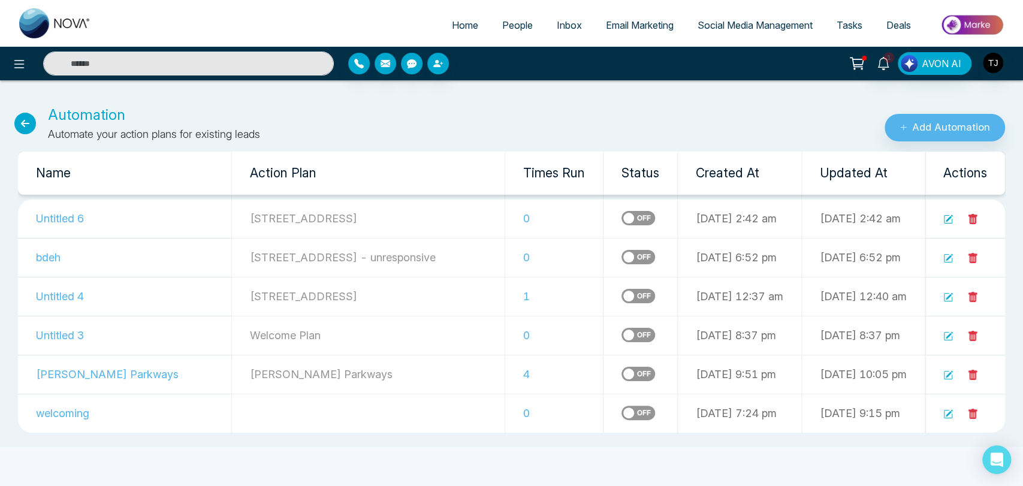
click at [948, 376] on icon at bounding box center [949, 374] width 7 height 7
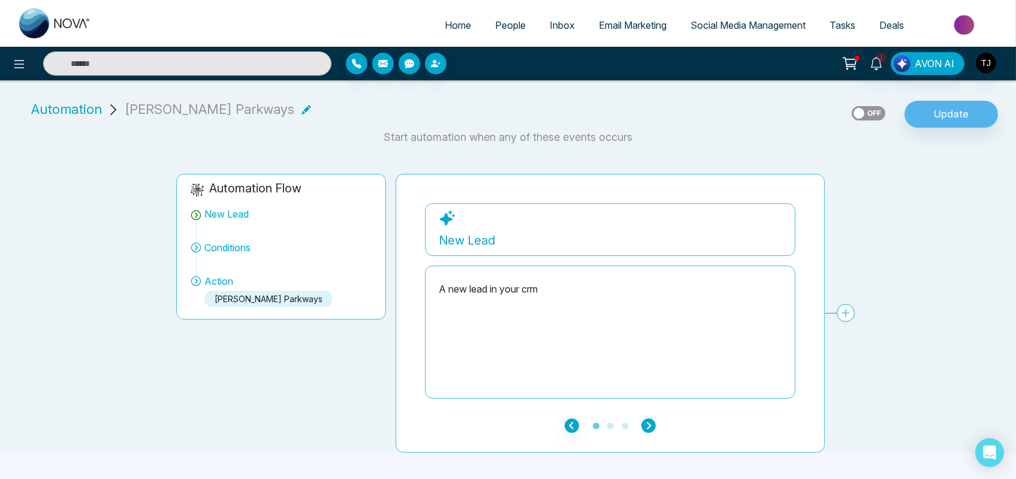
click at [648, 422] on icon "button" at bounding box center [648, 425] width 14 height 14
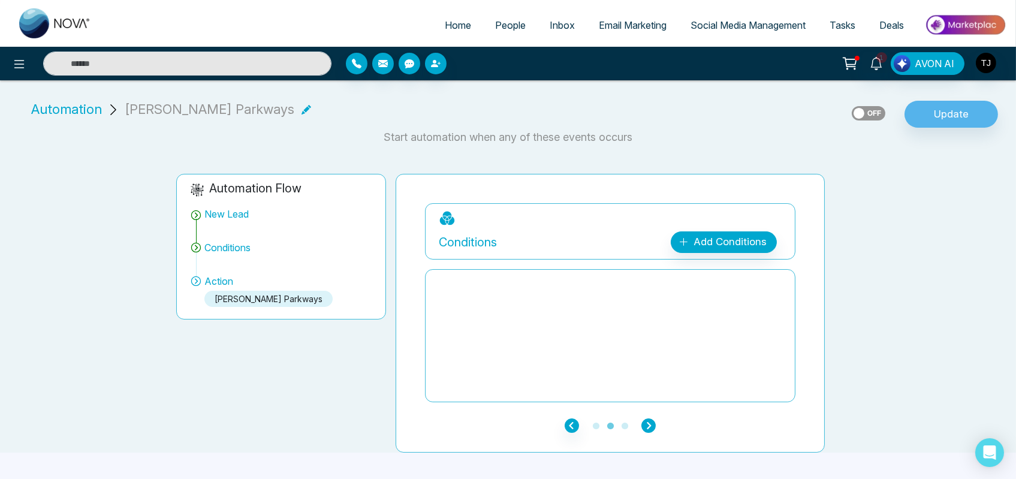
click at [648, 422] on icon "button" at bounding box center [648, 425] width 14 height 14
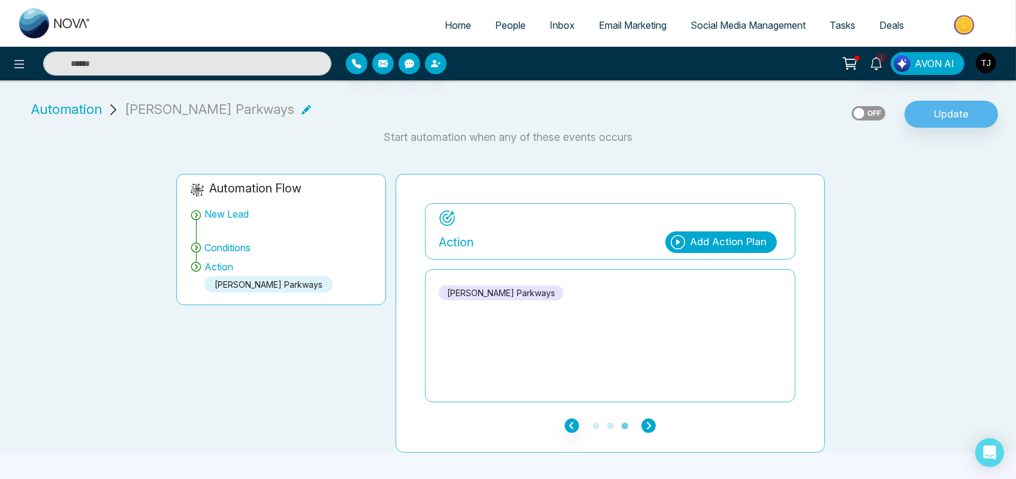
click at [648, 422] on icon "button" at bounding box center [648, 425] width 14 height 14
click at [74, 107] on span "Automation" at bounding box center [66, 110] width 71 height 20
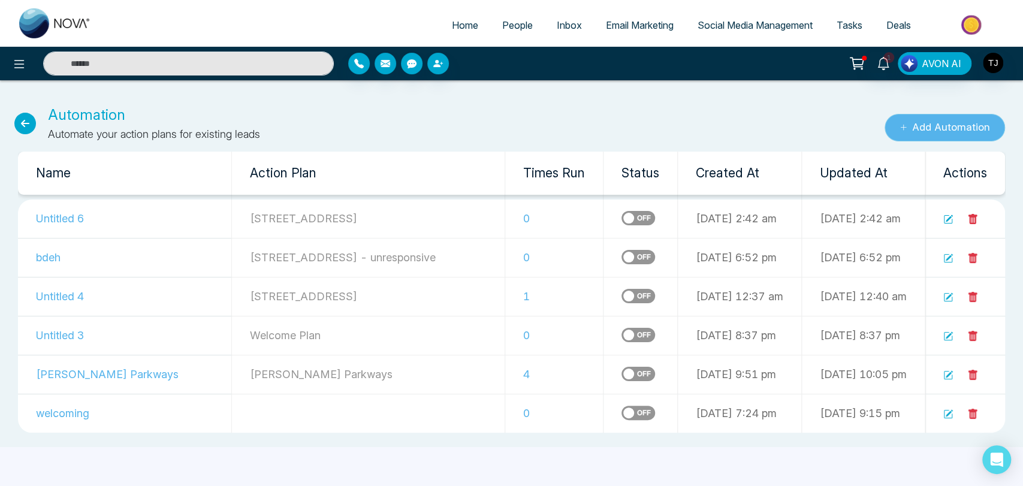
click at [935, 124] on button "Add Automation" at bounding box center [945, 128] width 120 height 28
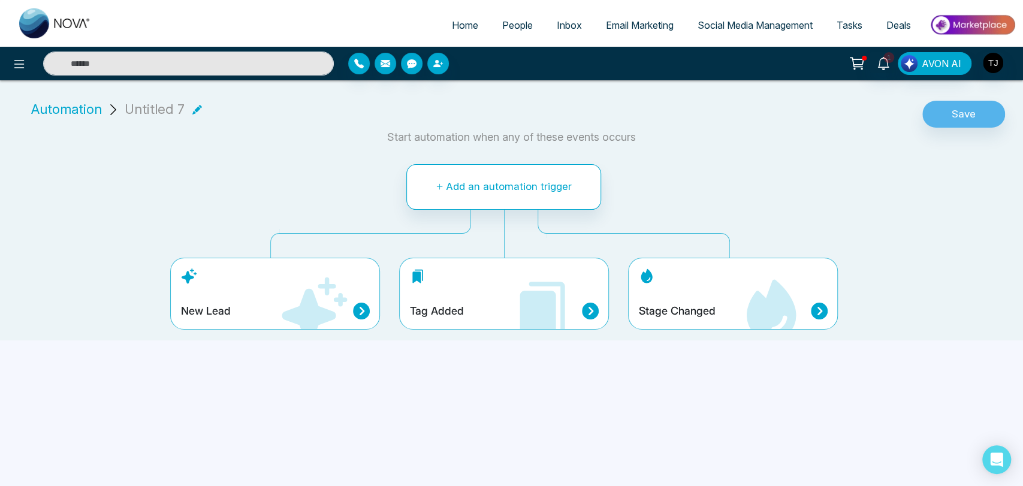
click at [510, 23] on span "People" at bounding box center [517, 25] width 31 height 12
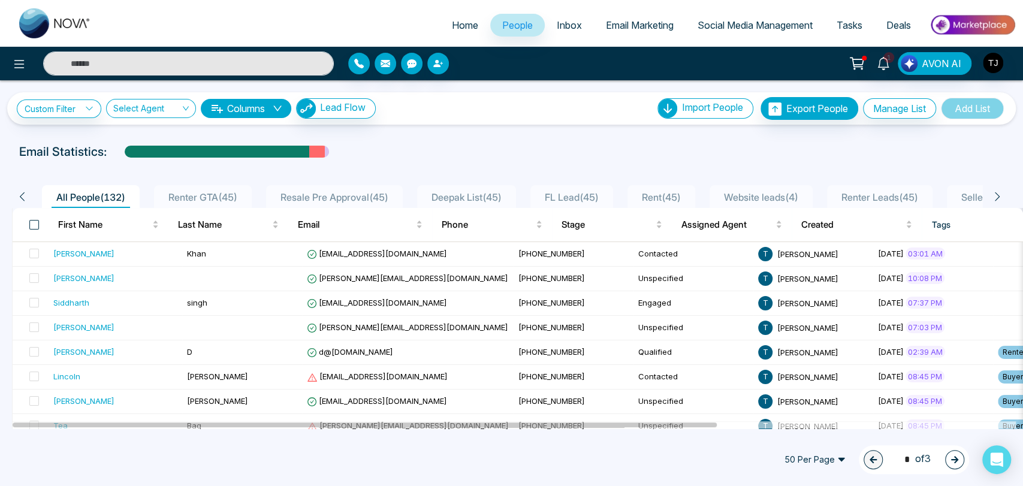
click at [36, 225] on span at bounding box center [34, 225] width 10 height 10
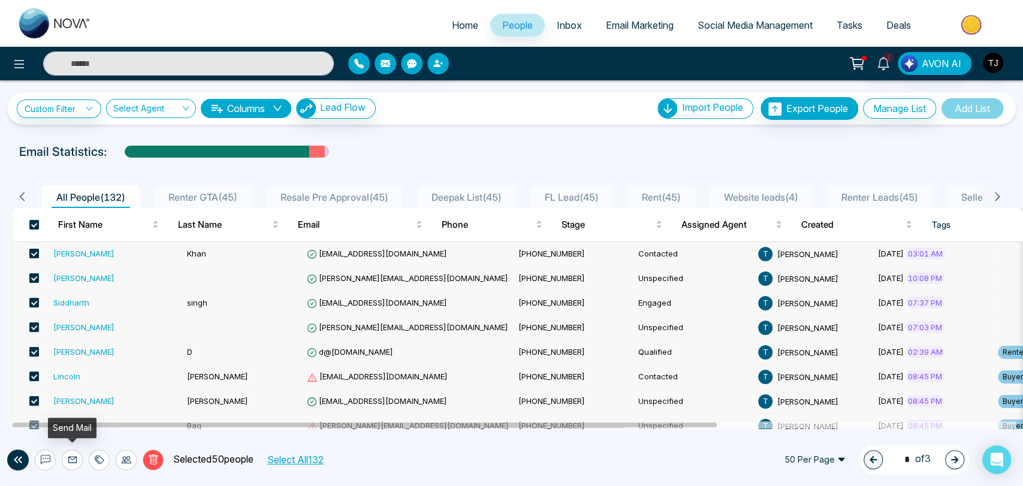
click at [70, 460] on icon at bounding box center [73, 460] width 10 height 10
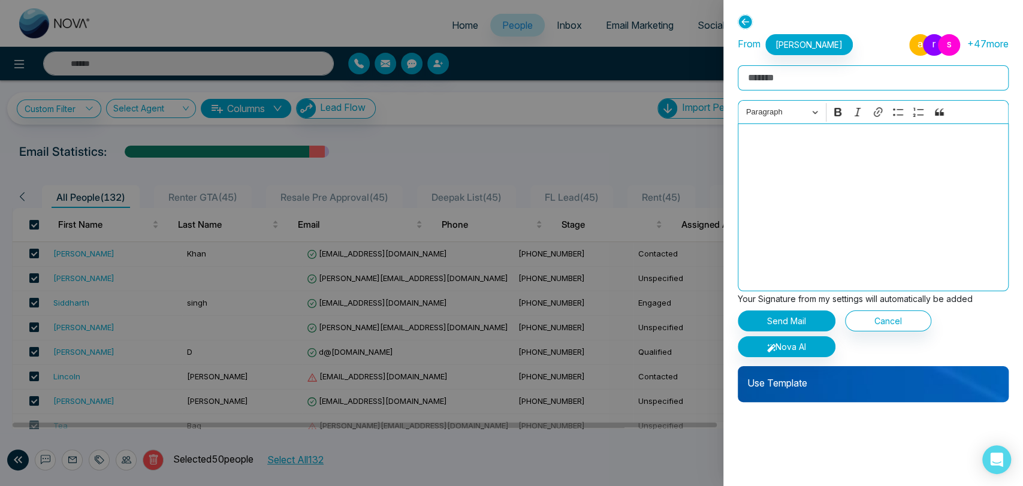
click at [663, 155] on div at bounding box center [511, 243] width 1023 height 486
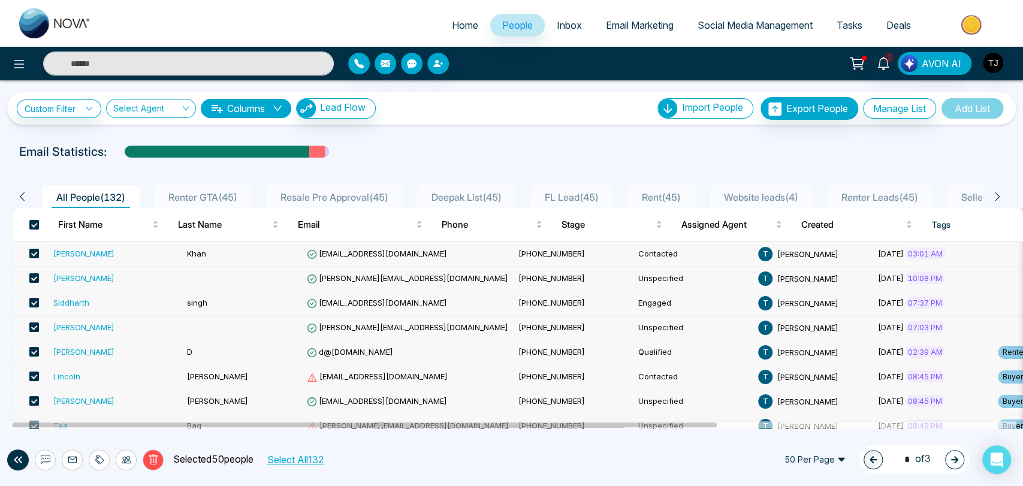
click at [728, 23] on span "Social Media Management" at bounding box center [755, 25] width 115 height 12
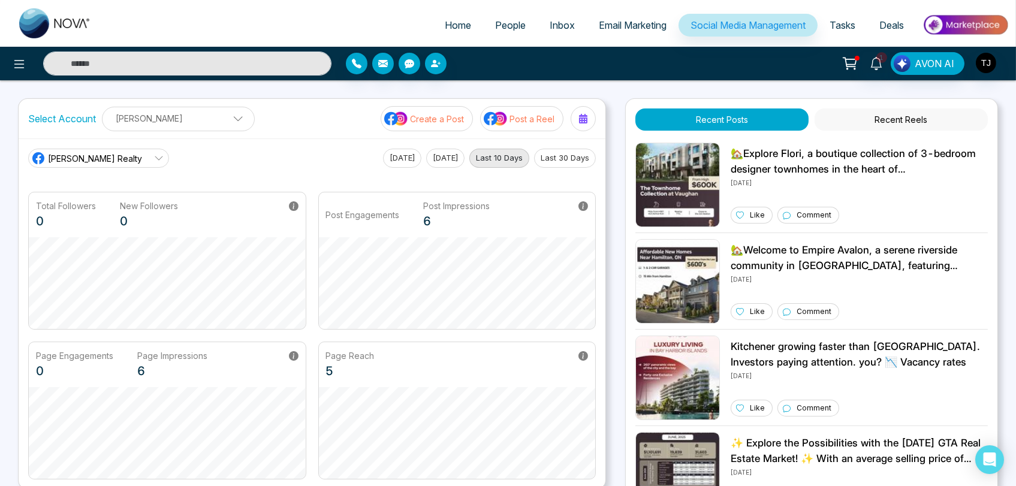
click at [508, 20] on span "People" at bounding box center [510, 25] width 31 height 12
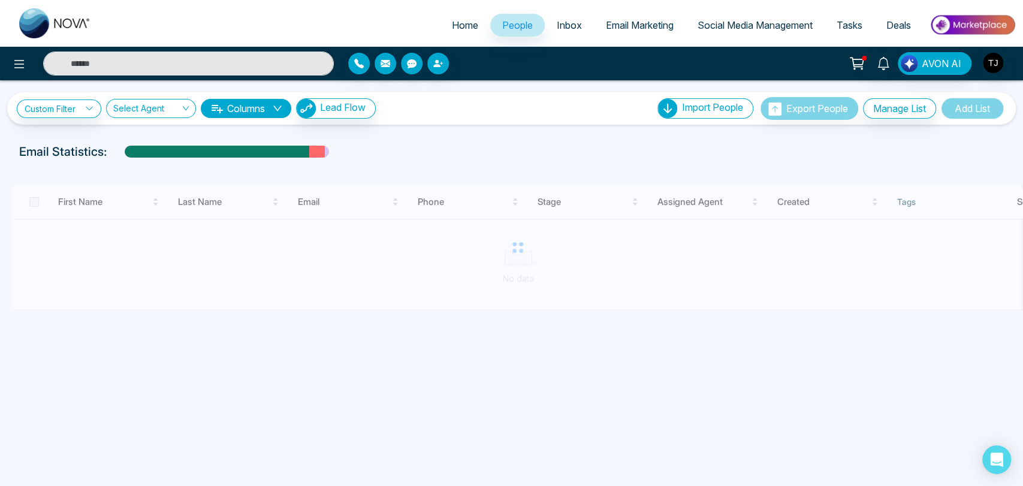
click at [508, 25] on span "People" at bounding box center [517, 25] width 31 height 12
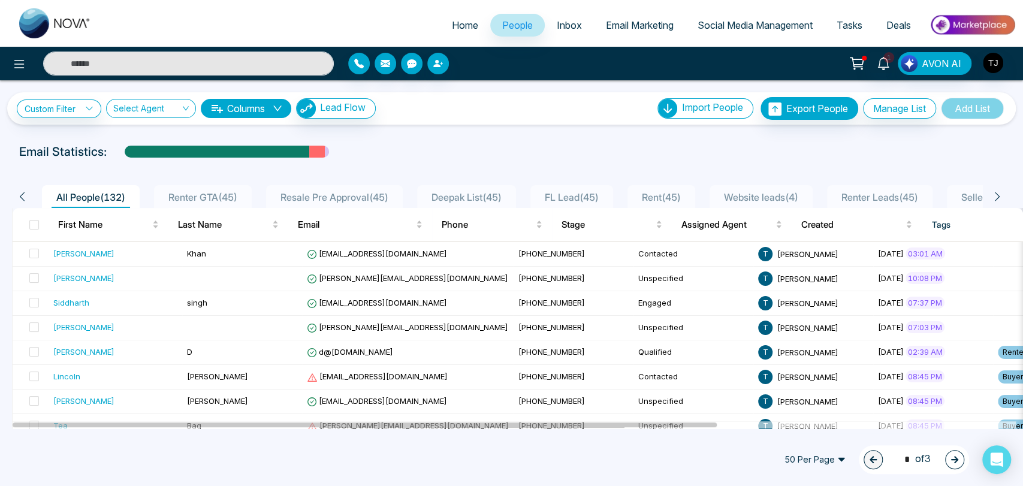
click at [508, 25] on span "People" at bounding box center [517, 25] width 31 height 12
click at [505, 25] on span "People" at bounding box center [517, 25] width 31 height 12
click at [442, 149] on div "Email Statistics:" at bounding box center [345, 152] width 652 height 18
click at [24, 57] on icon at bounding box center [19, 64] width 14 height 14
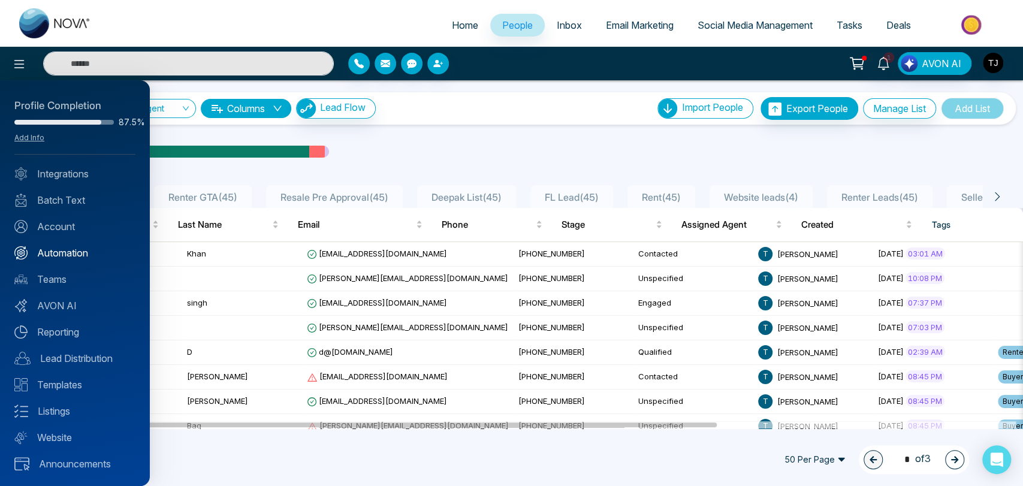
click at [65, 251] on link "Automation" at bounding box center [74, 253] width 121 height 14
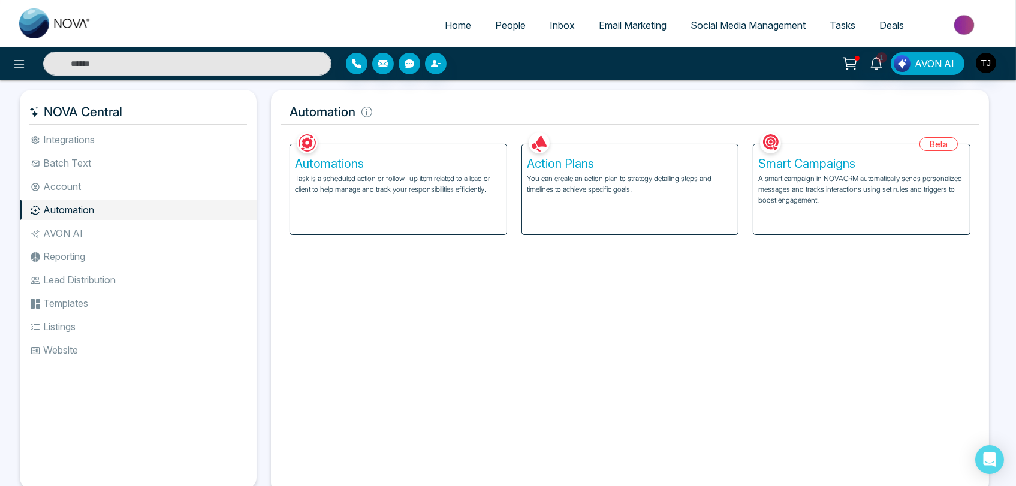
click at [356, 182] on p "Task is a scheduled action or follow-up item related to a lead or client to hel…" at bounding box center [398, 184] width 207 height 22
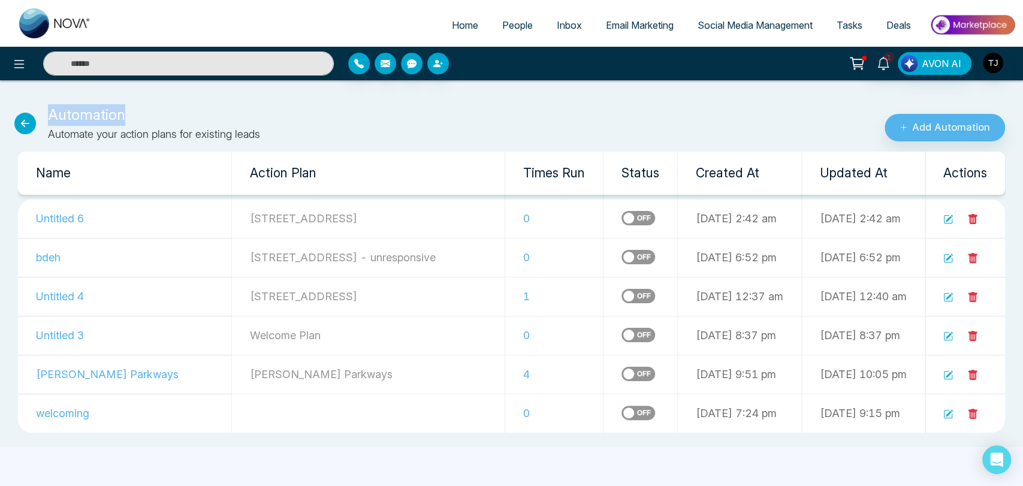
drag, startPoint x: 121, startPoint y: 112, endPoint x: 50, endPoint y: 113, distance: 71.3
click at [50, 113] on p "Automation" at bounding box center [154, 115] width 212 height 22
copy p "Automation"
click at [360, 462] on div "Home People Inbox Email Marketing Social Media Management Tasks Deals 1 AVON AI…" at bounding box center [511, 243] width 1023 height 486
drag, startPoint x: 52, startPoint y: 118, endPoint x: 143, endPoint y: 119, distance: 91.1
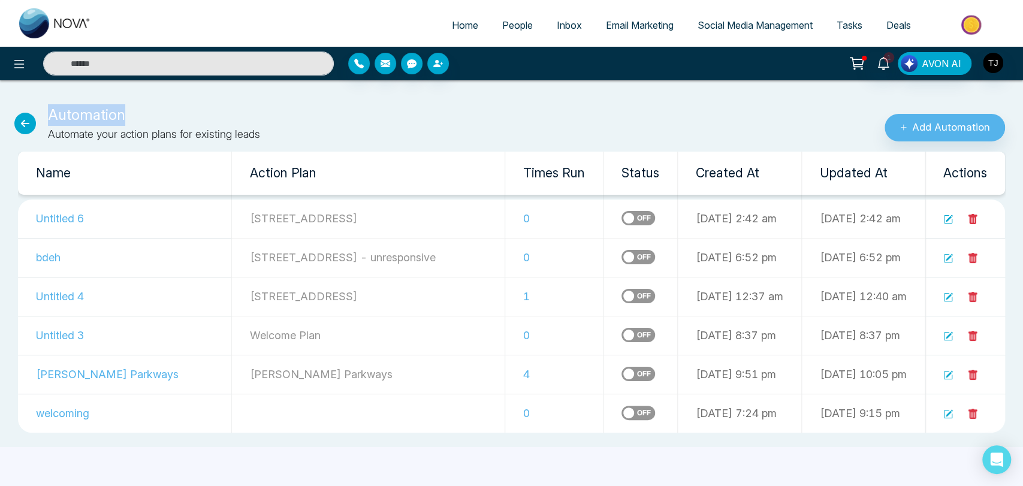
click at [143, 119] on p "Automation" at bounding box center [154, 115] width 212 height 22
copy p "Automation"
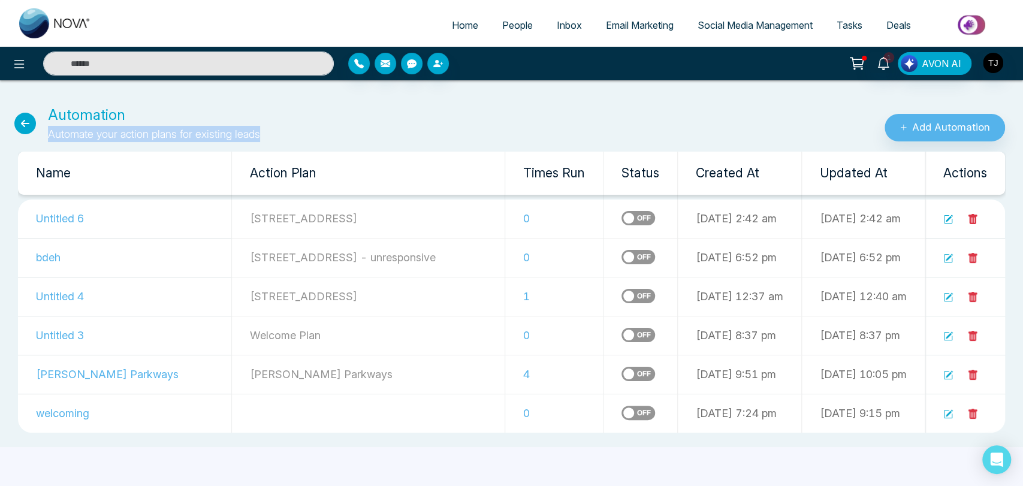
drag, startPoint x: 49, startPoint y: 134, endPoint x: 266, endPoint y: 134, distance: 217.6
click at [266, 134] on div "Automation Automate your action plans for existing leads" at bounding box center [341, 123] width 682 height 38
copy span "Automate your action plans for existing leads"
